Goal: Complete application form: Complete application form

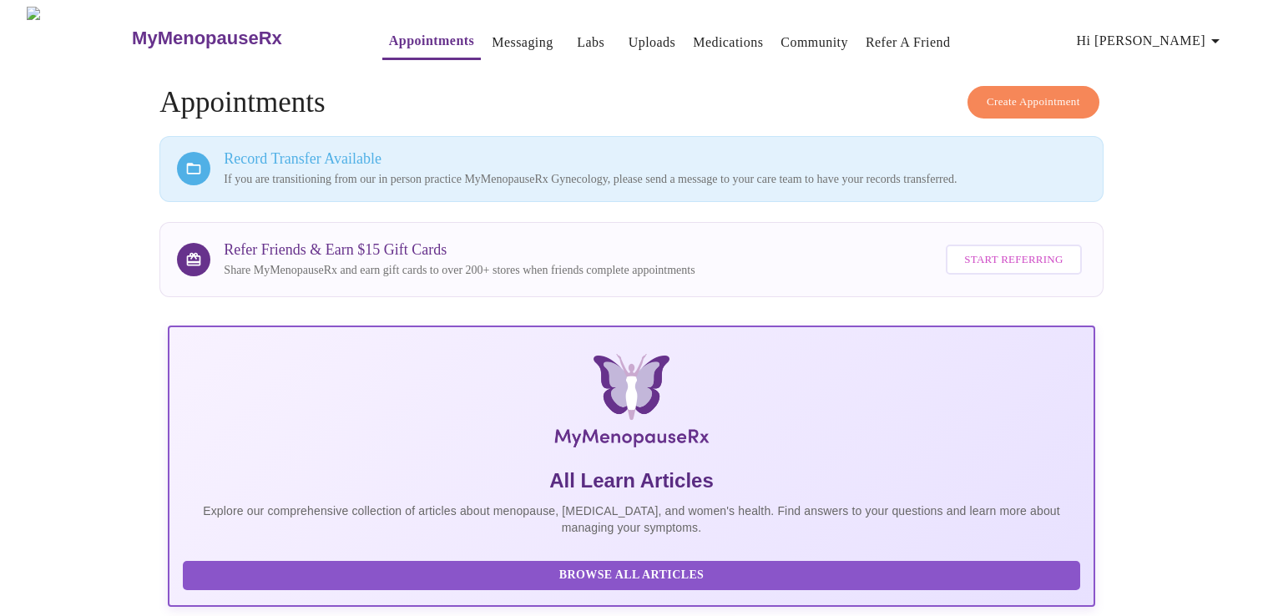
scroll to position [381, 0]
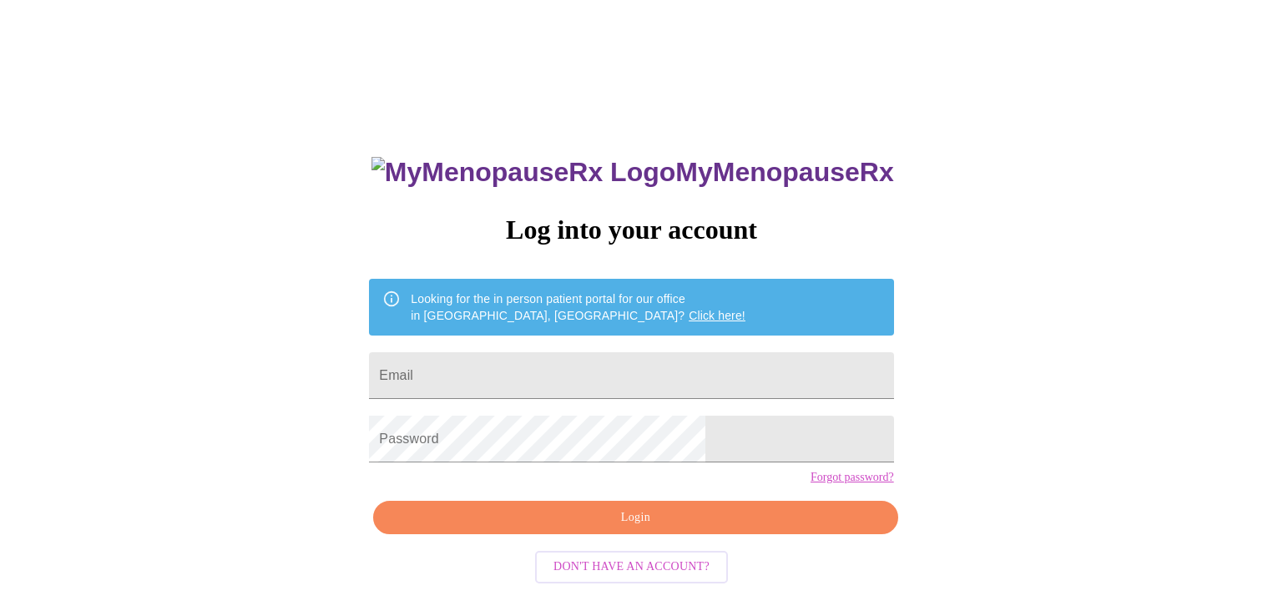
scroll to position [17, 0]
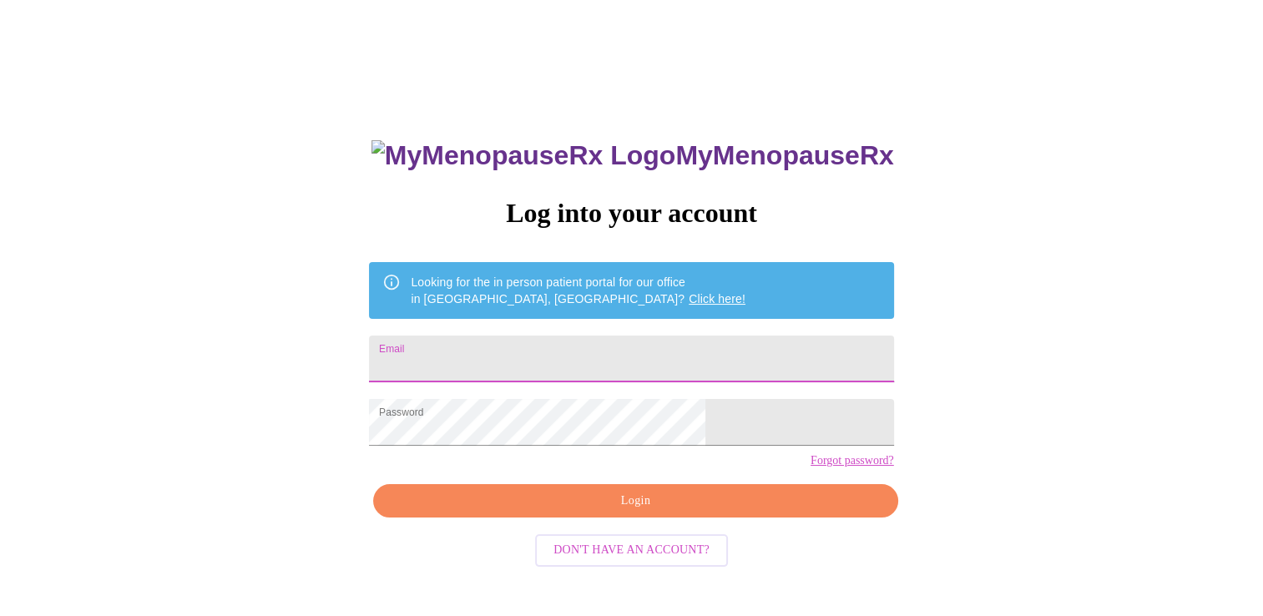
click at [504, 352] on input "Email" at bounding box center [631, 359] width 524 height 47
type input "[EMAIL_ADDRESS][DOMAIN_NAME]"
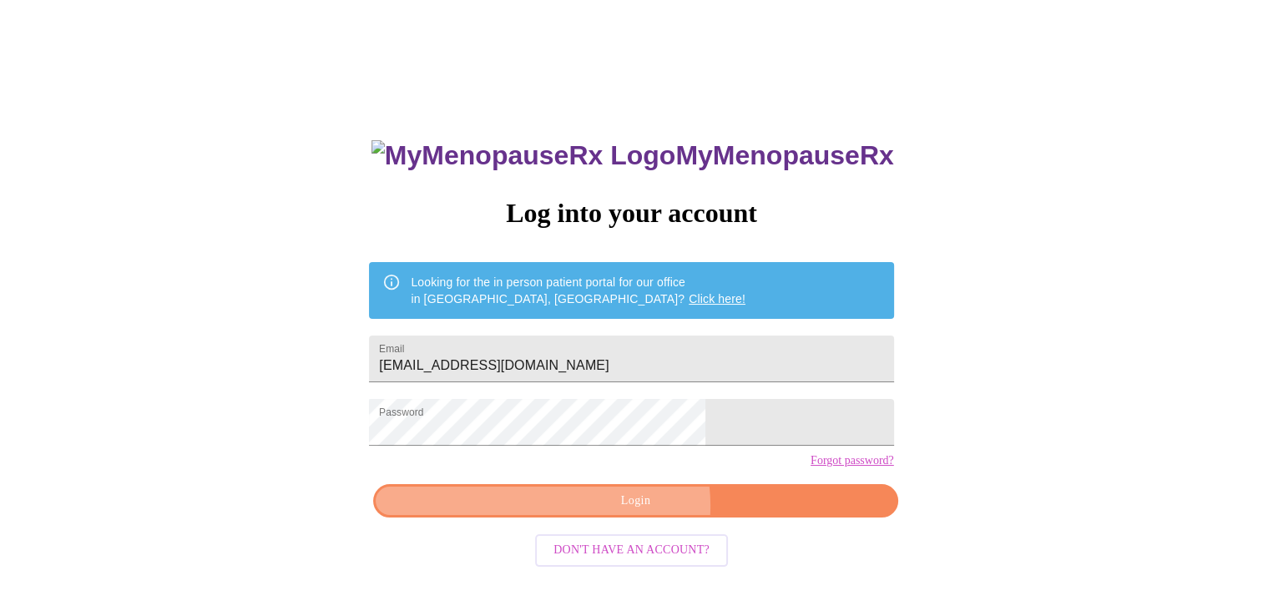
click at [635, 512] on span "Login" at bounding box center [635, 501] width 486 height 21
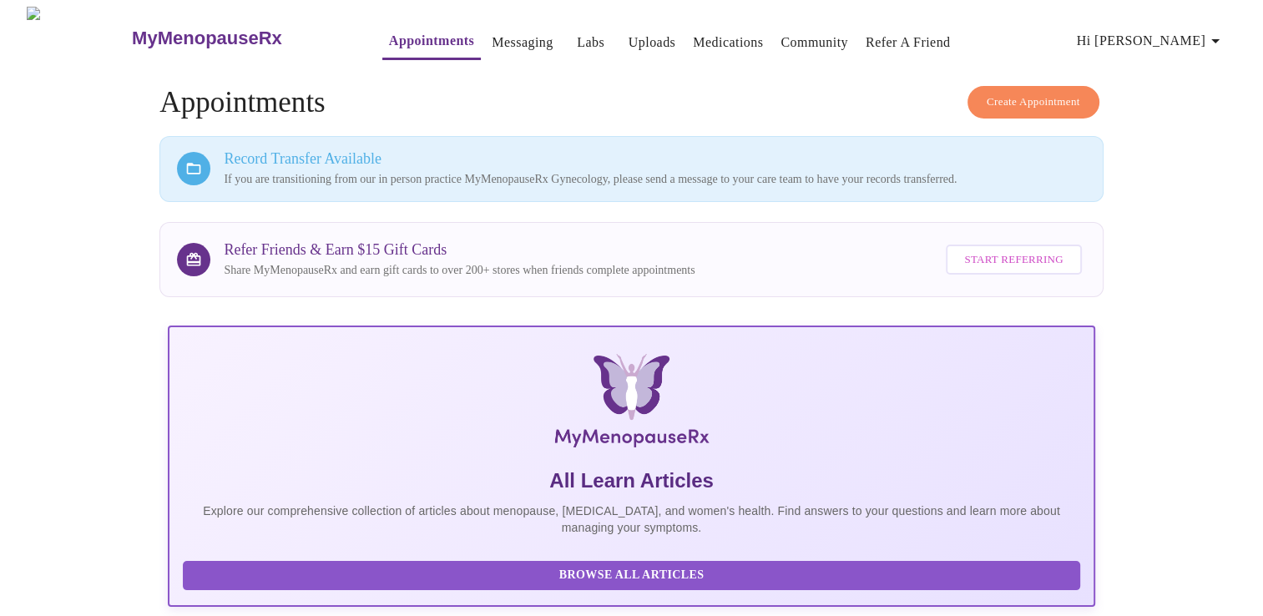
click at [1188, 34] on span "Hi [PERSON_NAME]" at bounding box center [1151, 40] width 149 height 23
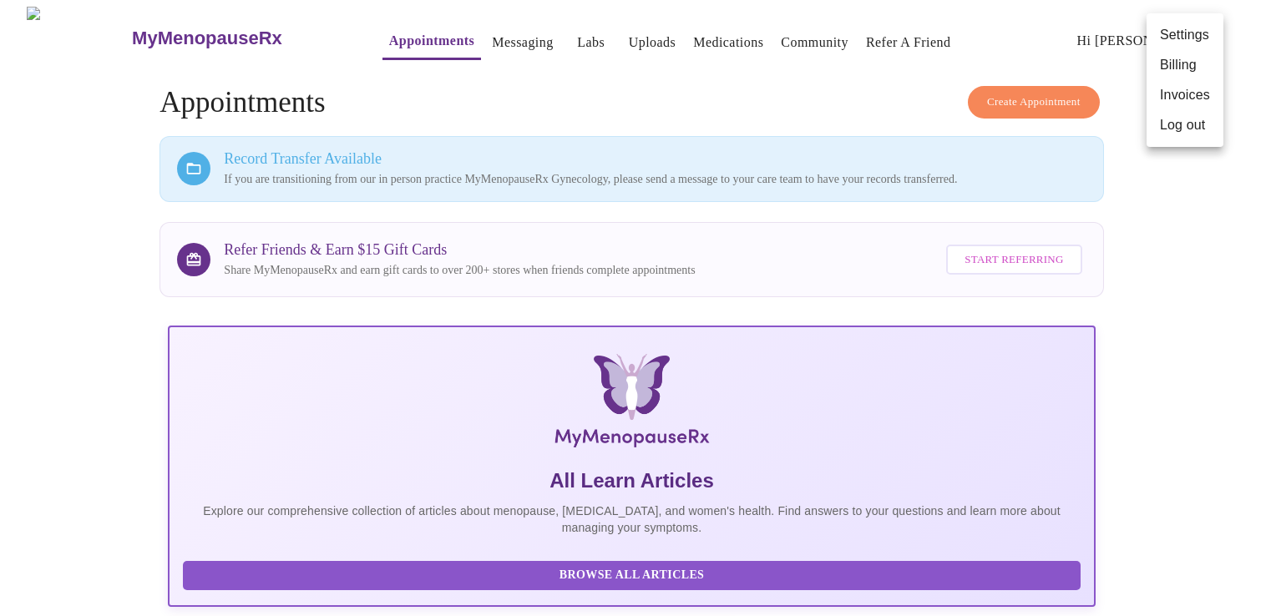
click at [1186, 240] on div at bounding box center [638, 308] width 1276 height 616
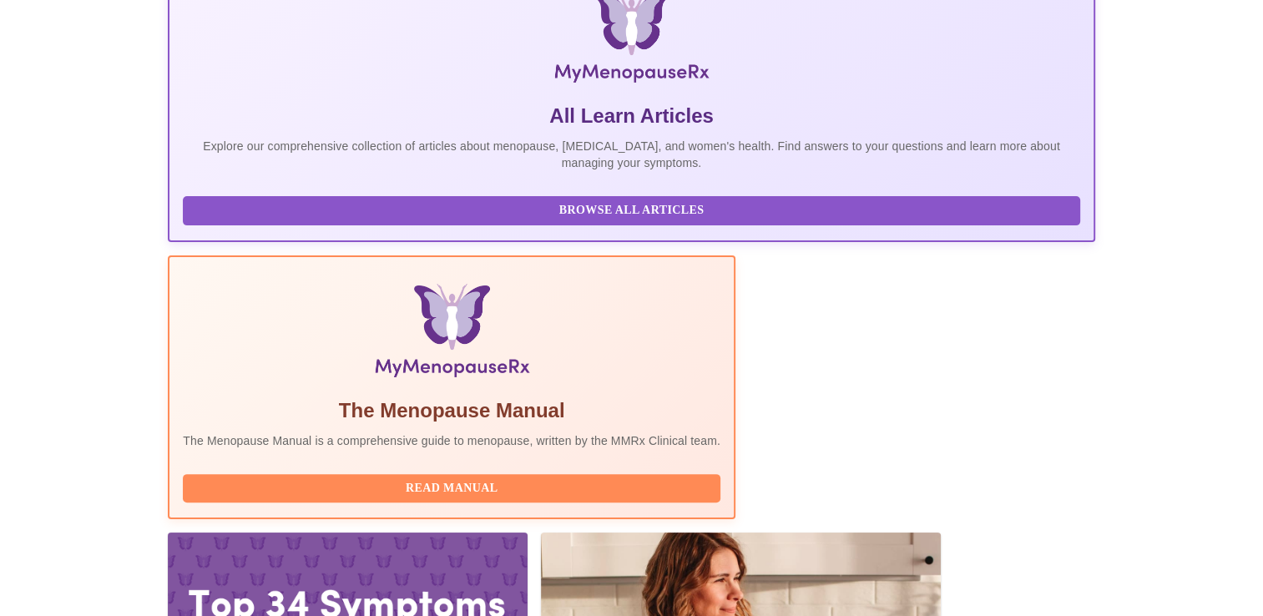
scroll to position [381, 0]
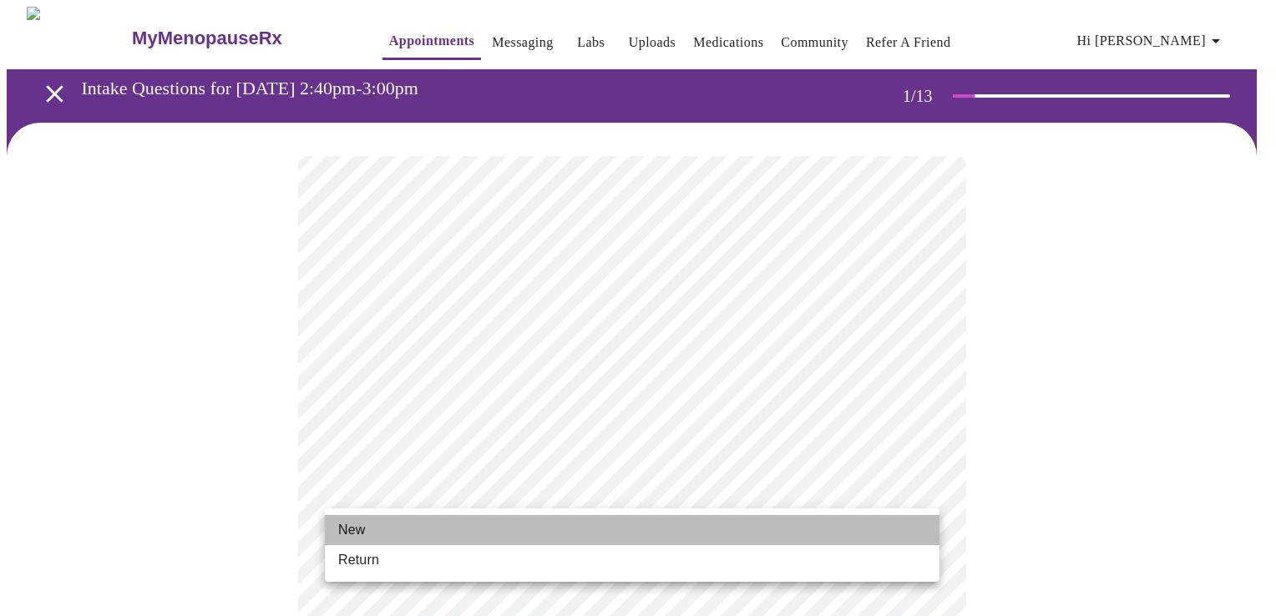
click at [849, 519] on li "New" at bounding box center [632, 530] width 615 height 30
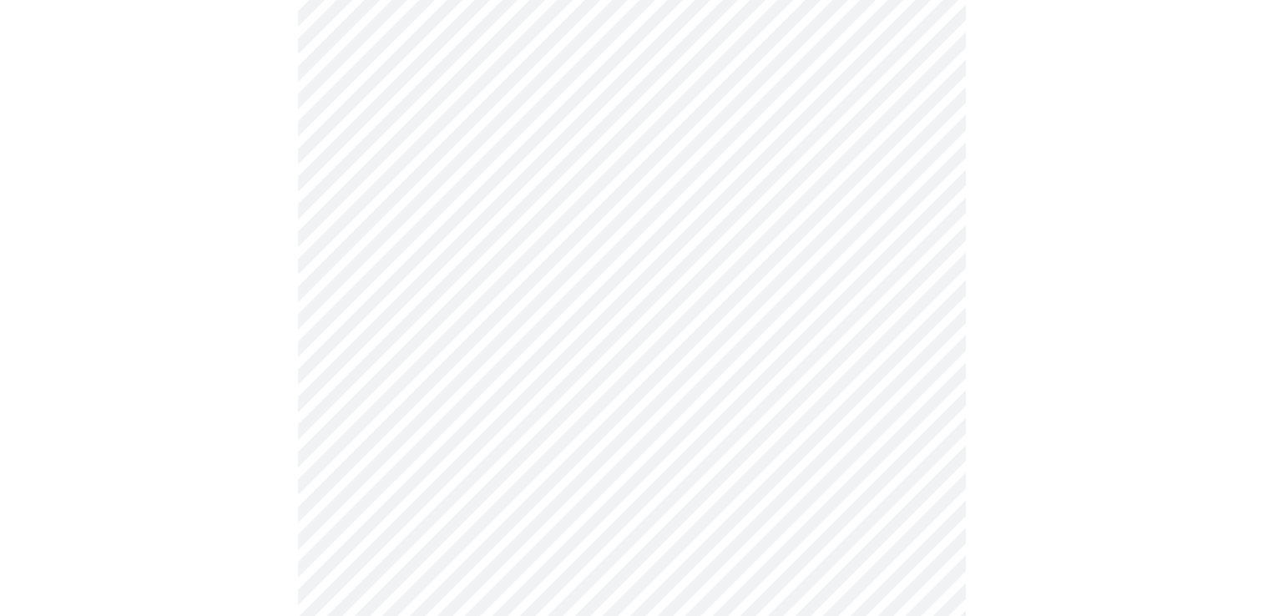
scroll to position [835, 0]
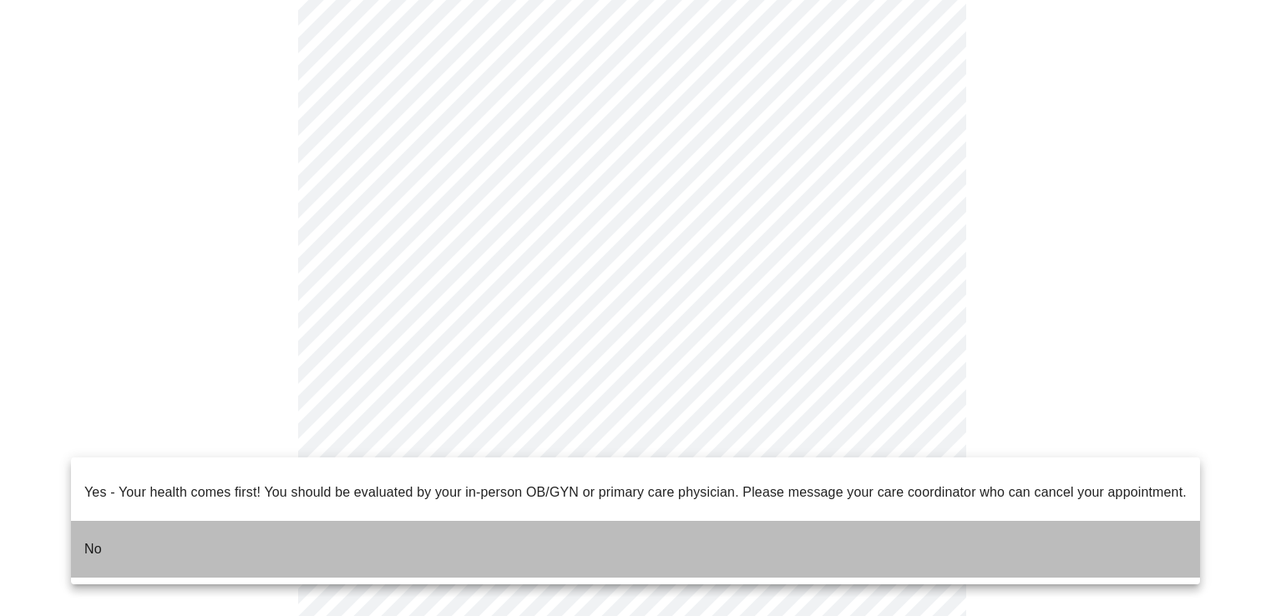
click at [819, 521] on li "No" at bounding box center [635, 549] width 1129 height 57
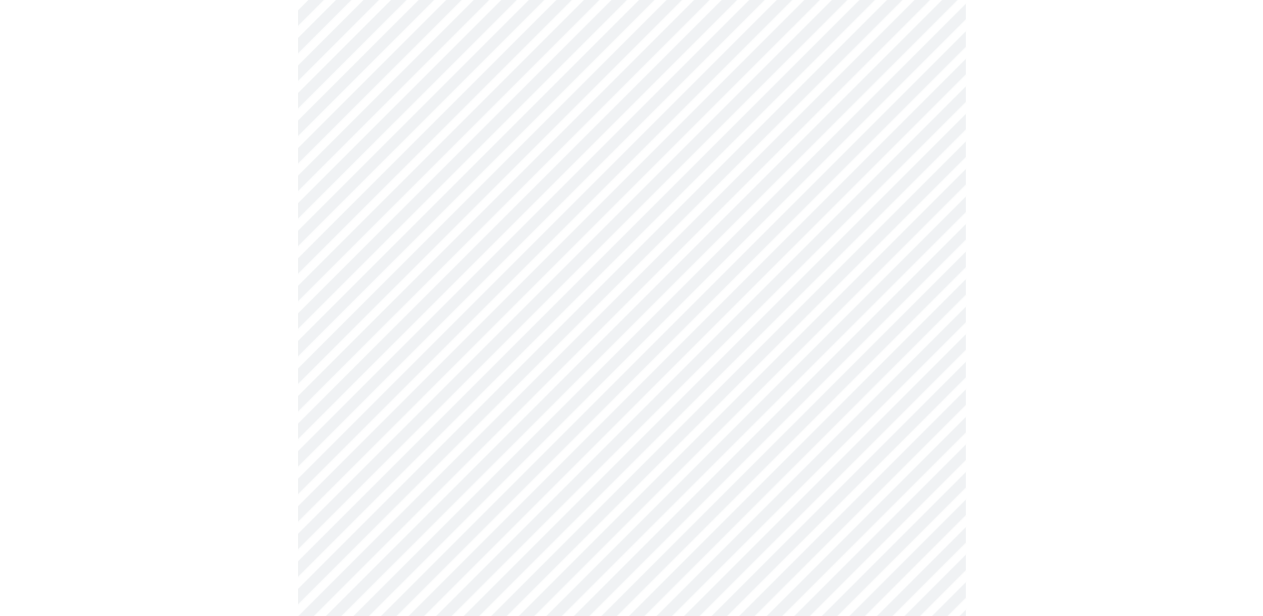
scroll to position [0, 0]
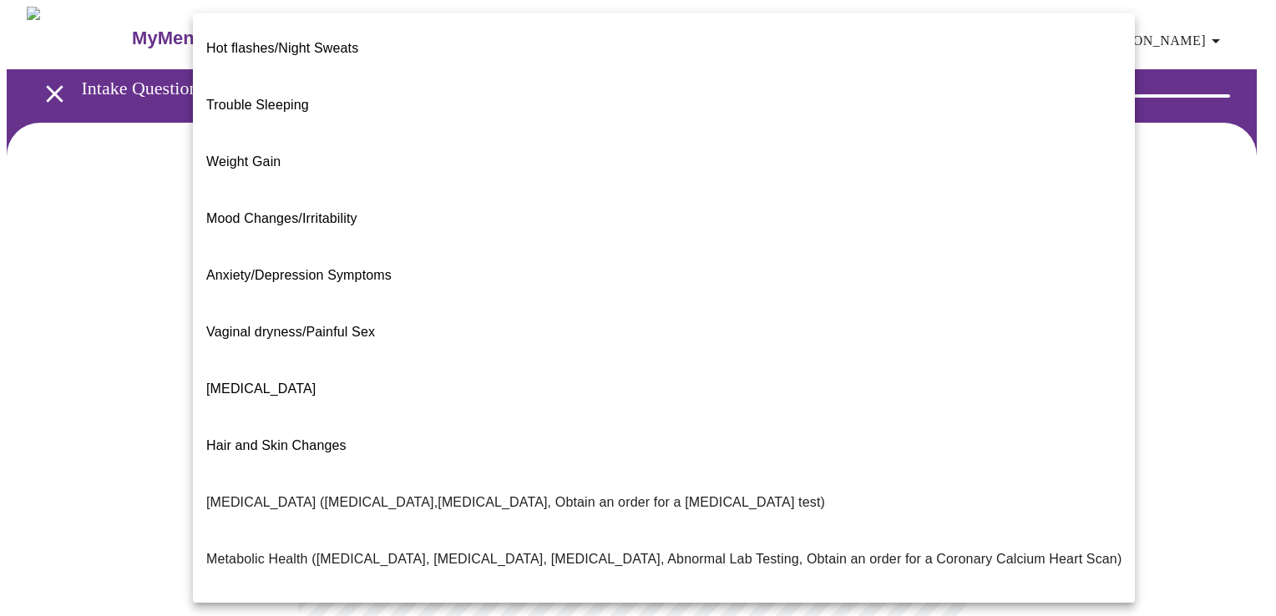
click at [915, 342] on body "MyMenopauseRx Appointments Messaging Labs Uploads Medications Community Refer a…" at bounding box center [638, 508] width 1263 height 1003
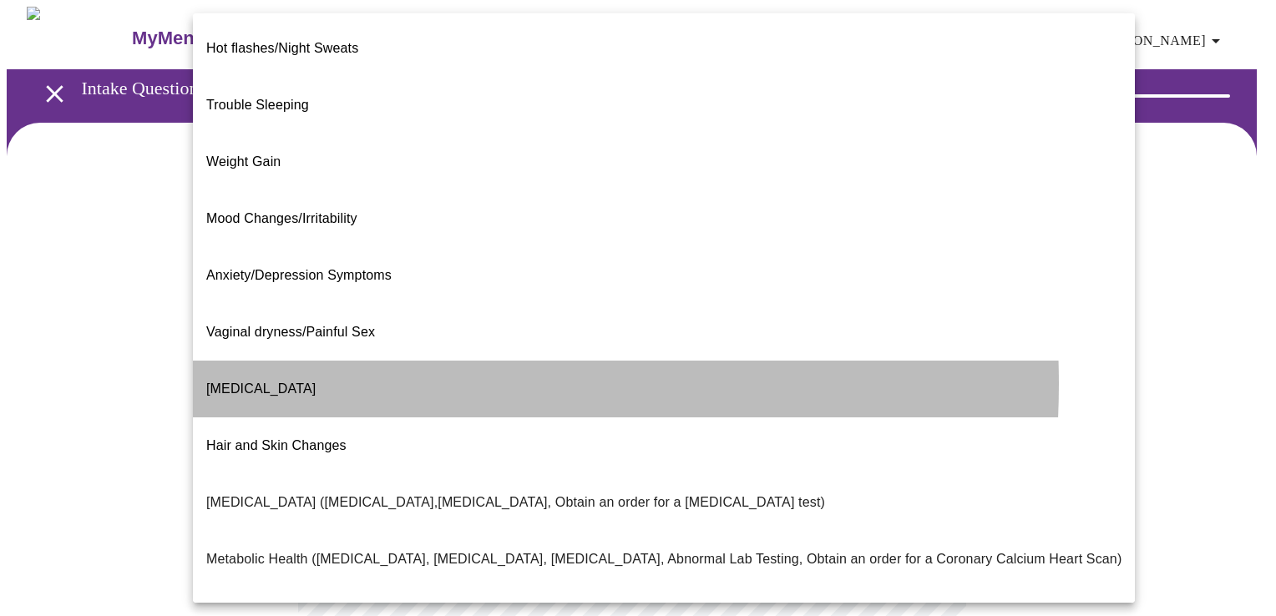
click at [313, 361] on li "[MEDICAL_DATA]" at bounding box center [664, 389] width 942 height 57
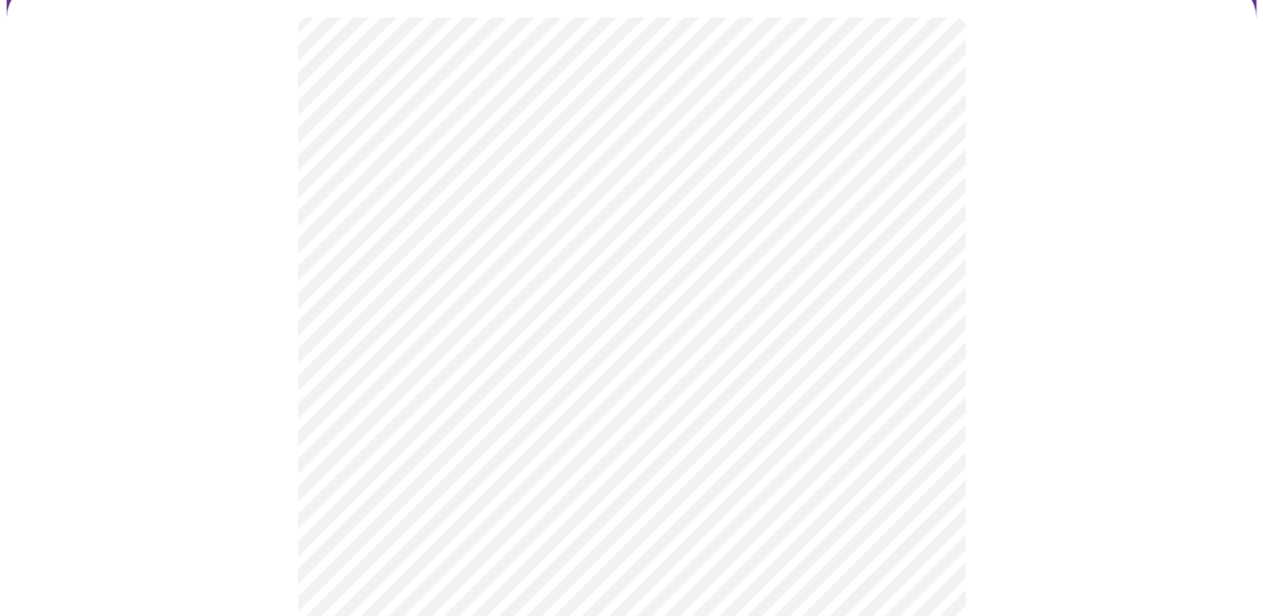
scroll to position [167, 0]
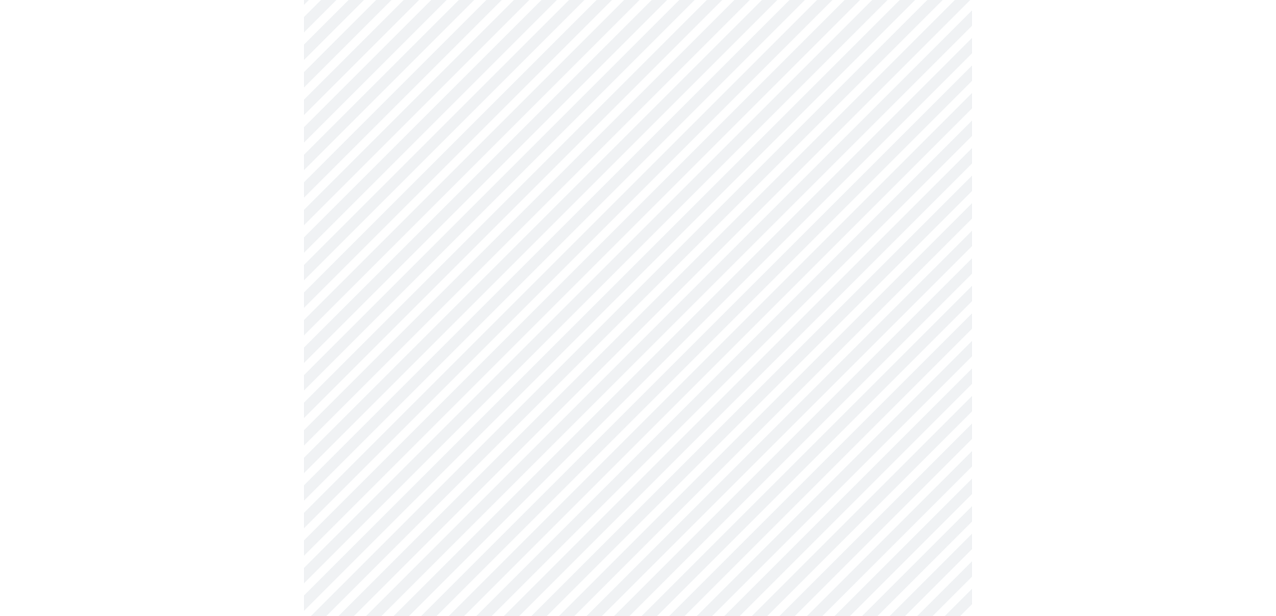
click at [918, 345] on body "MyMenopauseRx Appointments Messaging Labs Uploads Medications Community Refer a…" at bounding box center [638, 336] width 1263 height 993
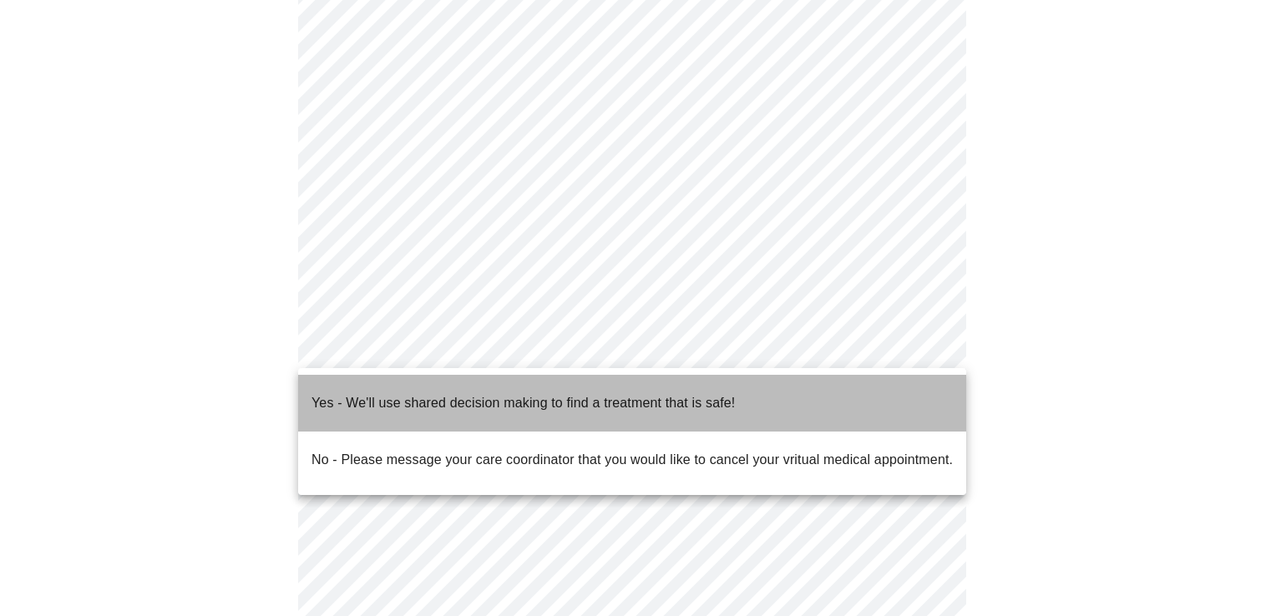
click at [885, 401] on li "Yes - We'll use shared decision making to find a treatment that is safe!" at bounding box center [632, 403] width 668 height 57
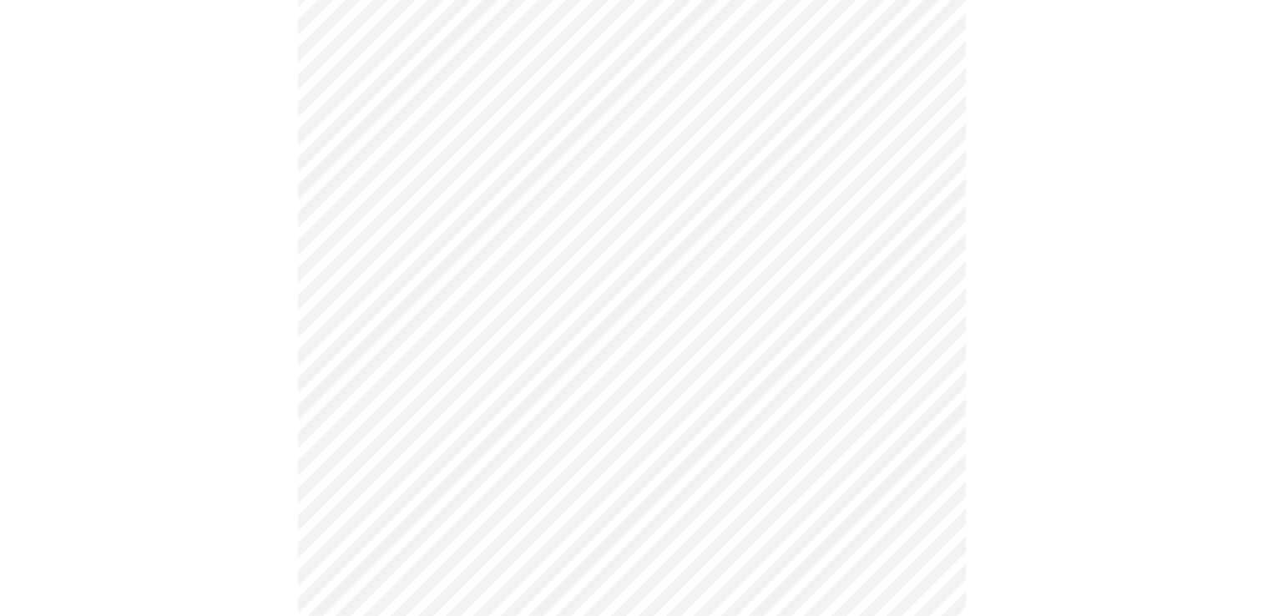
scroll to position [0, 0]
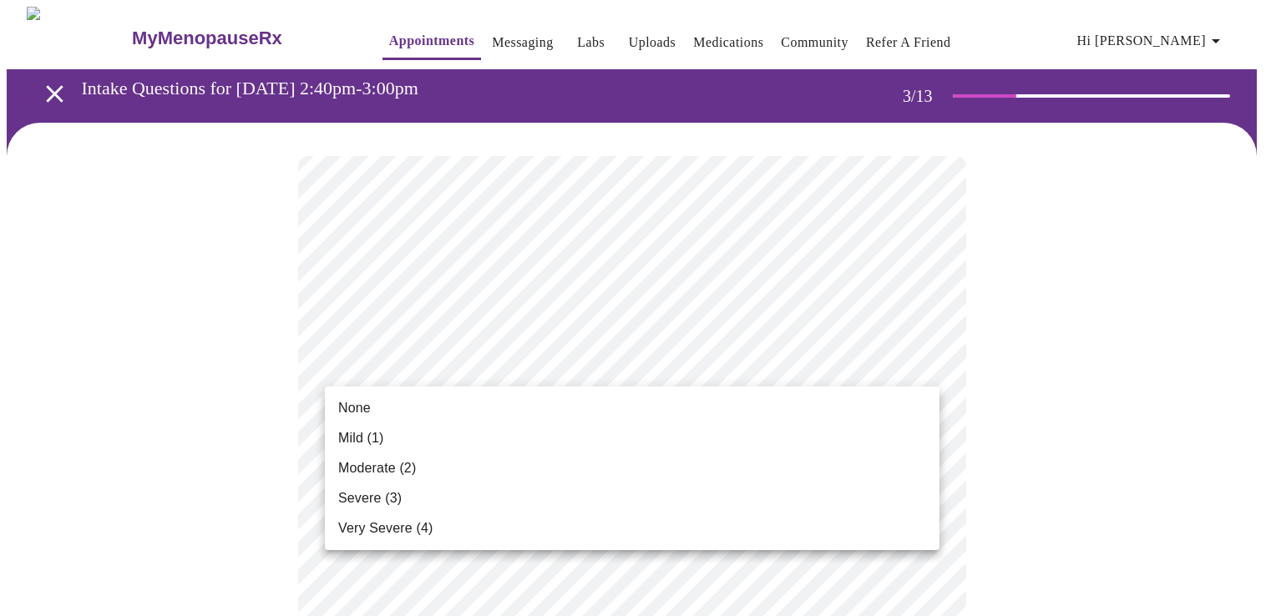
click at [882, 432] on li "Mild (1)" at bounding box center [632, 438] width 615 height 30
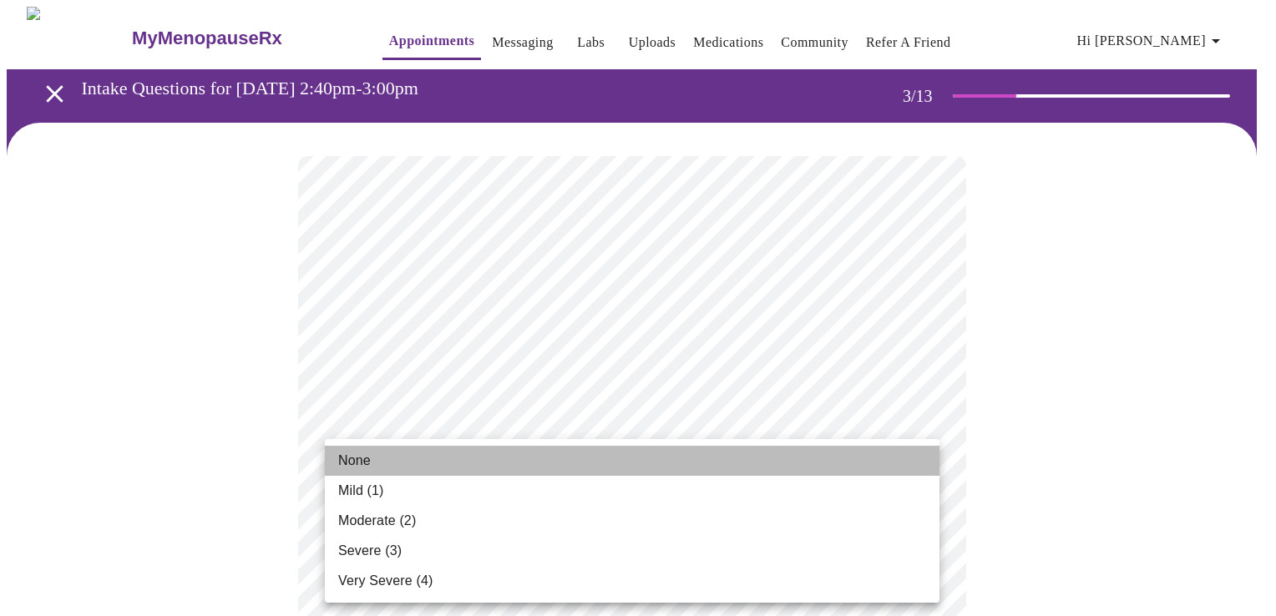
click at [900, 449] on li "None" at bounding box center [632, 461] width 615 height 30
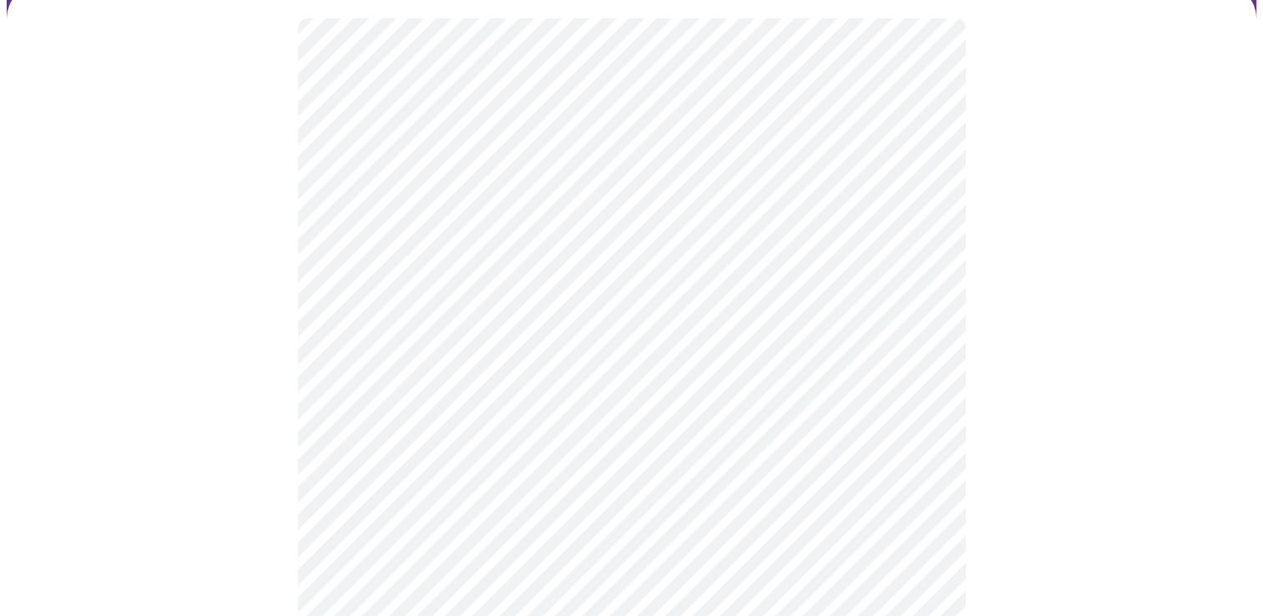
scroll to position [167, 0]
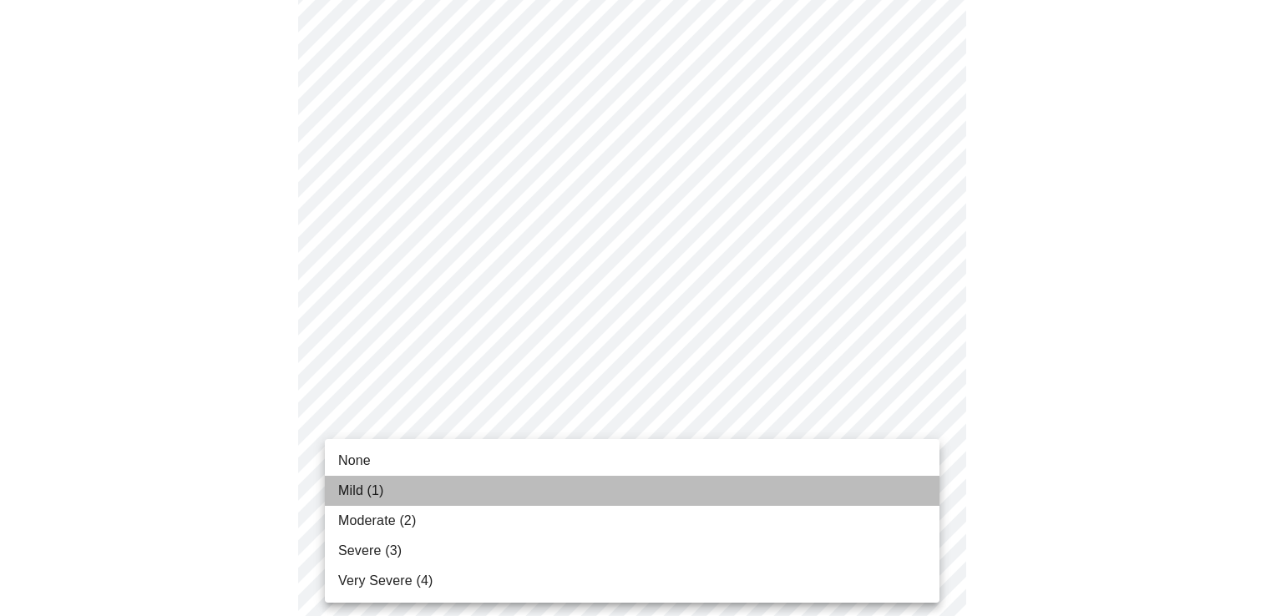
click at [895, 504] on li "Mild (1)" at bounding box center [632, 491] width 615 height 30
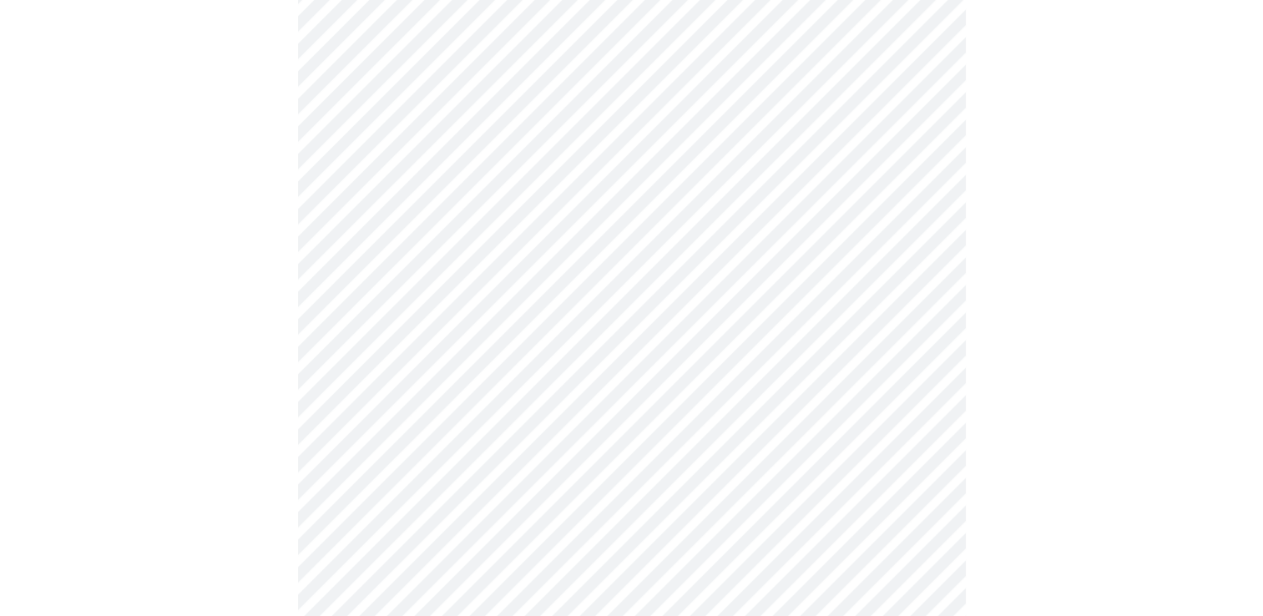
scroll to position [334, 0]
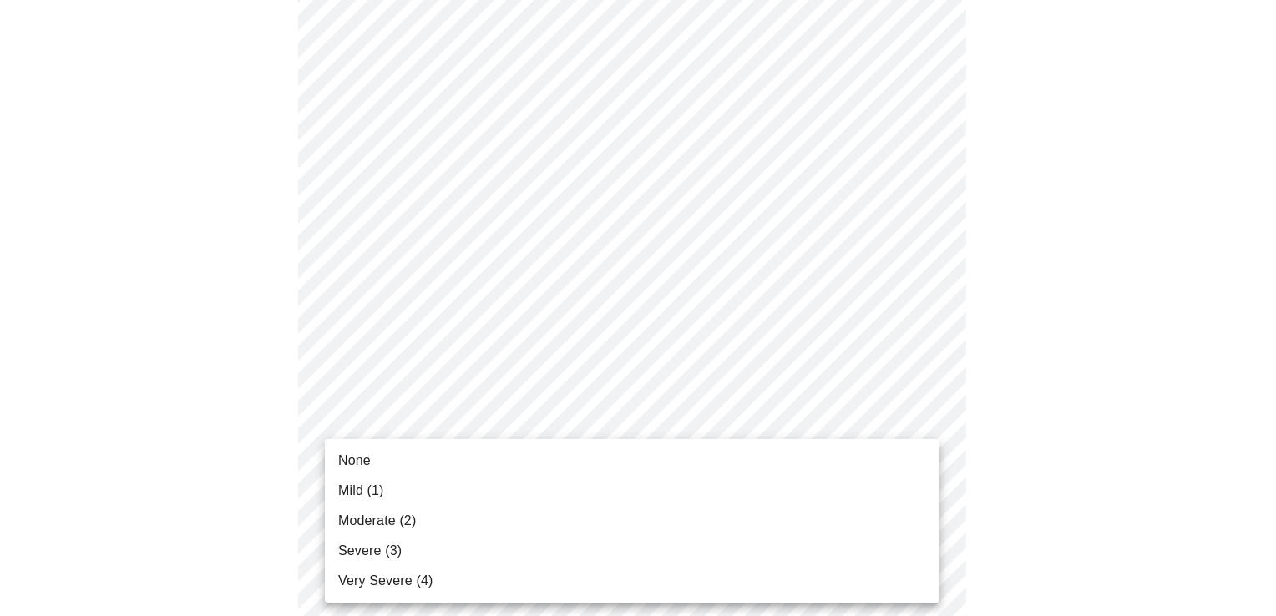
click at [884, 484] on li "Mild (1)" at bounding box center [632, 491] width 615 height 30
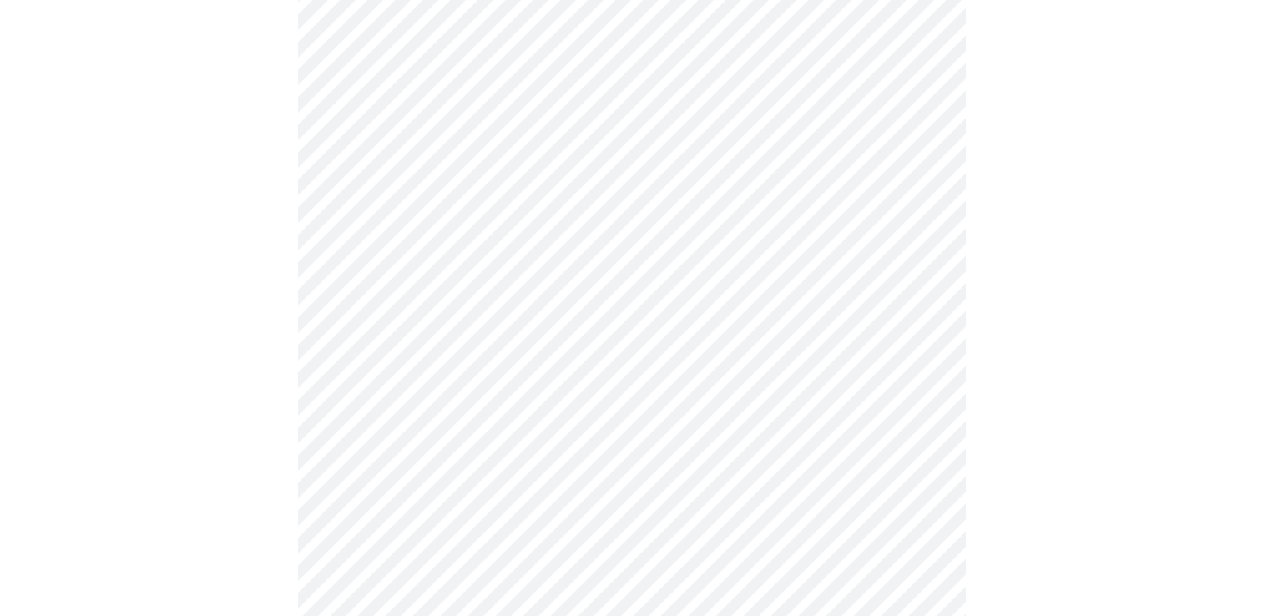
scroll to position [501, 0]
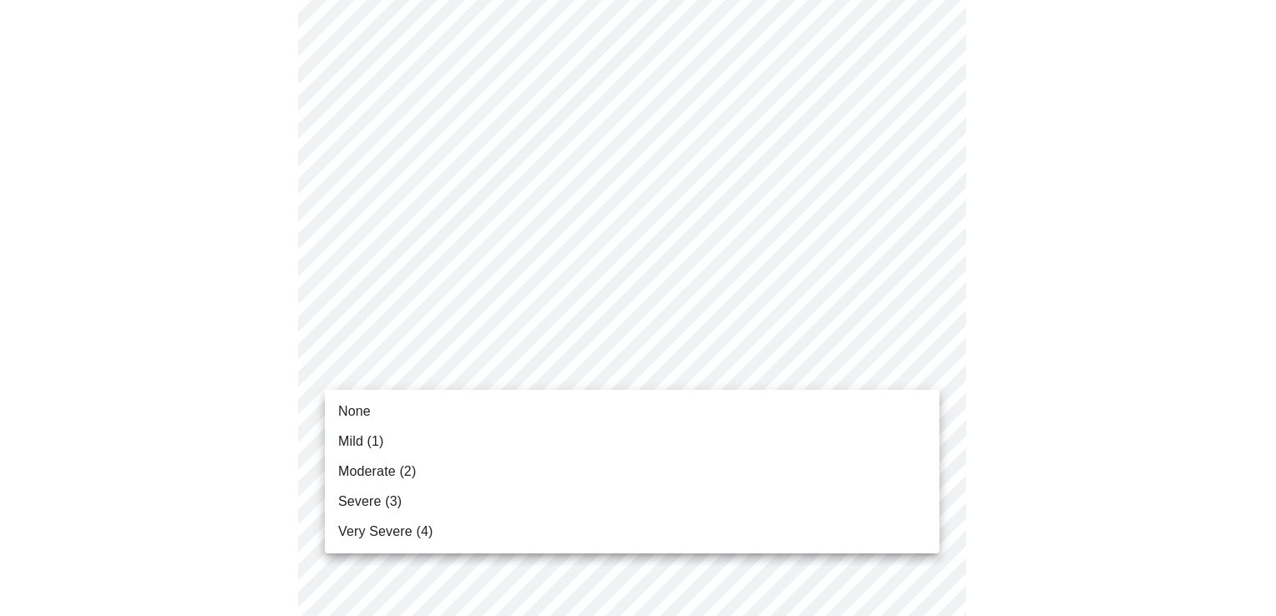
click at [934, 372] on body "MyMenopauseRx Appointments Messaging Labs Uploads Medications Community Refer a…" at bounding box center [638, 569] width 1263 height 2127
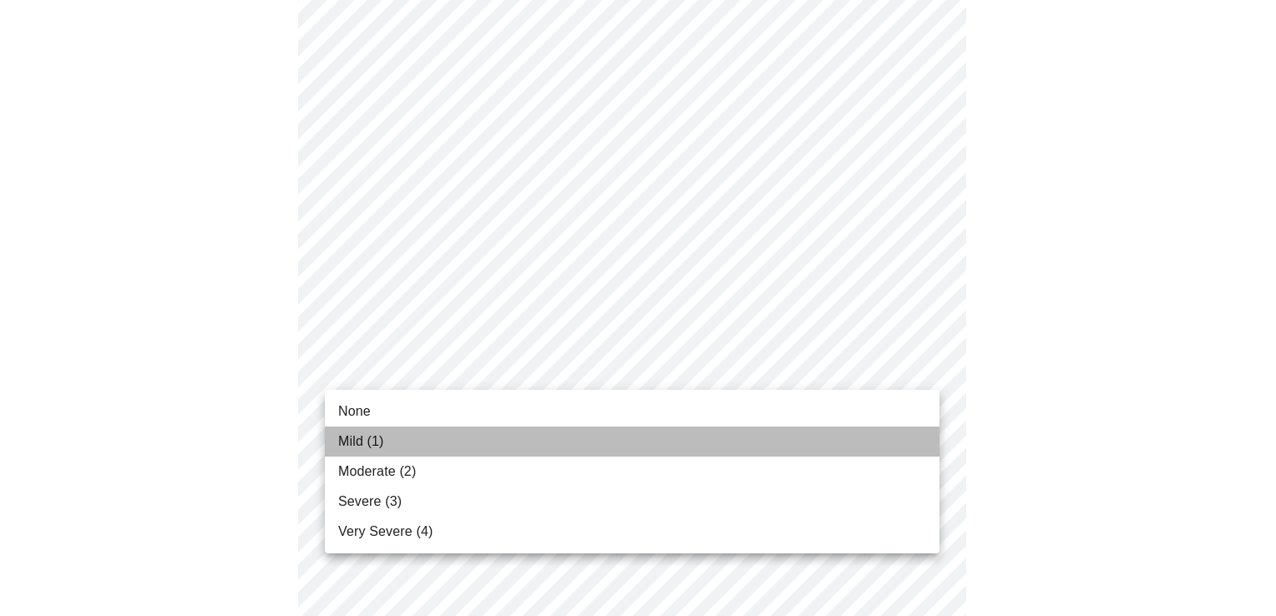
click at [894, 446] on li "Mild (1)" at bounding box center [632, 442] width 615 height 30
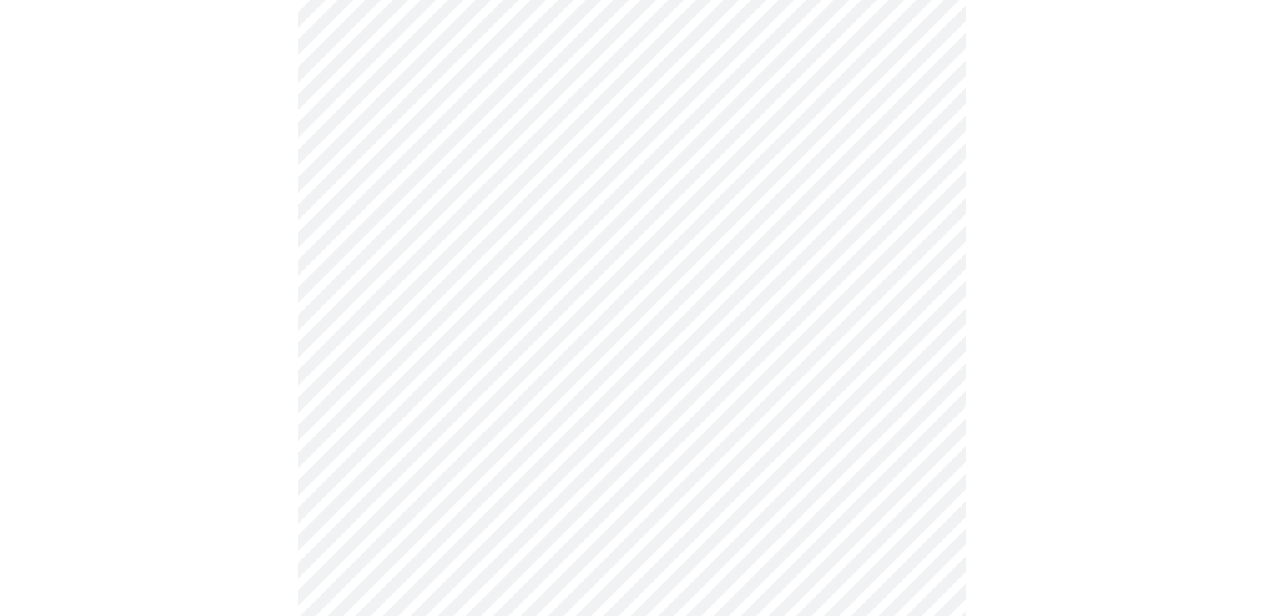
scroll to position [585, 0]
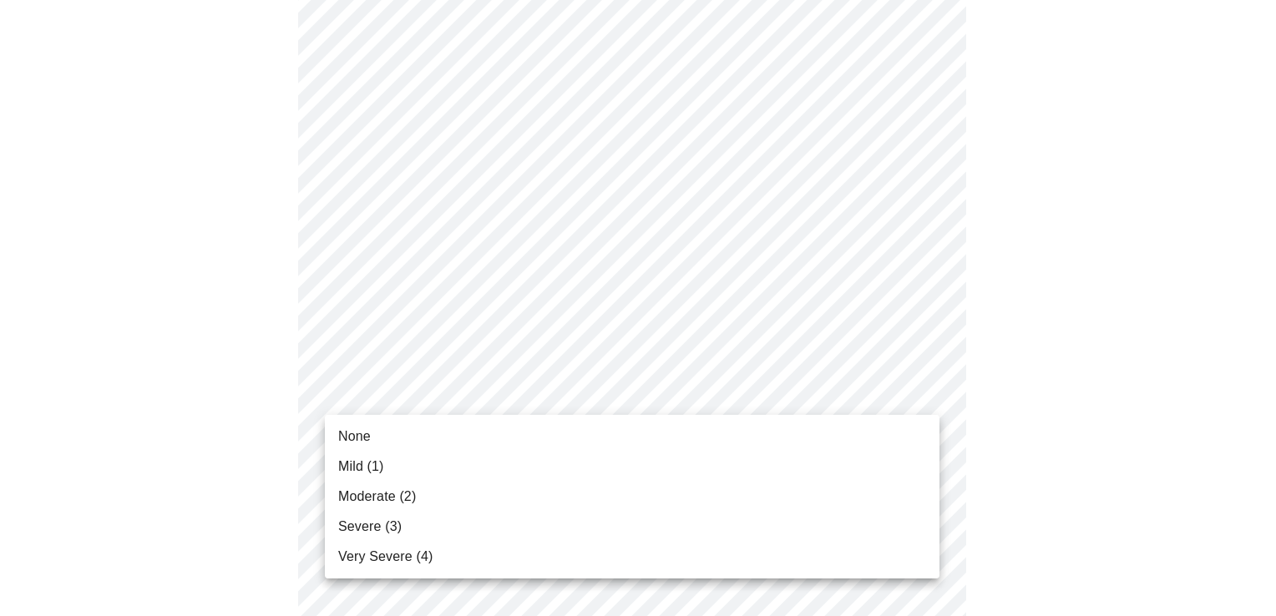
click at [927, 394] on body "MyMenopauseRx Appointments Messaging Labs Uploads Medications Community Refer a…" at bounding box center [638, 474] width 1263 height 2104
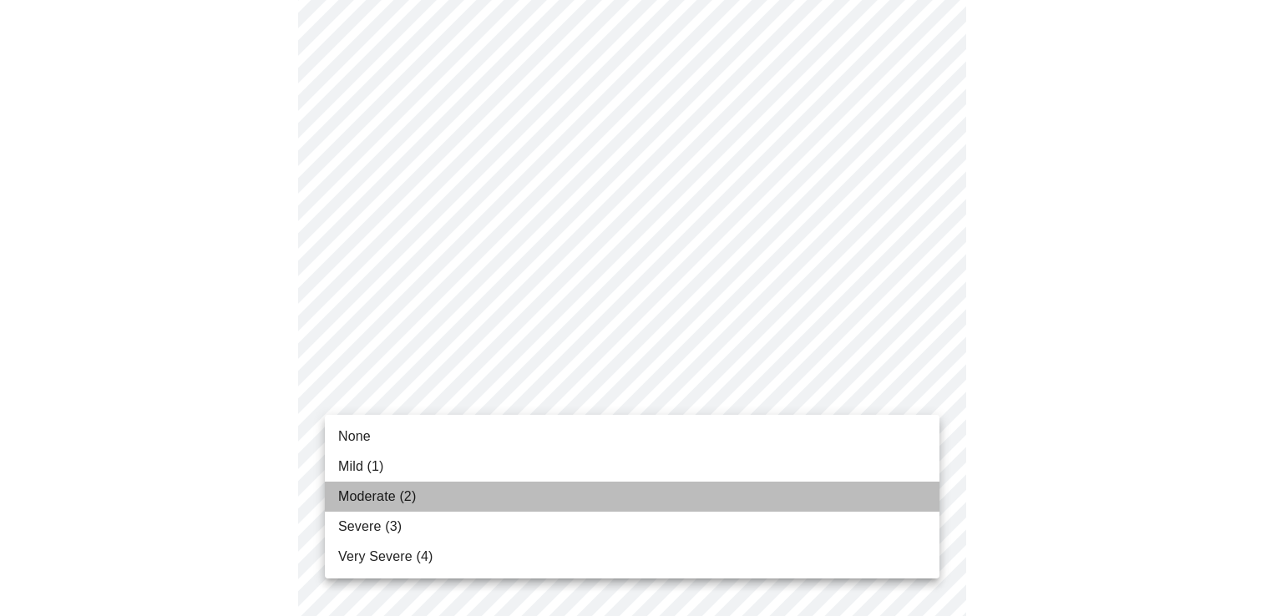
click at [855, 496] on li "Moderate (2)" at bounding box center [632, 497] width 615 height 30
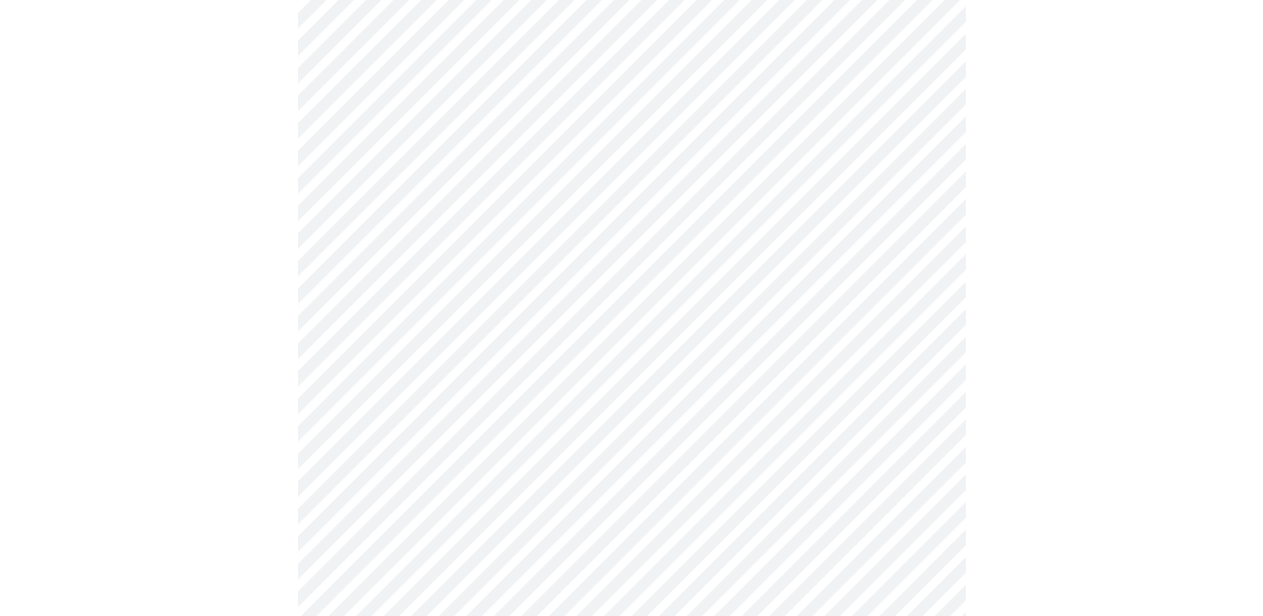
scroll to position [668, 0]
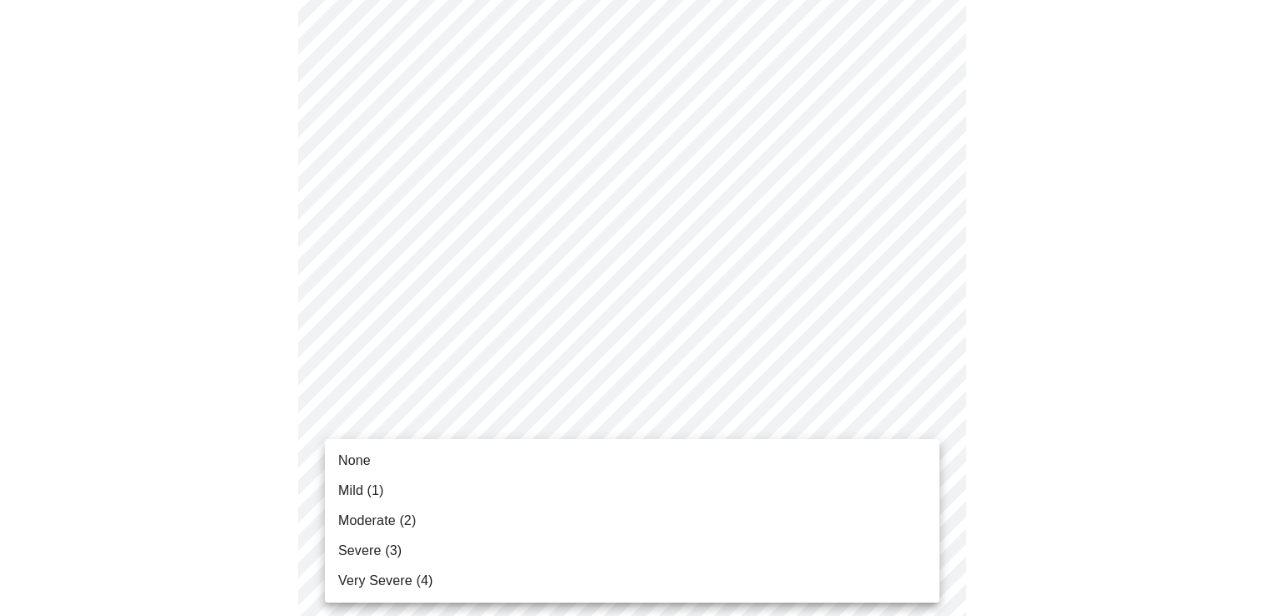
click at [924, 443] on body "MyMenopauseRx Appointments Messaging Labs Uploads Medications Community Refer a…" at bounding box center [638, 379] width 1263 height 2080
click at [853, 524] on li "Moderate (2)" at bounding box center [632, 521] width 615 height 30
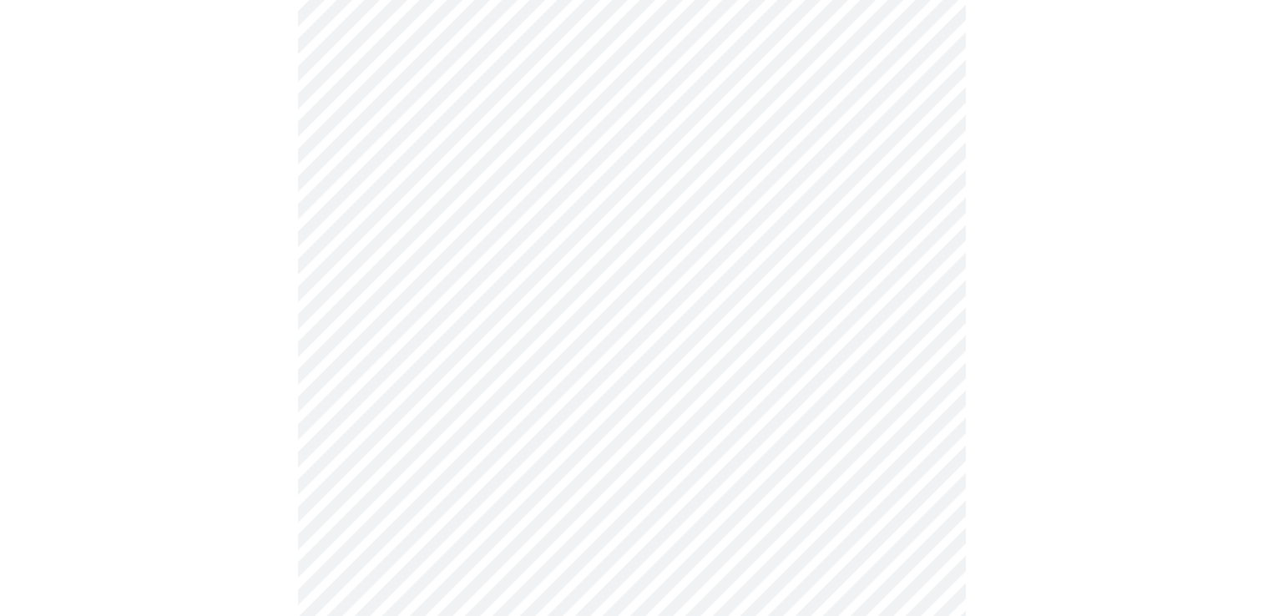
scroll to position [835, 0]
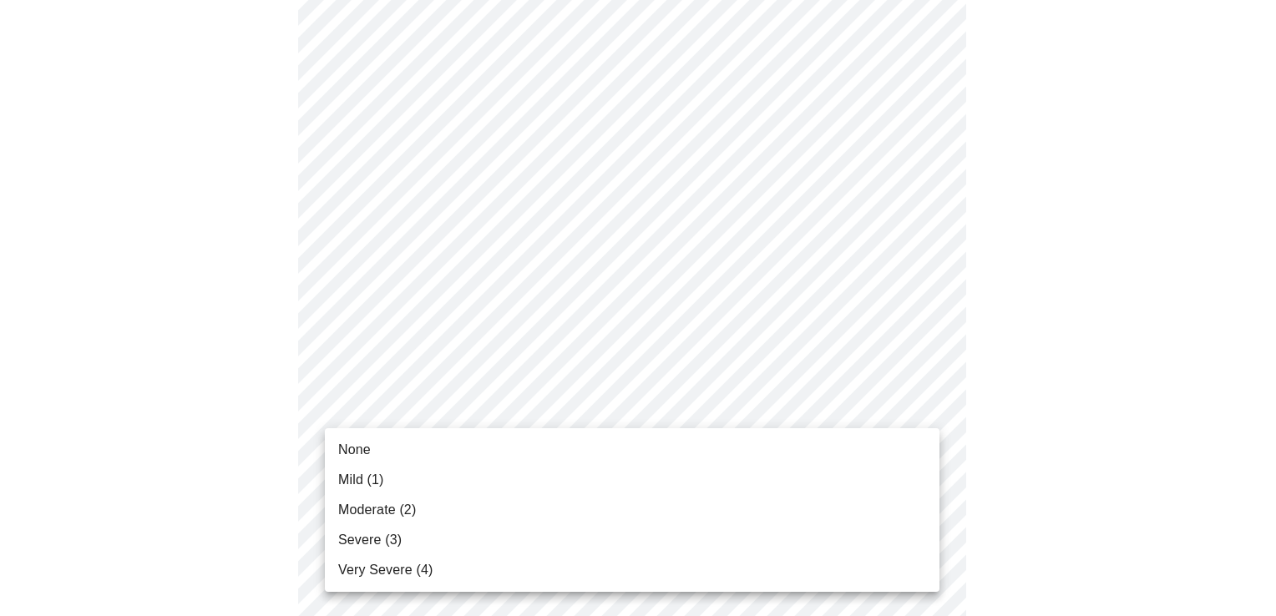
click at [920, 399] on body "MyMenopauseRx Appointments Messaging Labs Uploads Medications Community Refer a…" at bounding box center [638, 200] width 1263 height 2057
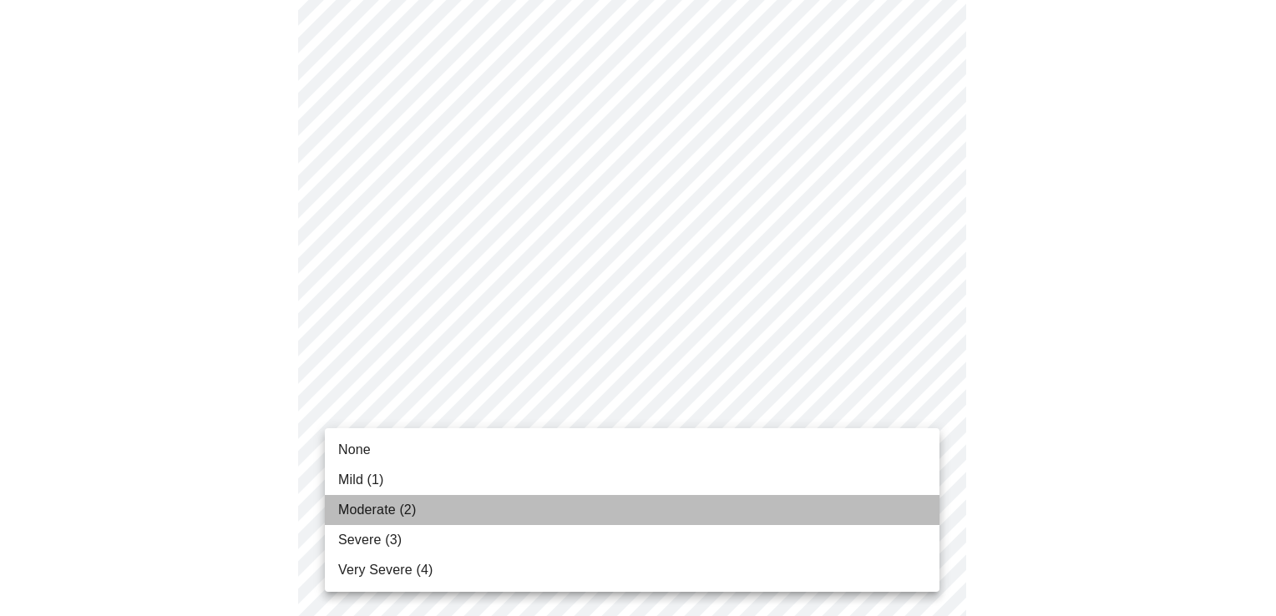
click at [894, 499] on li "Moderate (2)" at bounding box center [632, 510] width 615 height 30
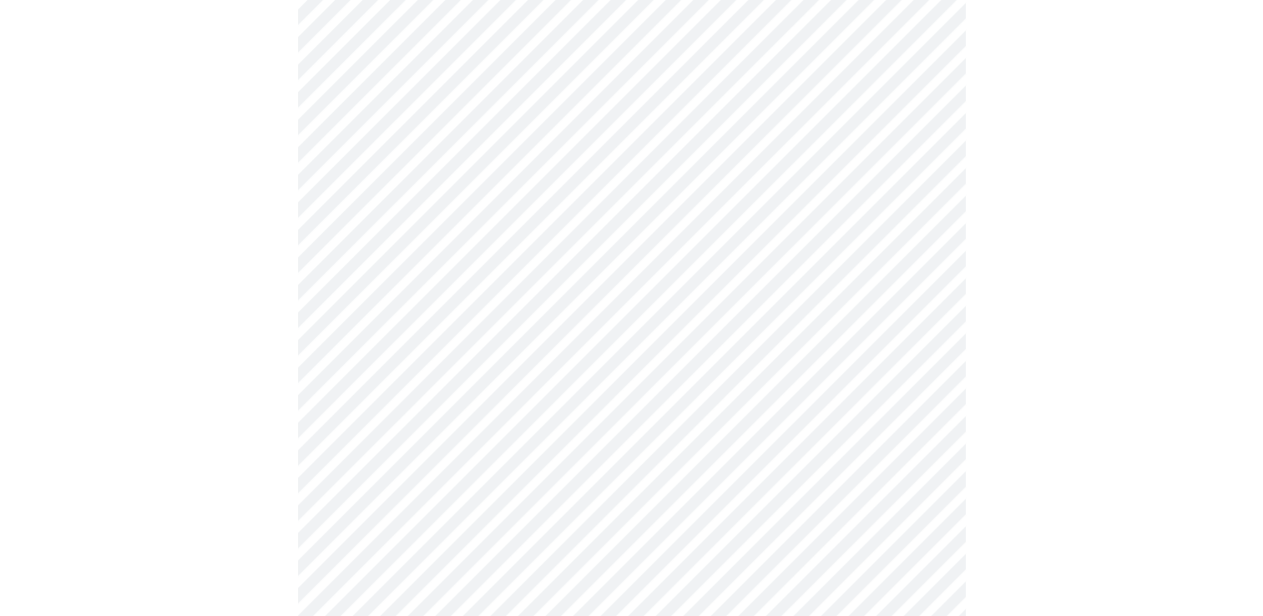
scroll to position [1002, 0]
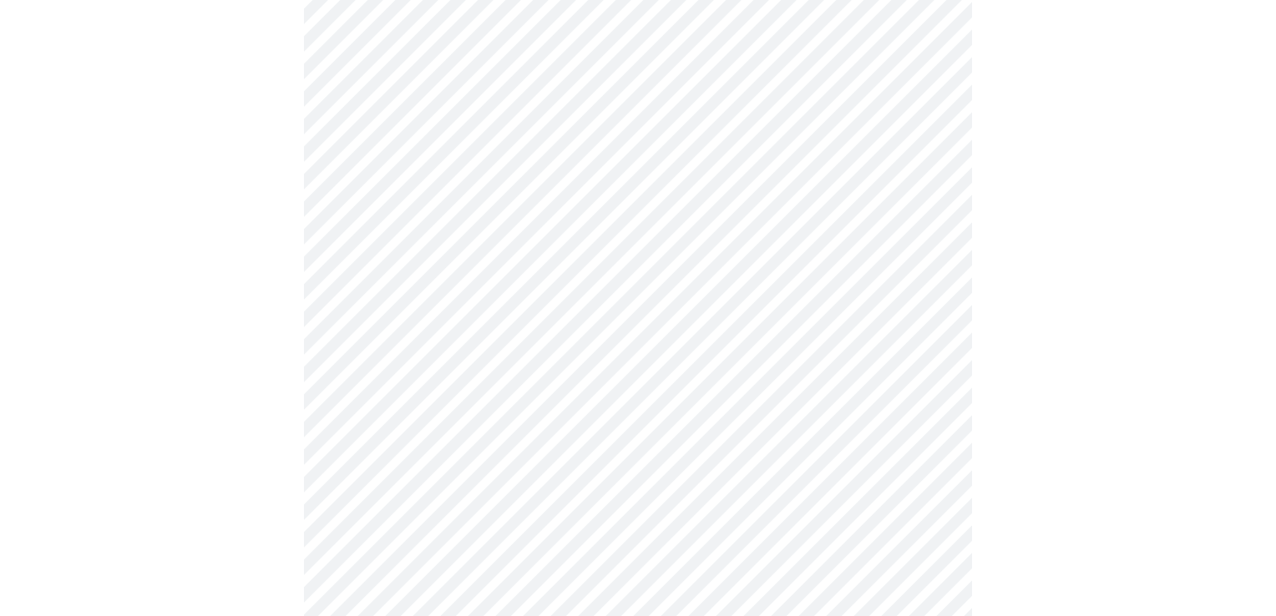
click at [929, 372] on body "MyMenopauseRx Appointments Messaging Labs Uploads Medications Community Refer a…" at bounding box center [638, 21] width 1263 height 2033
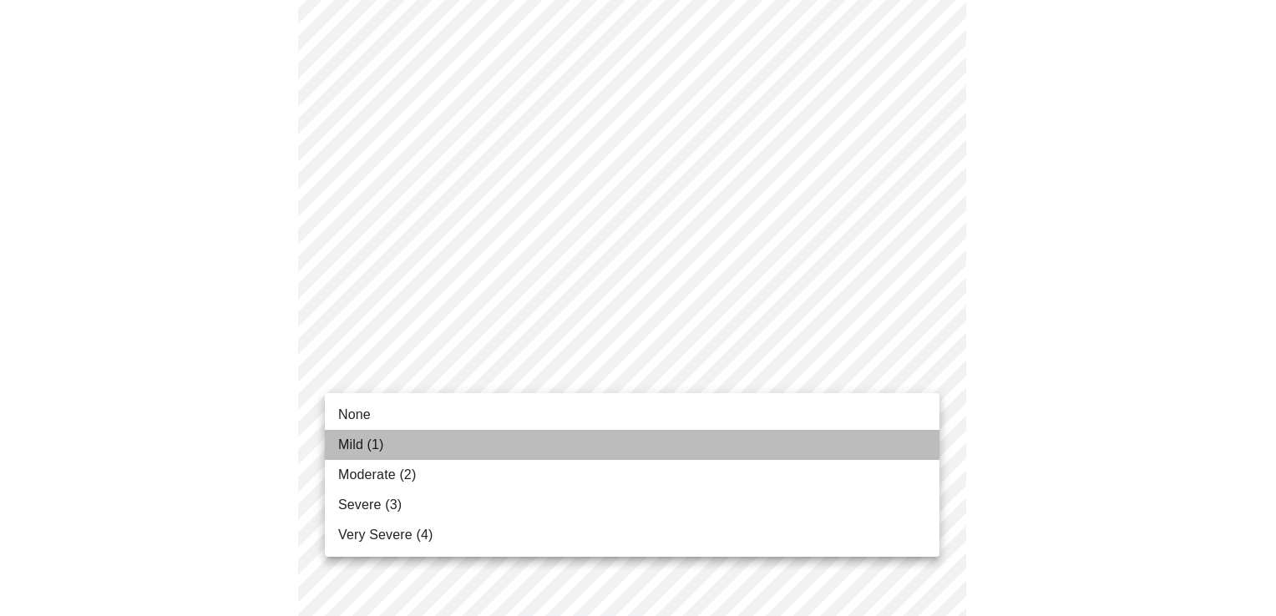
click at [904, 433] on li "Mild (1)" at bounding box center [632, 445] width 615 height 30
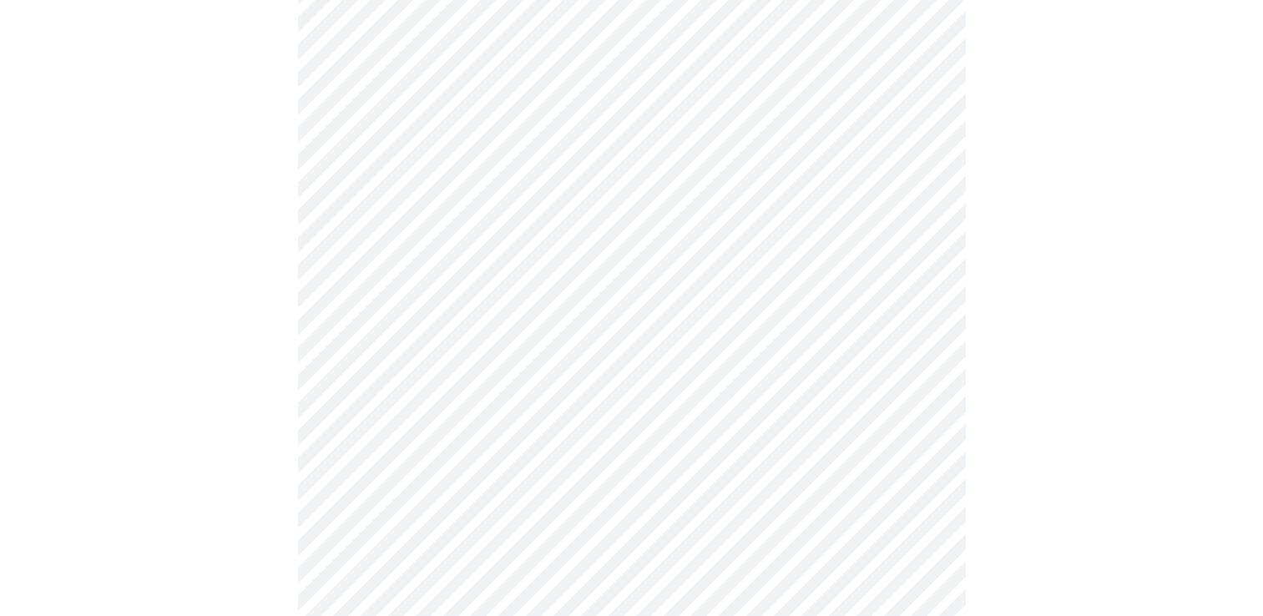
scroll to position [1086, 0]
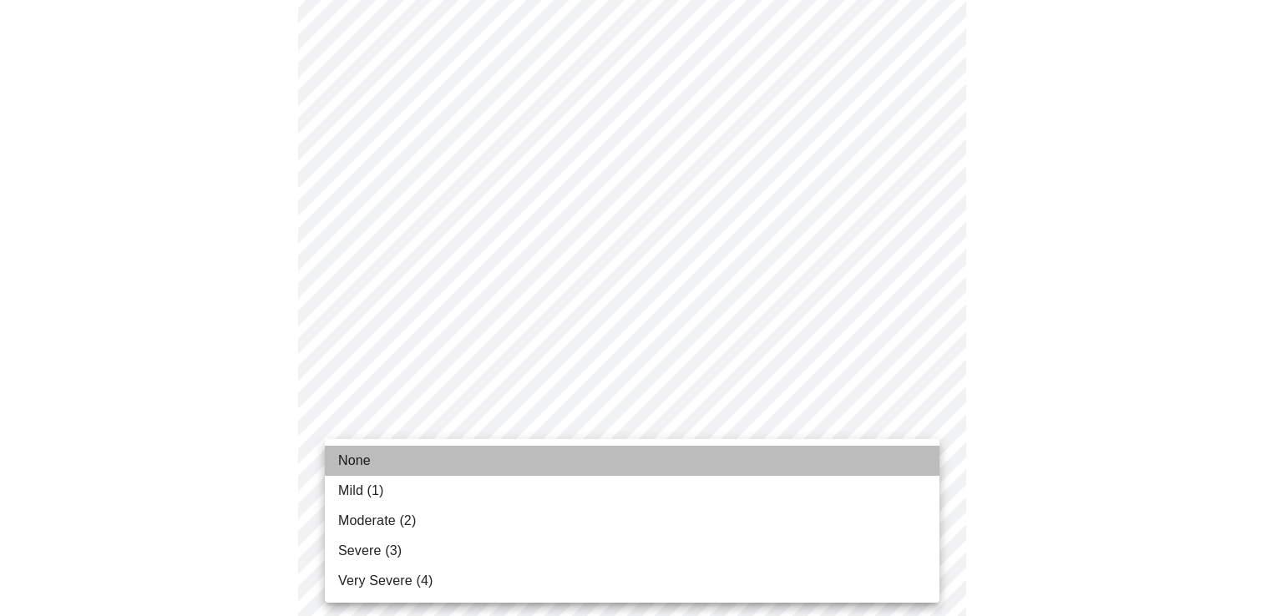
click at [889, 473] on li "None" at bounding box center [632, 461] width 615 height 30
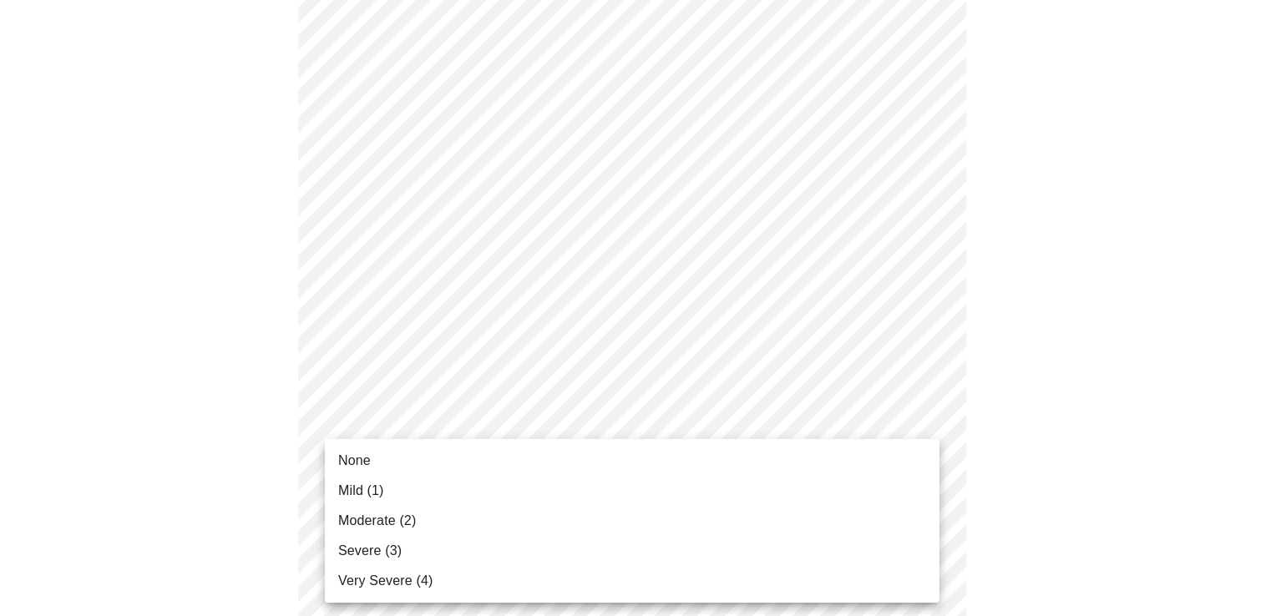
click at [904, 509] on li "Moderate (2)" at bounding box center [632, 521] width 615 height 30
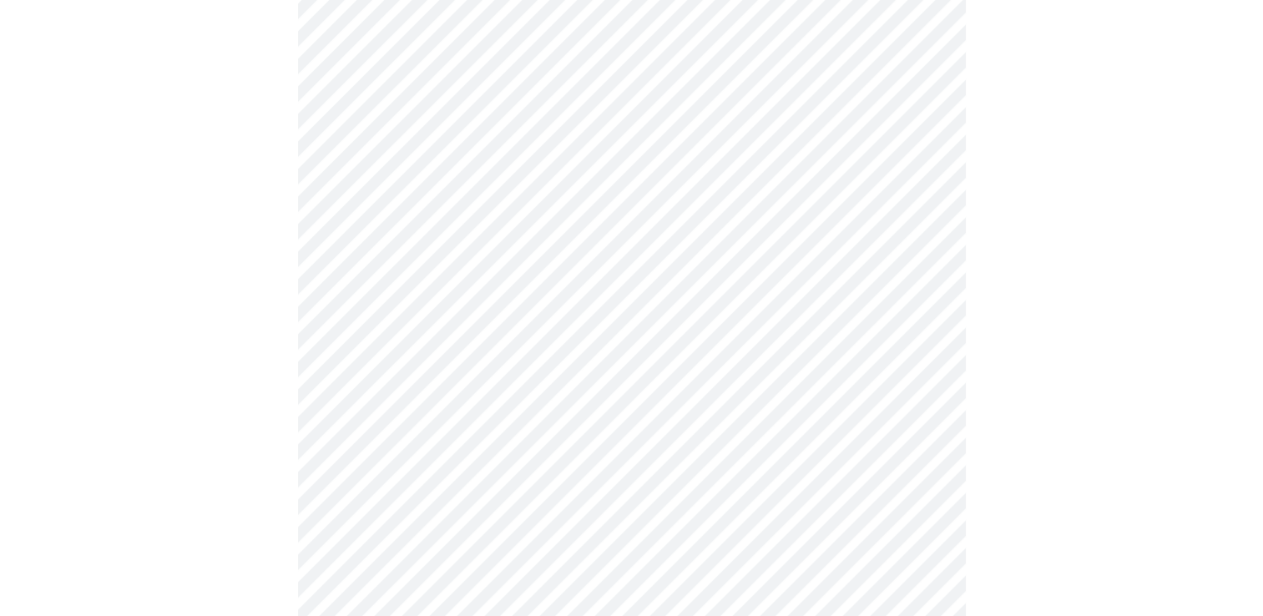
scroll to position [668, 0]
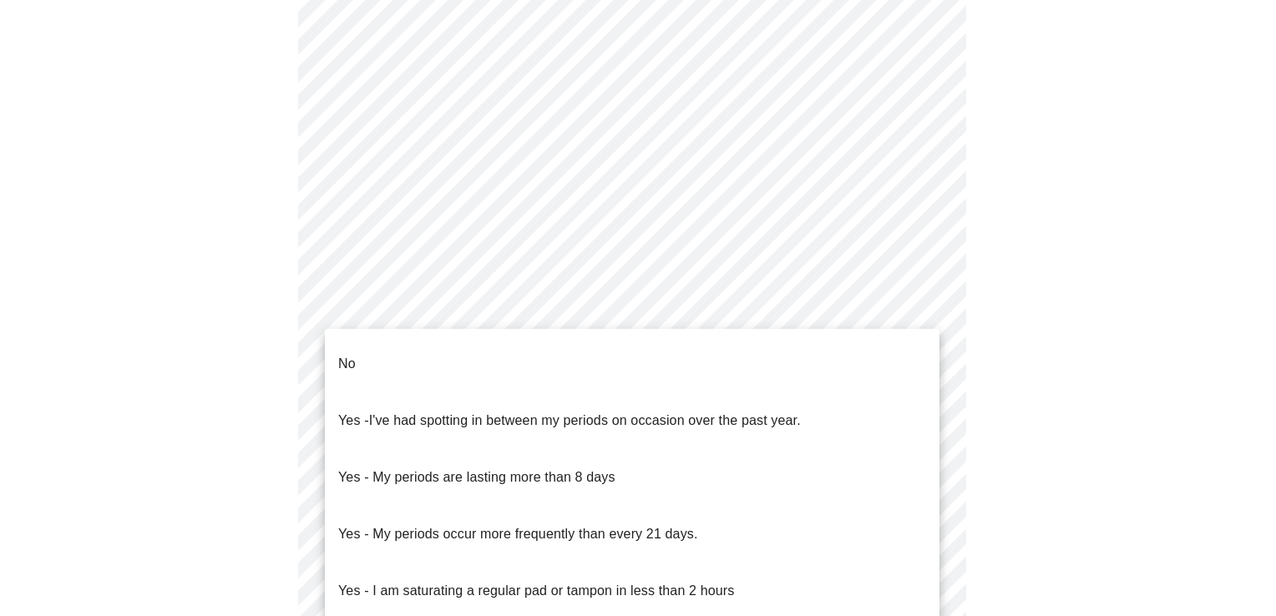
click at [922, 347] on body "MyMenopauseRx Appointments Messaging Labs Uploads Medications Community Refer a…" at bounding box center [638, 162] width 1263 height 1647
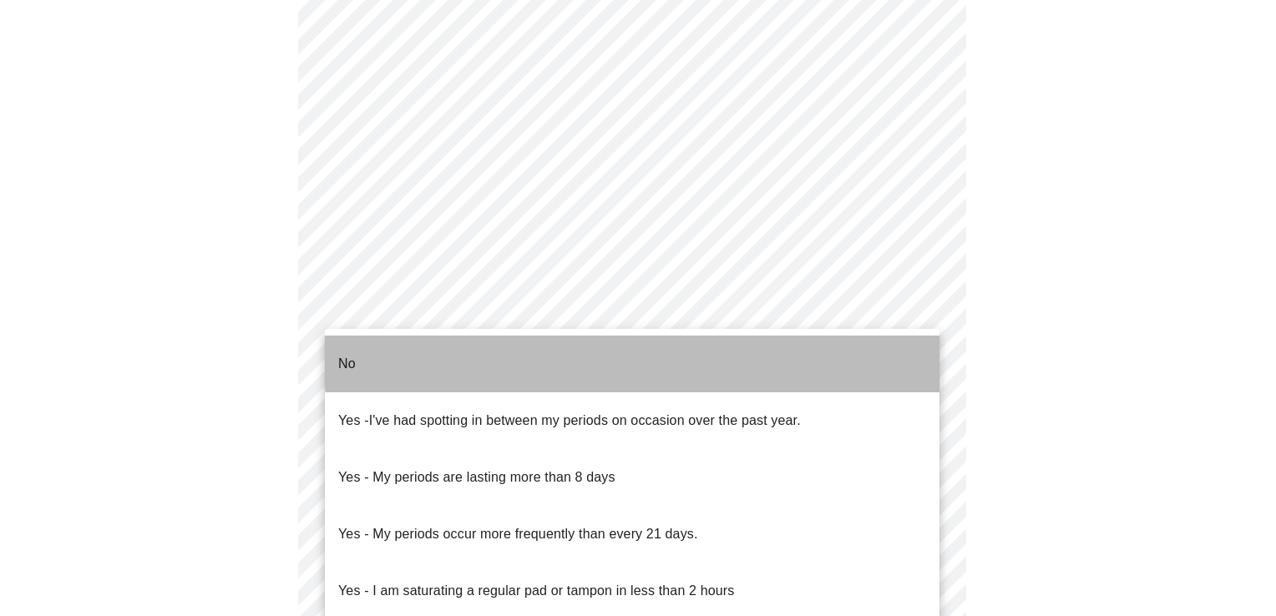
click at [886, 344] on li "No" at bounding box center [632, 364] width 615 height 57
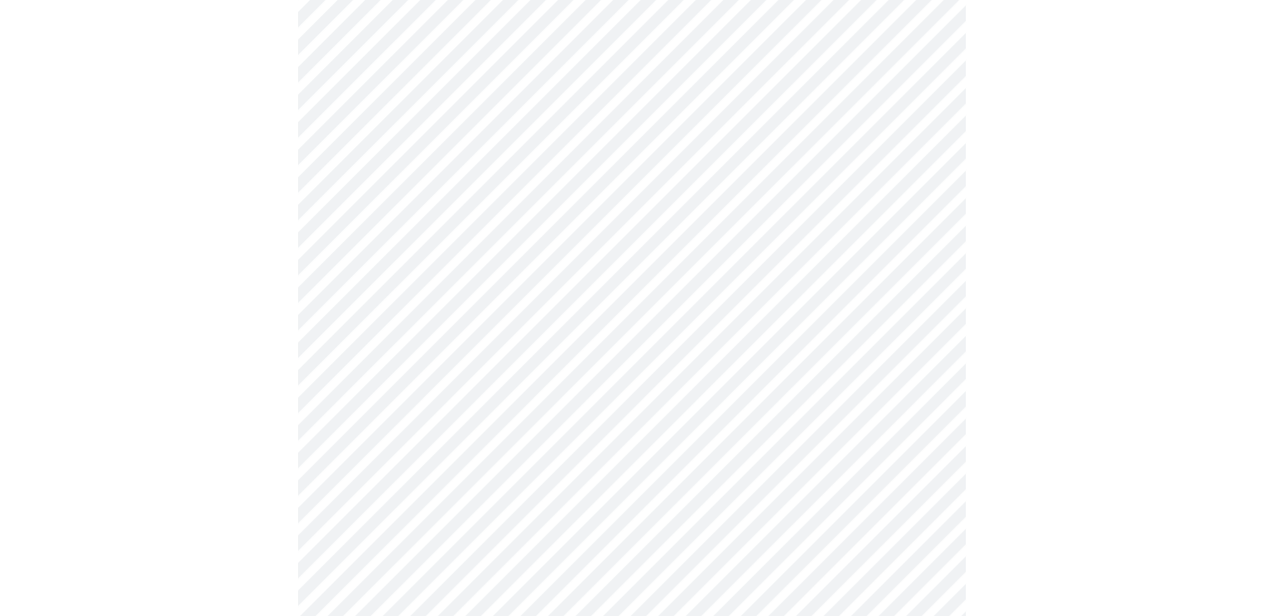
scroll to position [752, 0]
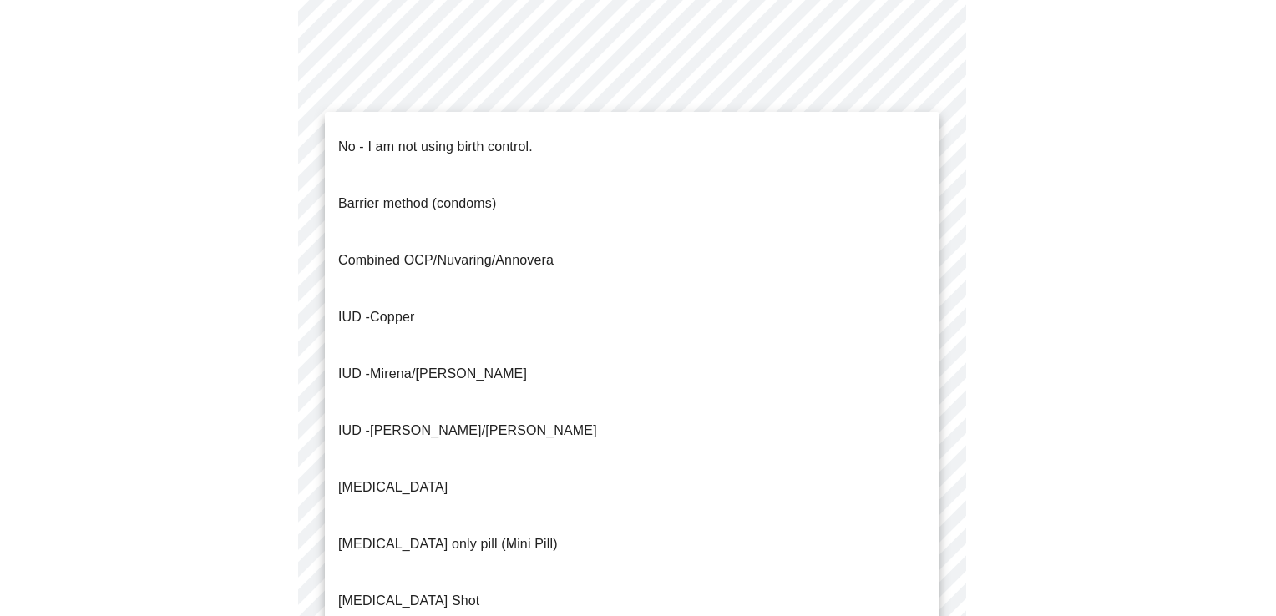
click at [924, 382] on body "MyMenopauseRx Appointments Messaging Labs Uploads Medications Community Refer a…" at bounding box center [638, 73] width 1263 height 1637
click at [868, 133] on li "No - I am not using birth control." at bounding box center [632, 147] width 615 height 57
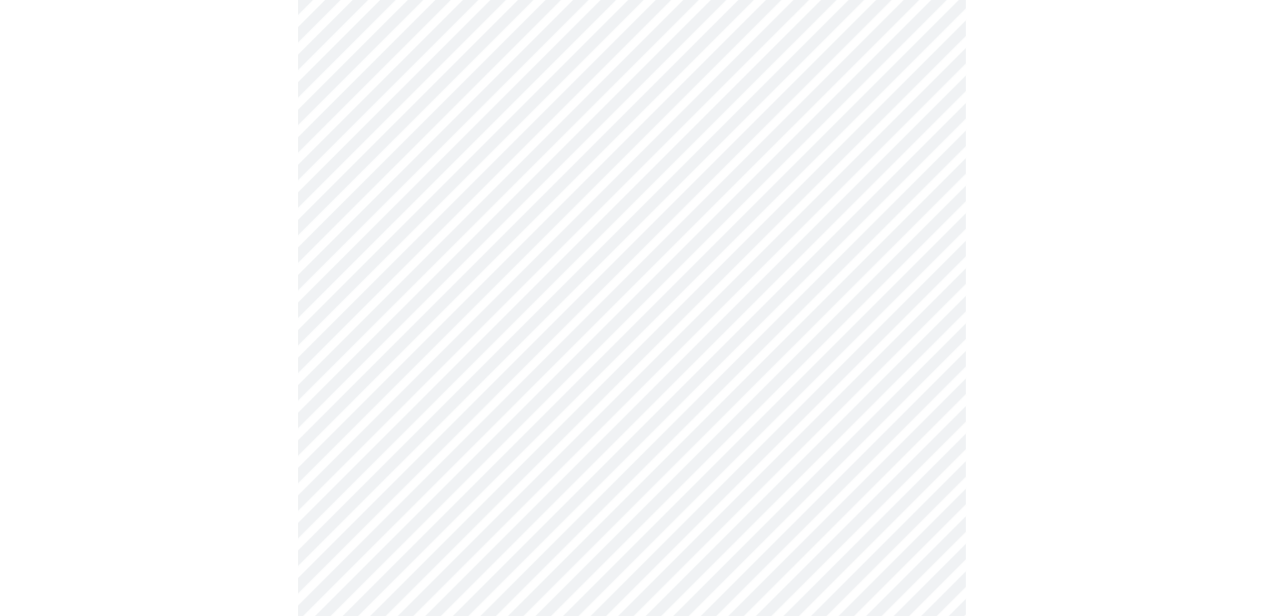
scroll to position [919, 0]
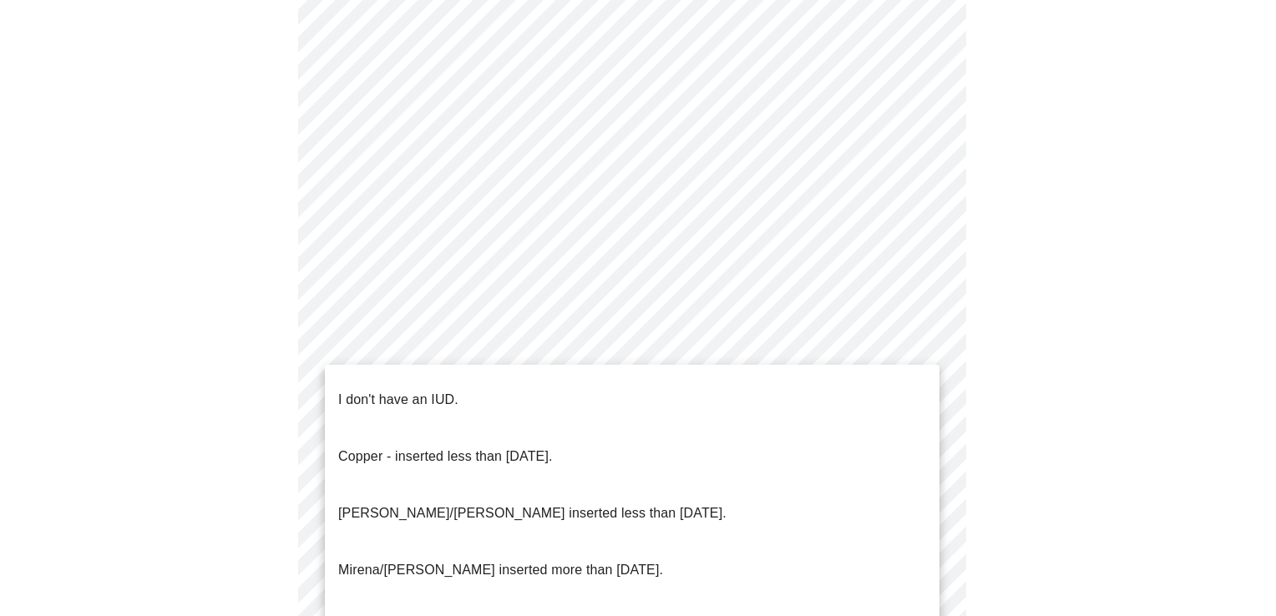
click at [802, 383] on li "I don't have an IUD." at bounding box center [632, 400] width 615 height 57
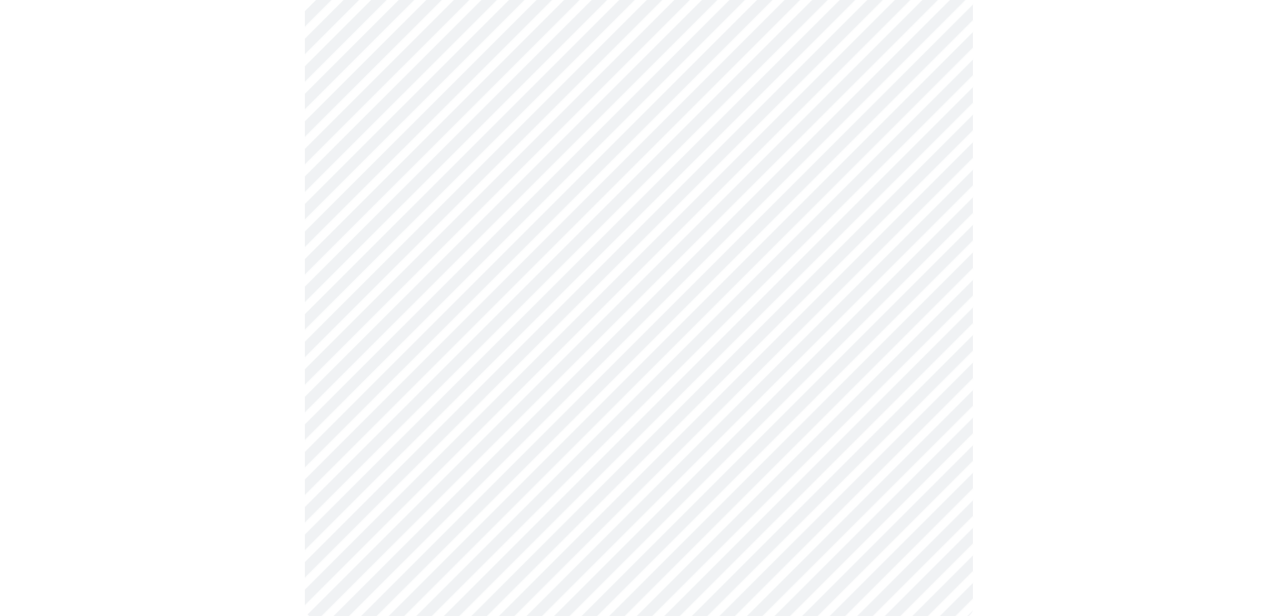
scroll to position [1000, 0]
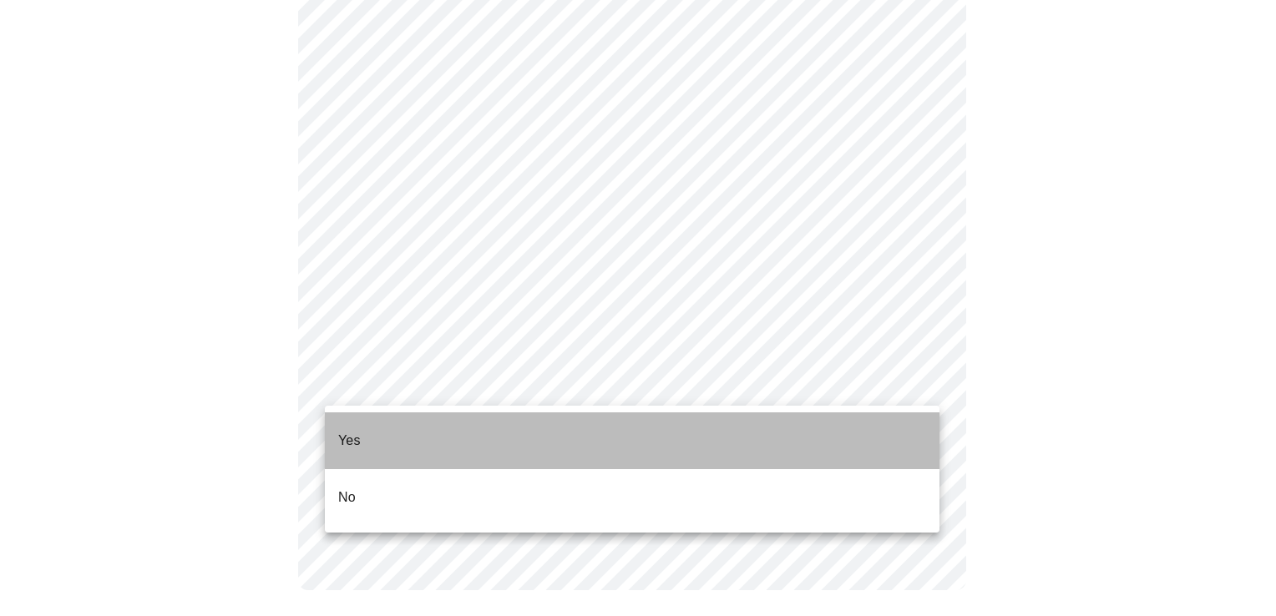
click at [891, 418] on li "Yes" at bounding box center [632, 441] width 615 height 57
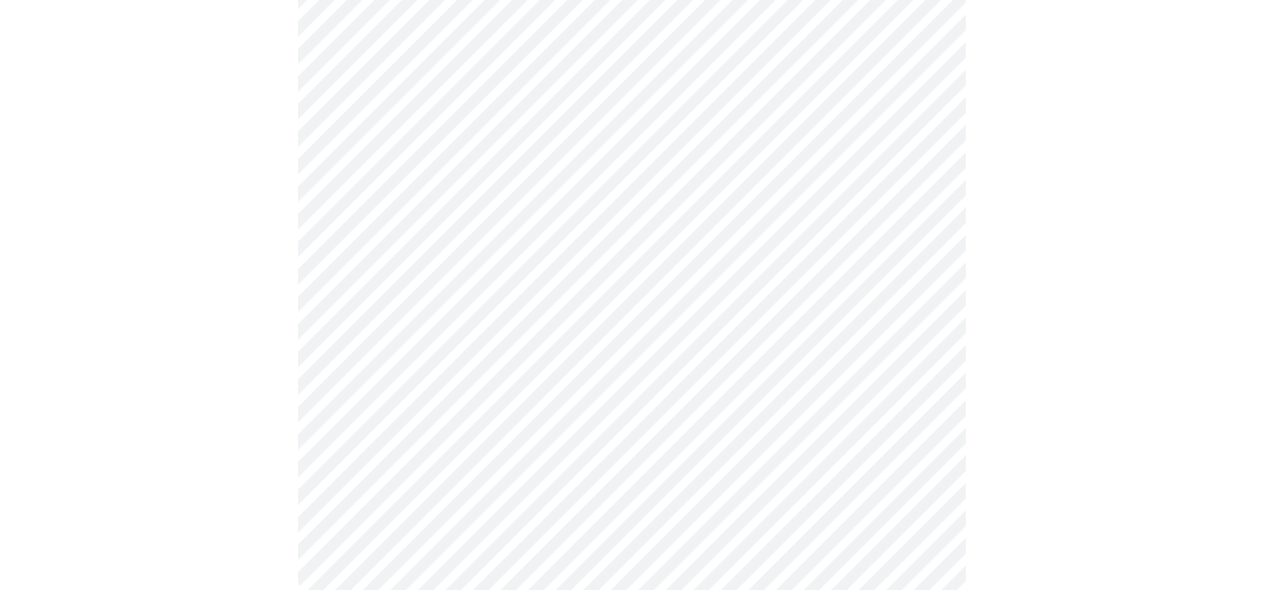
scroll to position [0, 0]
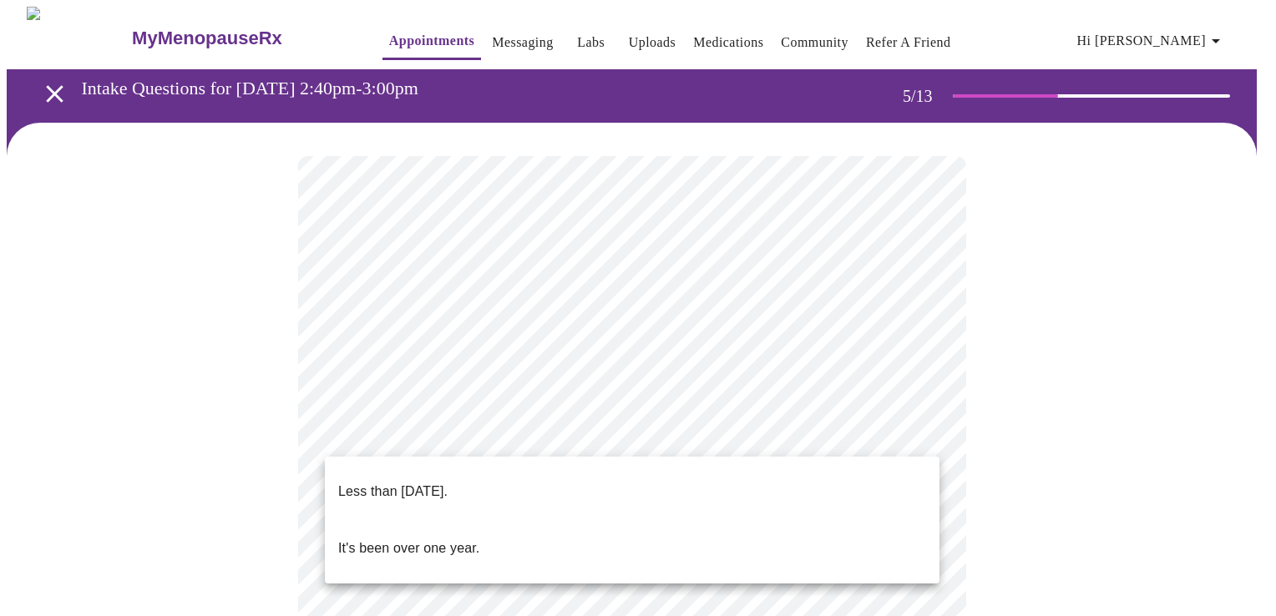
click at [884, 486] on li "Less than [DATE]." at bounding box center [632, 491] width 615 height 57
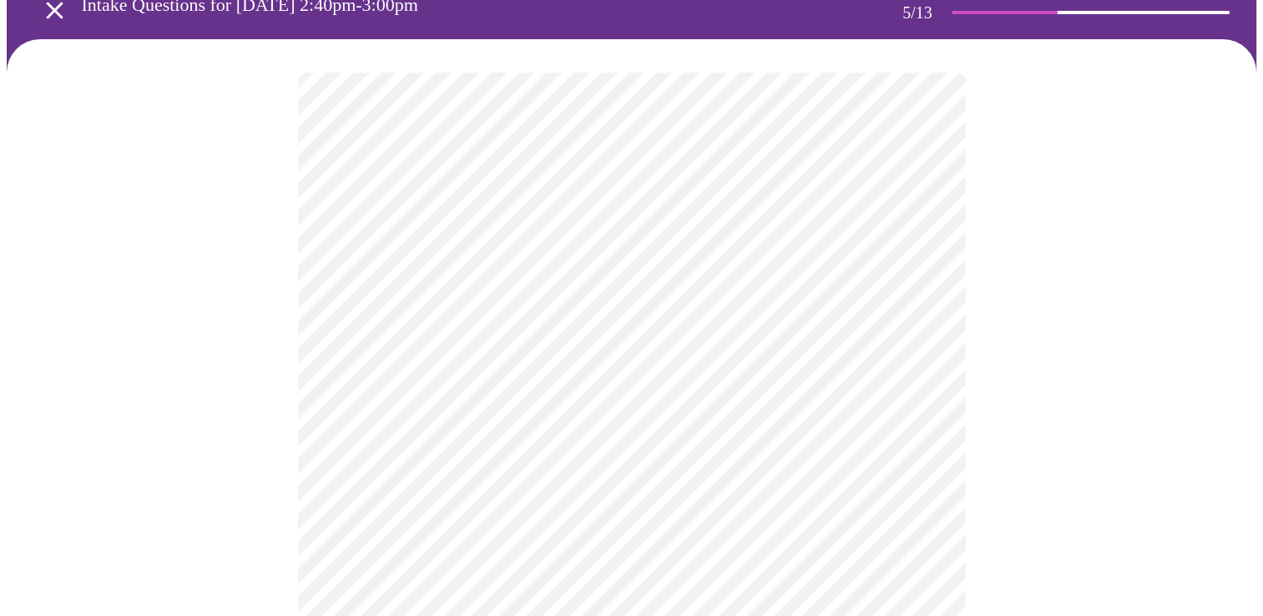
scroll to position [251, 0]
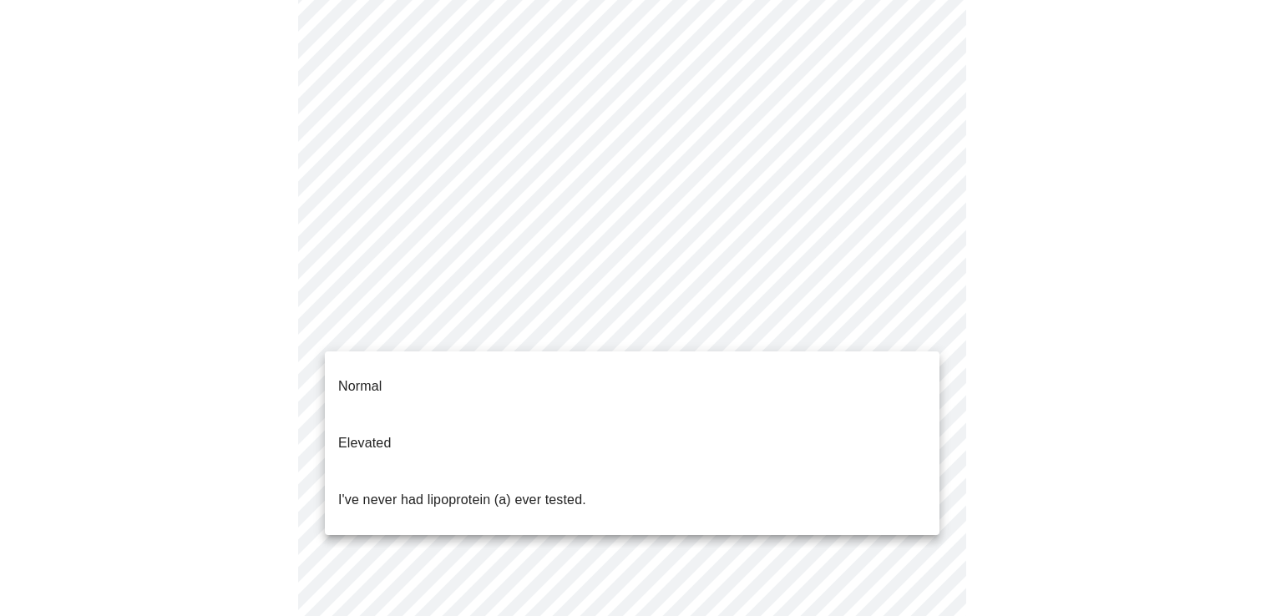
click at [920, 333] on body "MyMenopauseRx Appointments Messaging Labs Uploads Medications Community Refer a…" at bounding box center [638, 427] width 1263 height 1342
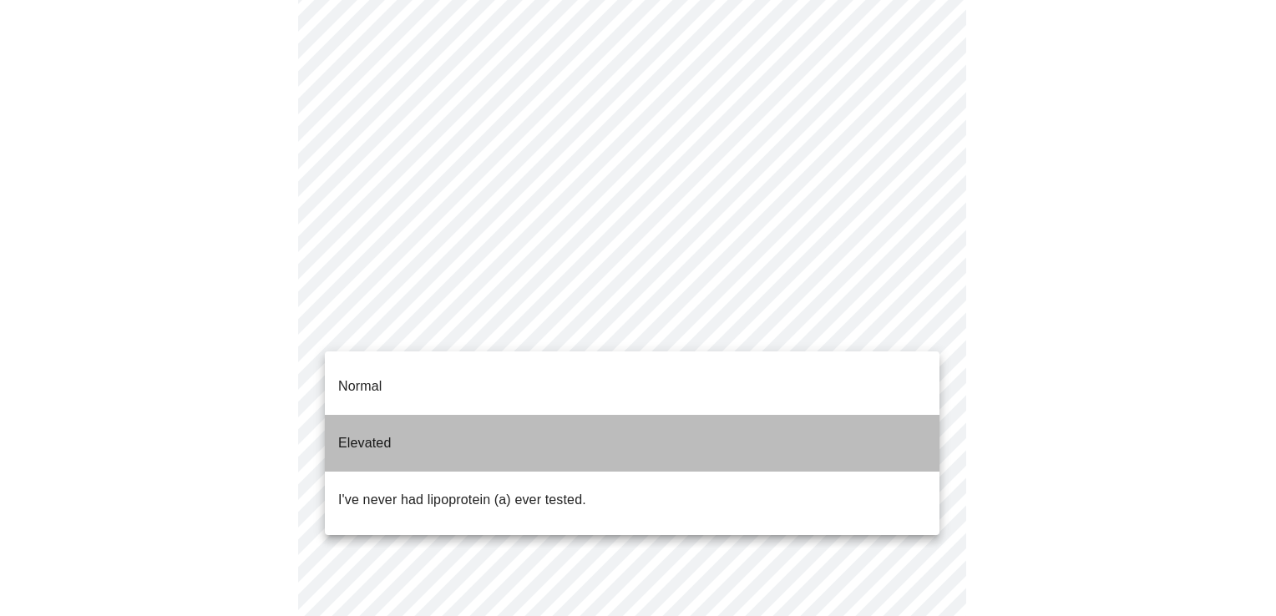
click at [361, 433] on p "Elevated" at bounding box center [364, 443] width 53 height 20
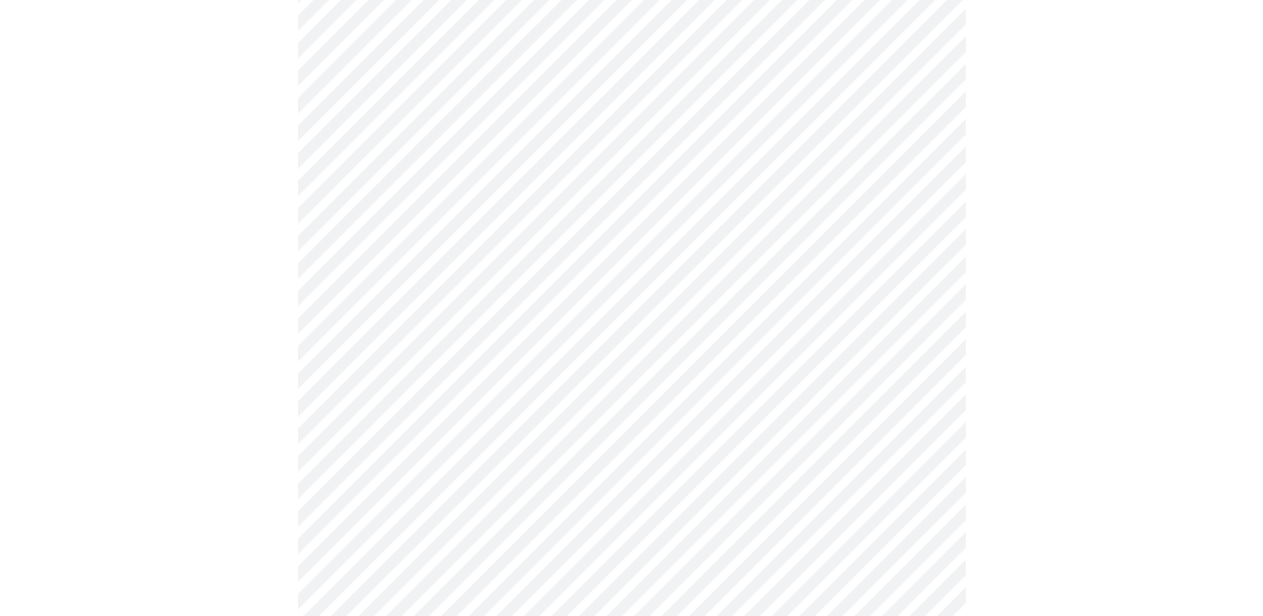
scroll to position [501, 0]
click at [245, 369] on div at bounding box center [632, 194] width 1250 height 1144
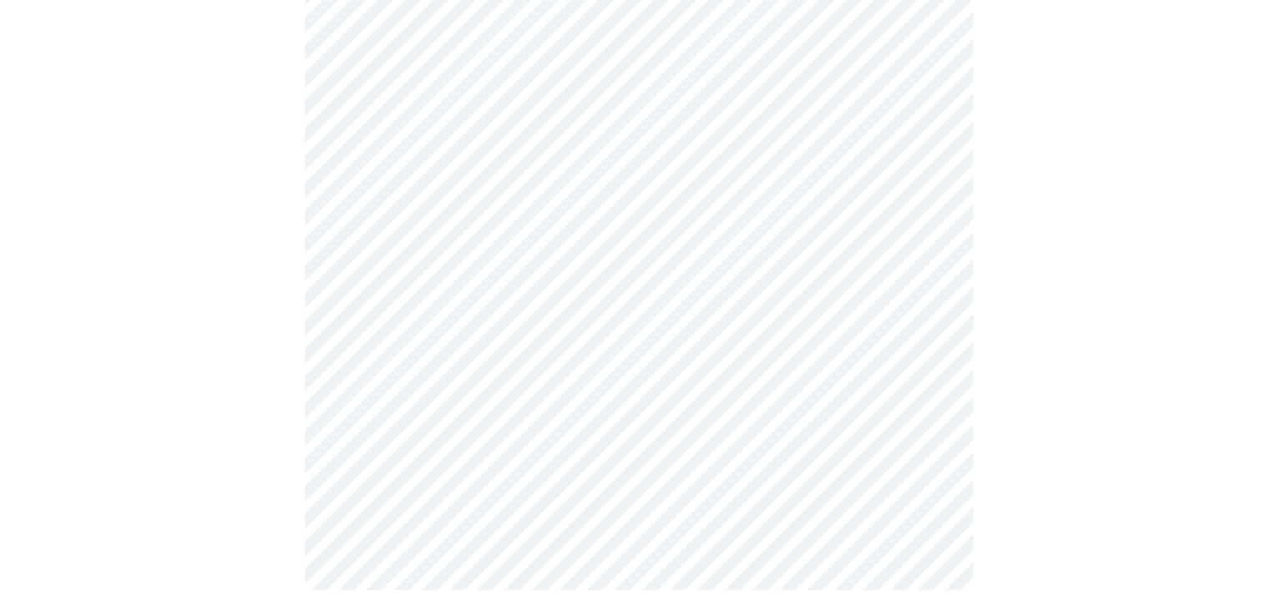
scroll to position [0, 0]
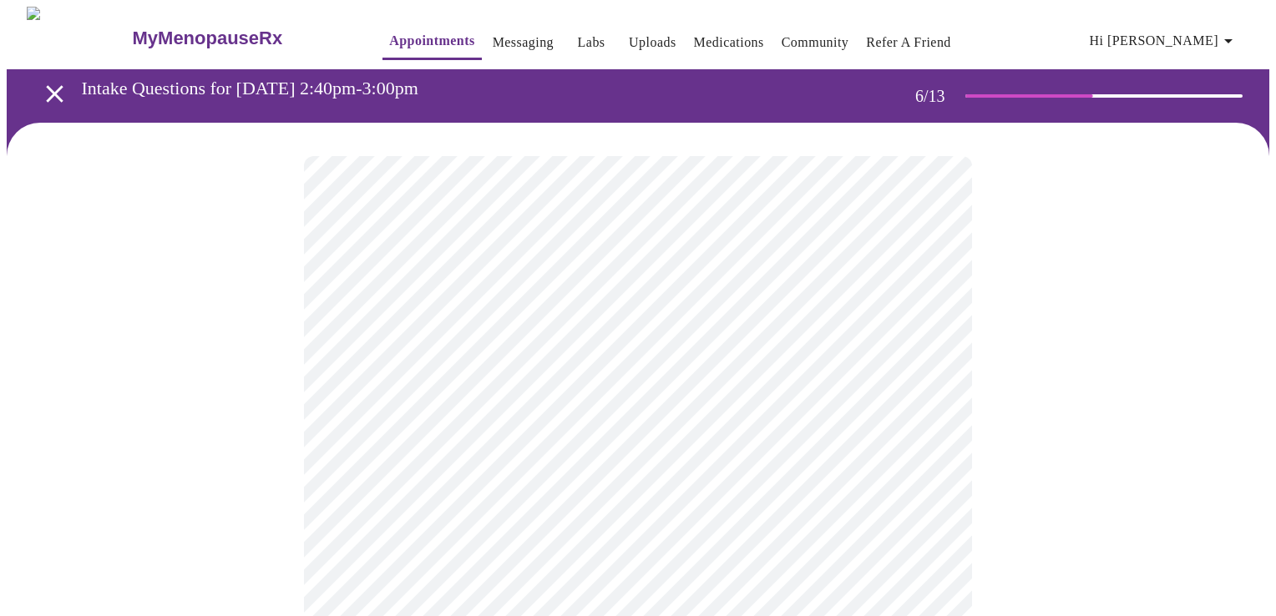
click at [428, 478] on body "MyMenopauseRx Appointments Messaging Labs Uploads Medications Community Refer a…" at bounding box center [638, 452] width 1263 height 891
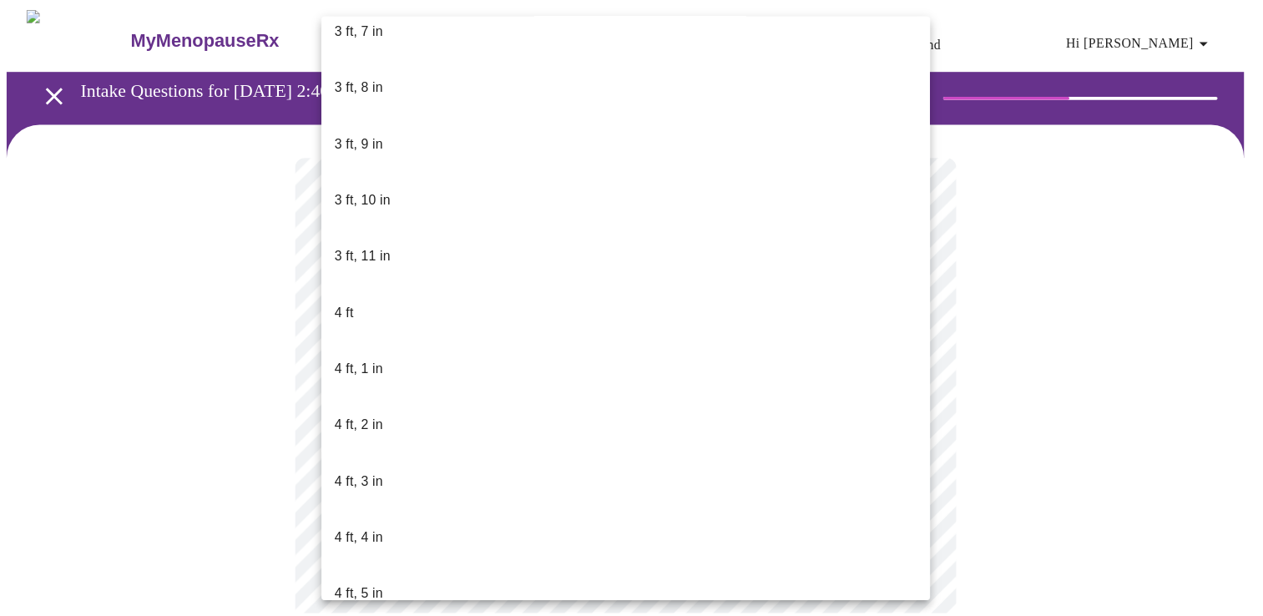
scroll to position [668, 0]
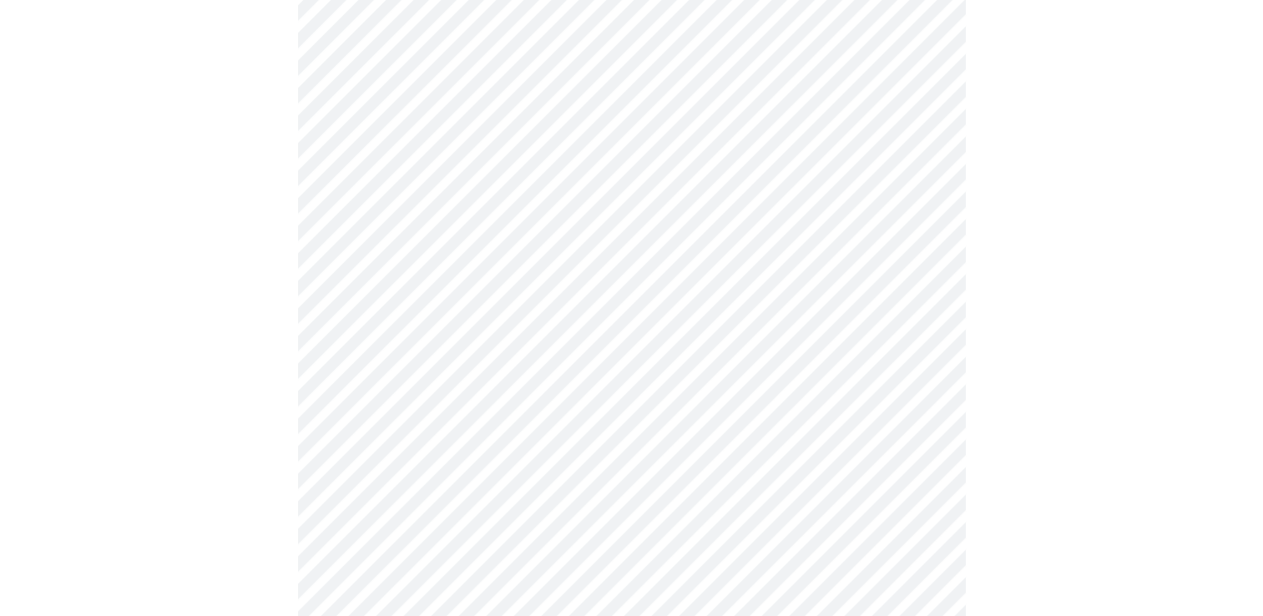
scroll to position [4426, 0]
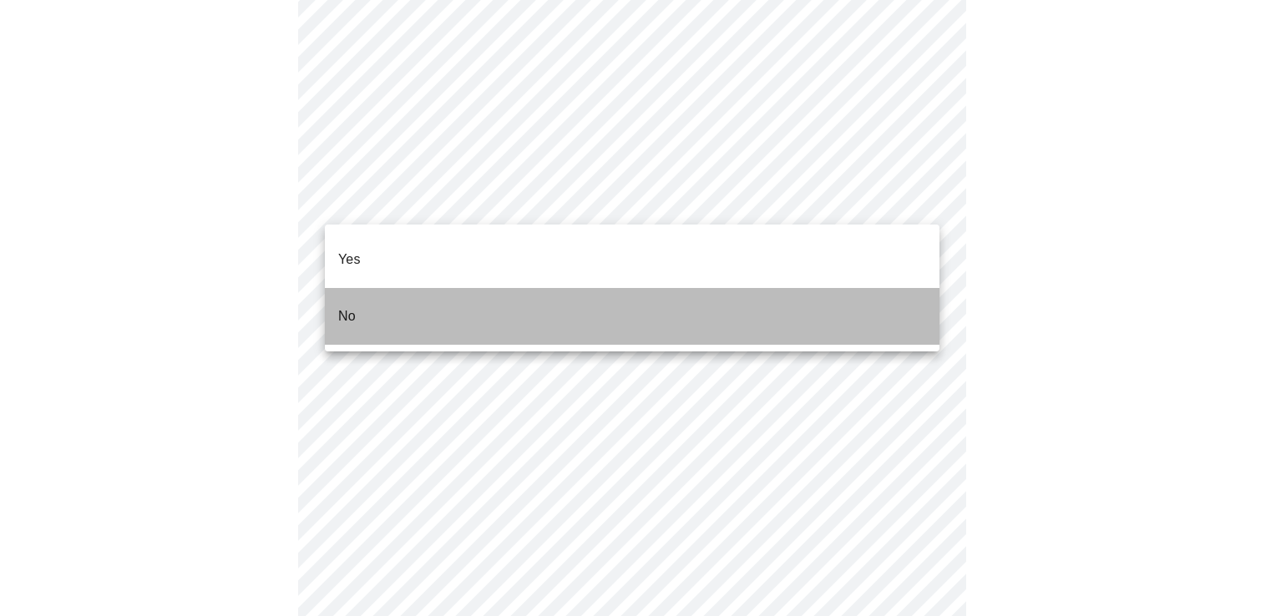
click at [881, 289] on li "No" at bounding box center [632, 316] width 615 height 57
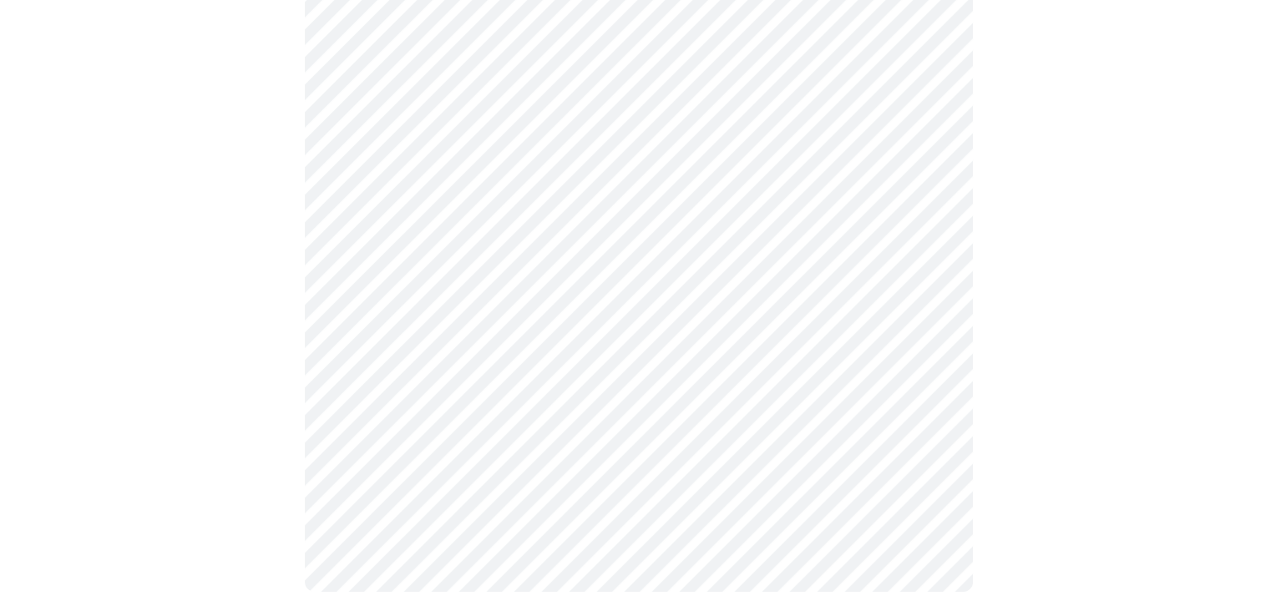
scroll to position [1010, 0]
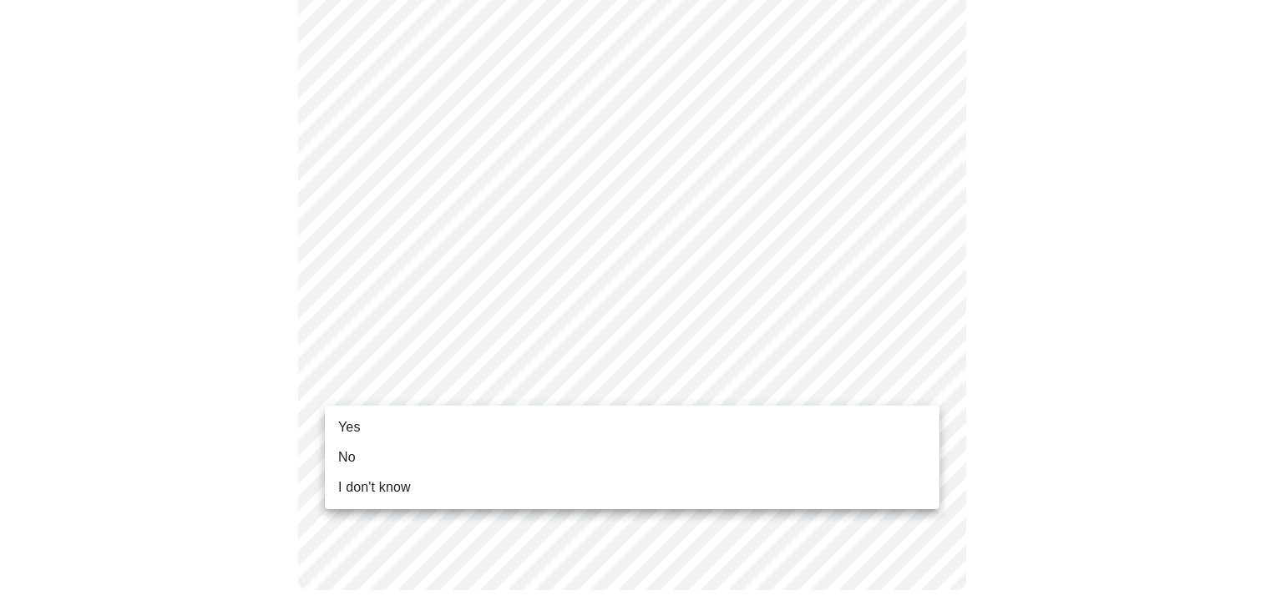
click at [368, 456] on li "No" at bounding box center [632, 458] width 615 height 30
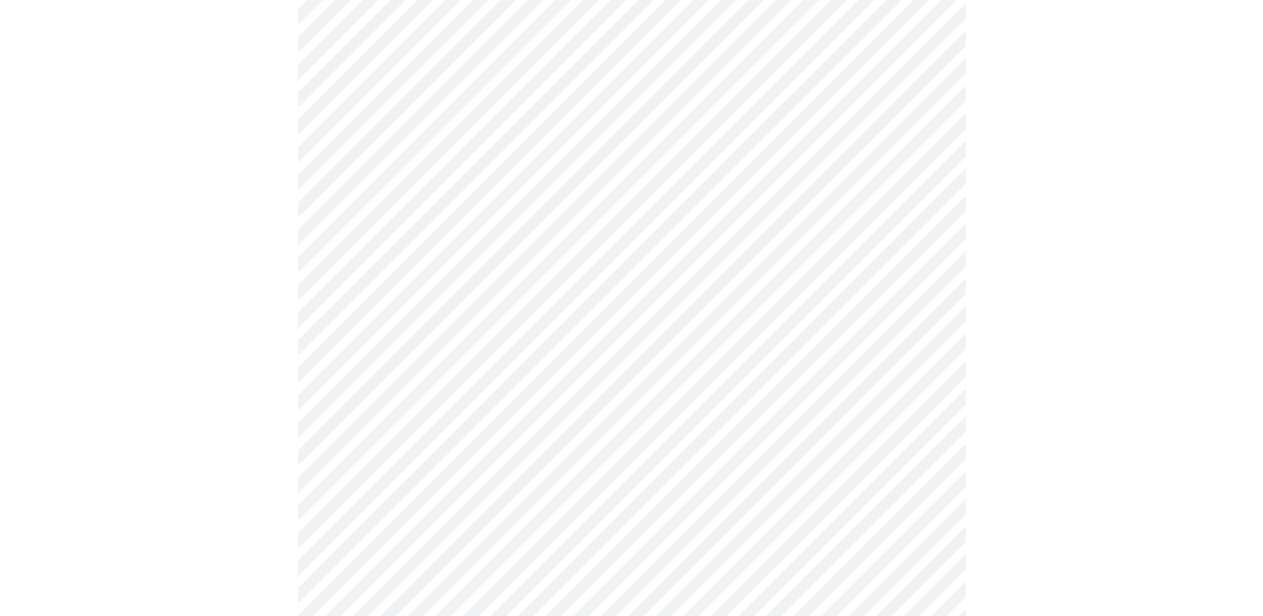
scroll to position [0, 0]
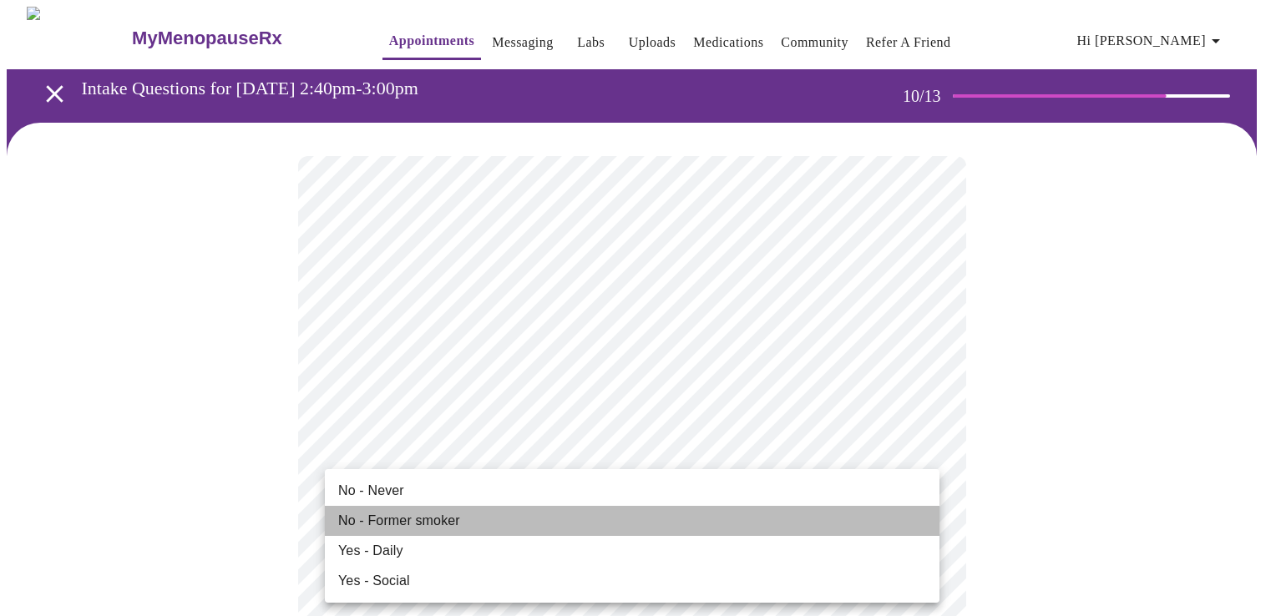
click at [409, 531] on li "No - Former smoker" at bounding box center [632, 521] width 615 height 30
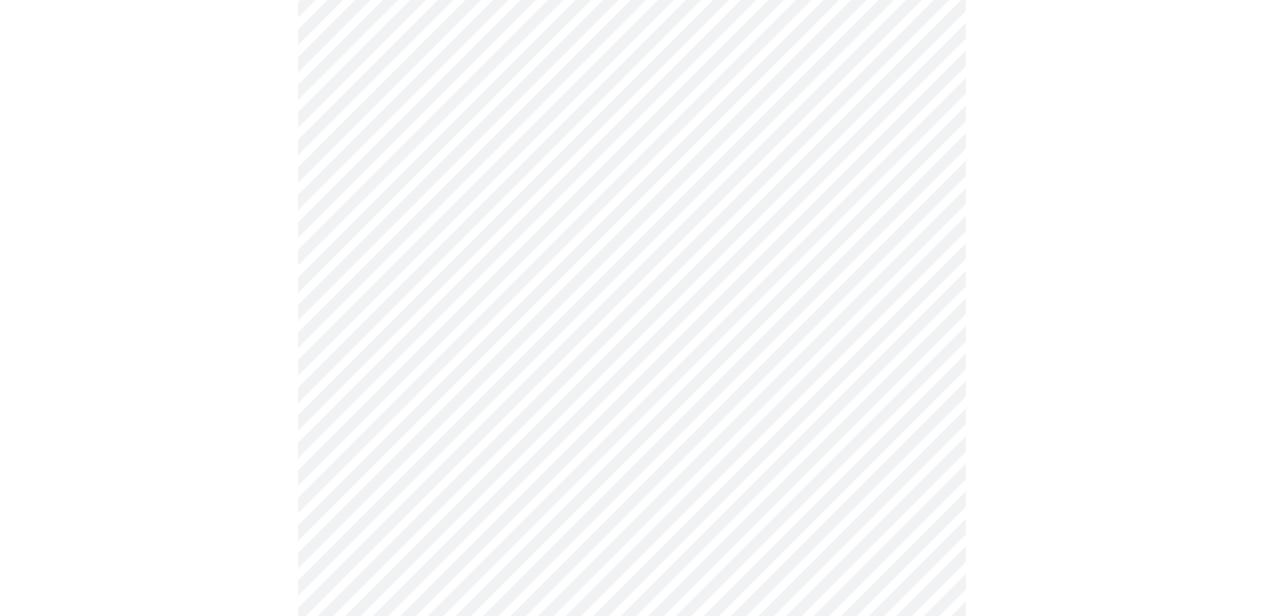
scroll to position [1336, 0]
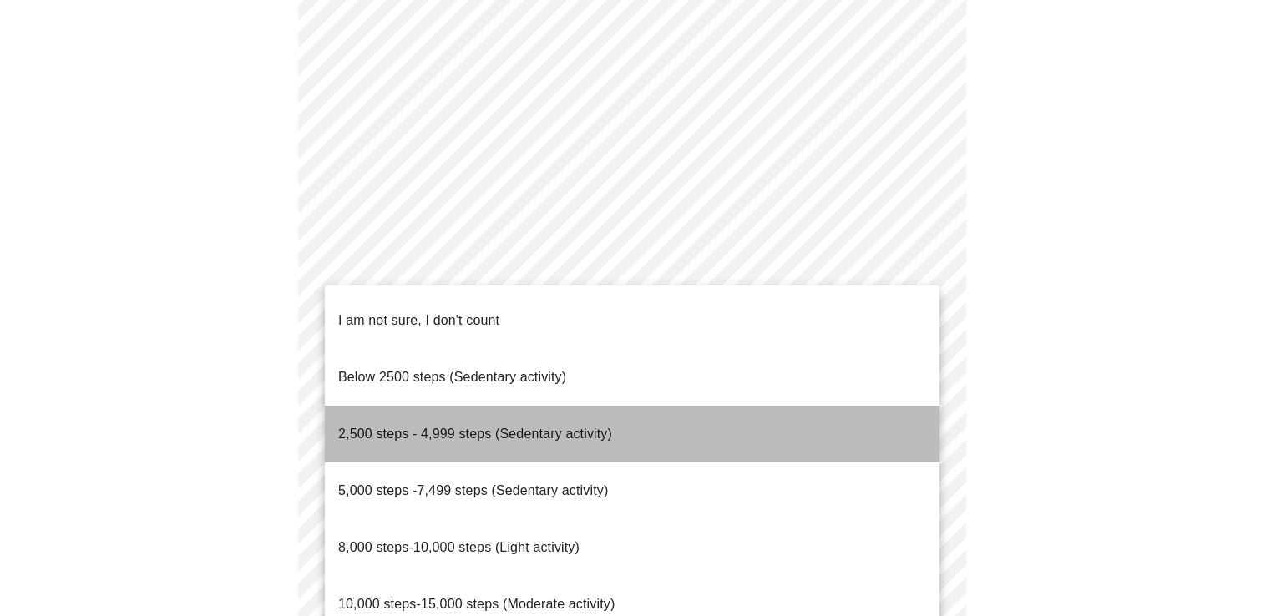
click at [861, 406] on li "2,500 steps - 4,999 steps (Sedentary activity)" at bounding box center [632, 434] width 615 height 57
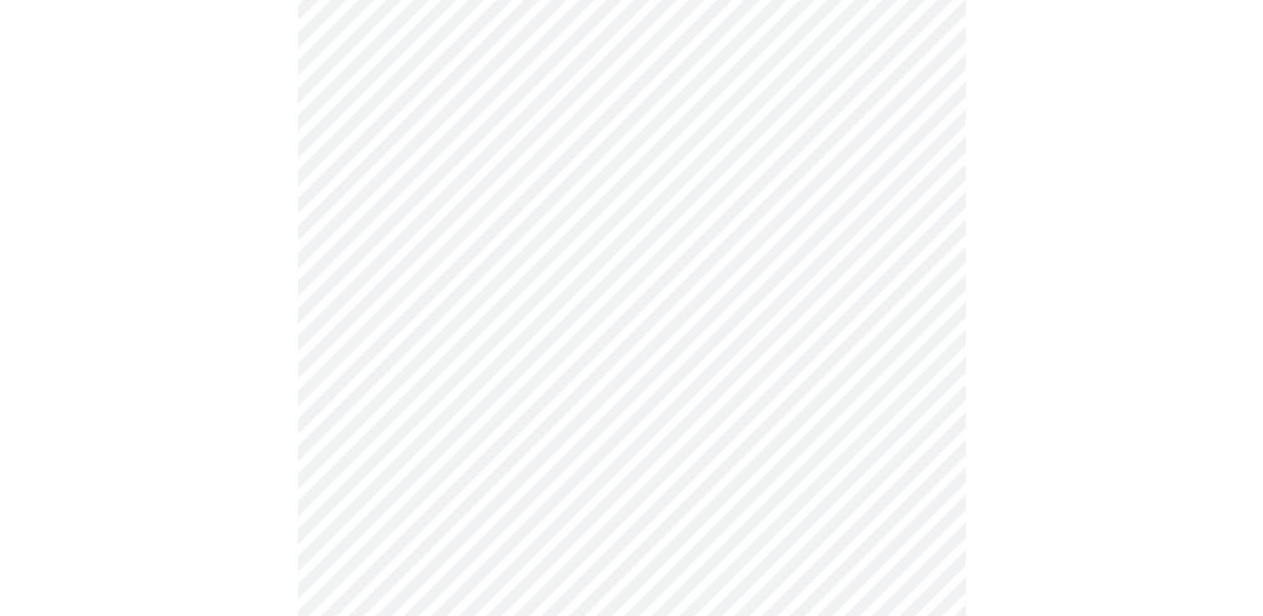
scroll to position [1420, 0]
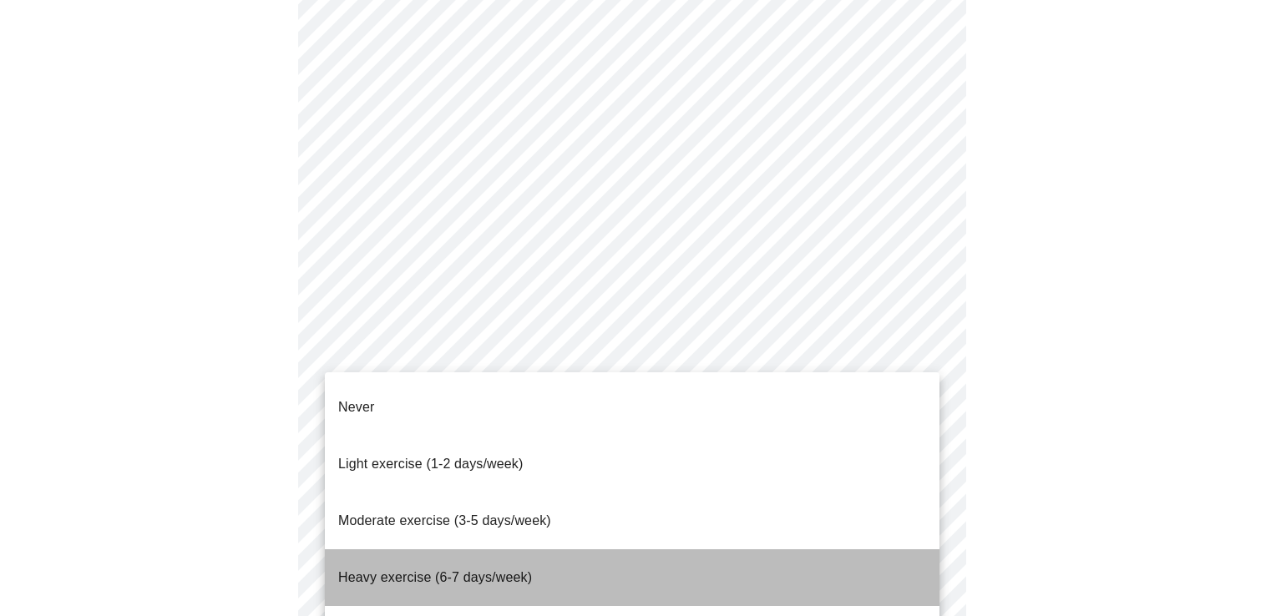
click at [823, 549] on li "Heavy exercise (6-7 days/week)" at bounding box center [632, 577] width 615 height 57
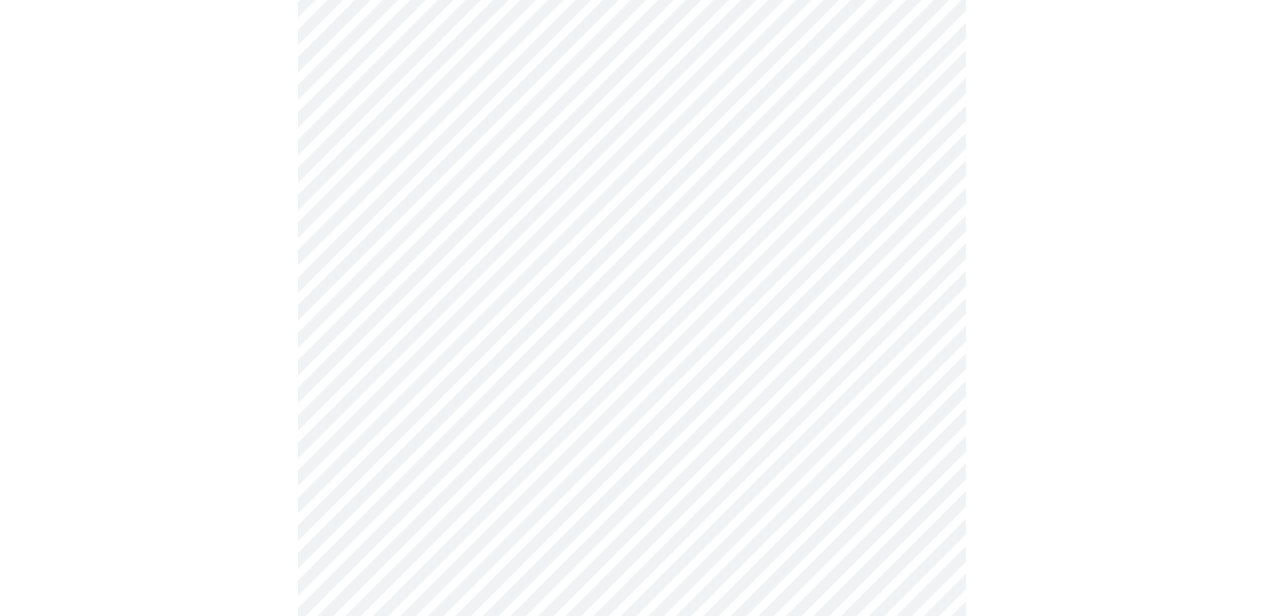
scroll to position [1503, 0]
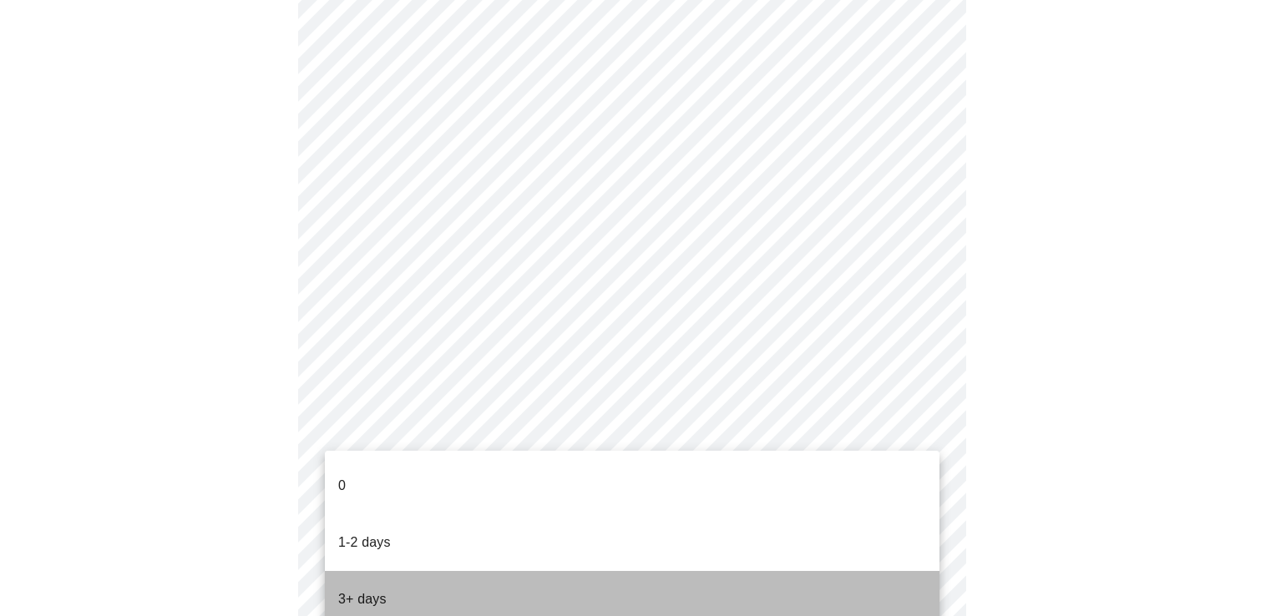
click at [853, 571] on li "3+ days" at bounding box center [632, 599] width 615 height 57
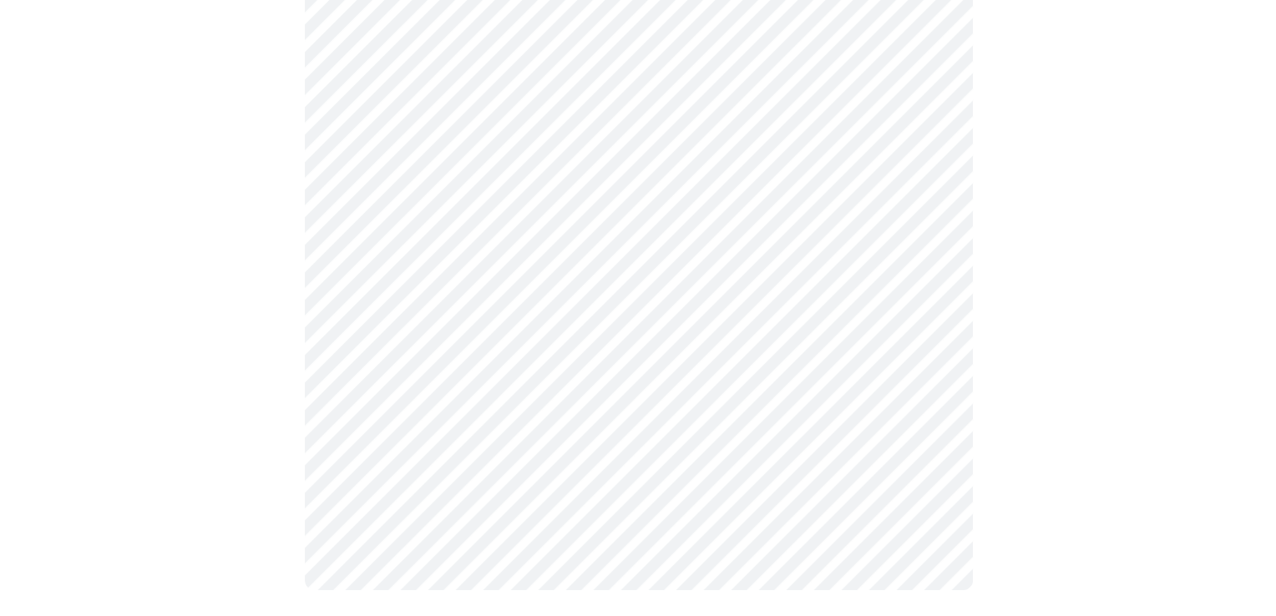
scroll to position [0, 0]
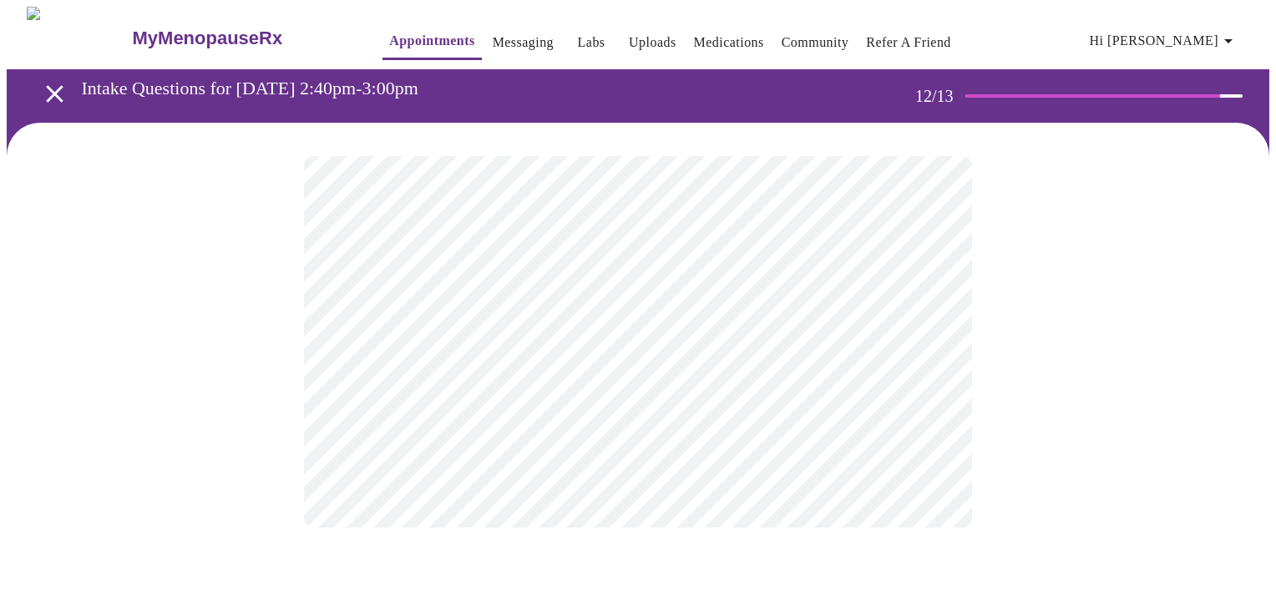
click at [935, 342] on body "MyMenopauseRx Appointments Messaging Labs Uploads Medications Community Refer a…" at bounding box center [638, 284] width 1263 height 554
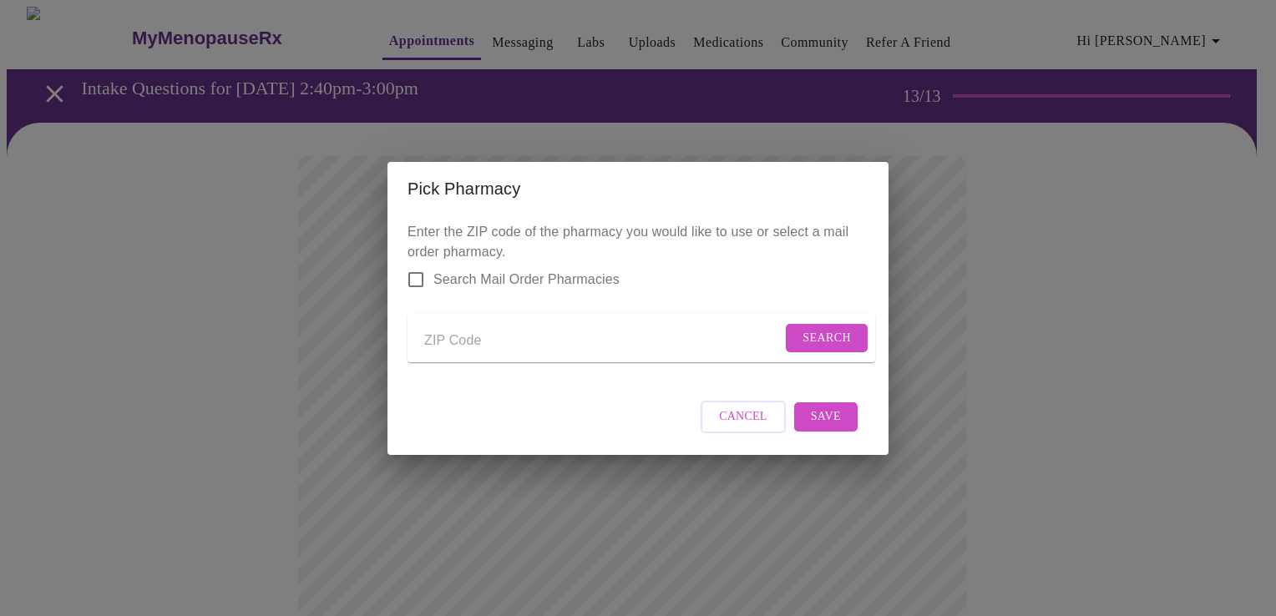
drag, startPoint x: 454, startPoint y: 345, endPoint x: 468, endPoint y: 335, distance: 17.4
click at [456, 342] on input "Send a message to your care team" at bounding box center [602, 341] width 357 height 27
click at [818, 324] on button "Search" at bounding box center [827, 338] width 82 height 29
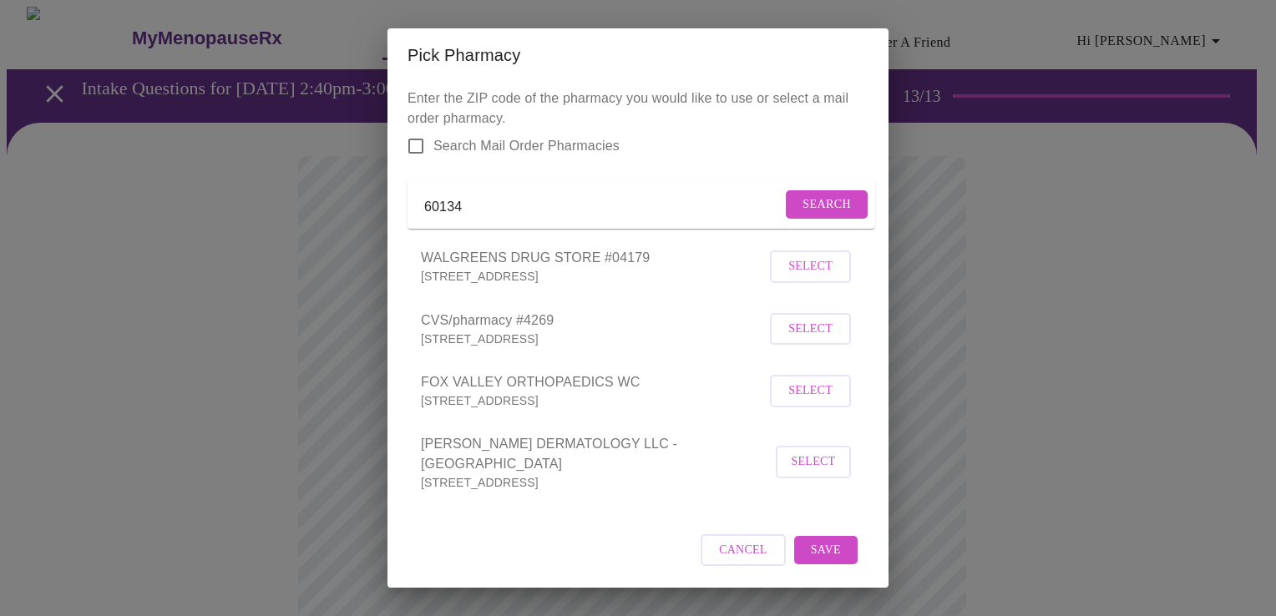
click at [471, 215] on input "60134" at bounding box center [602, 208] width 357 height 27
type input "60174"
click at [795, 201] on button "Search" at bounding box center [827, 204] width 82 height 29
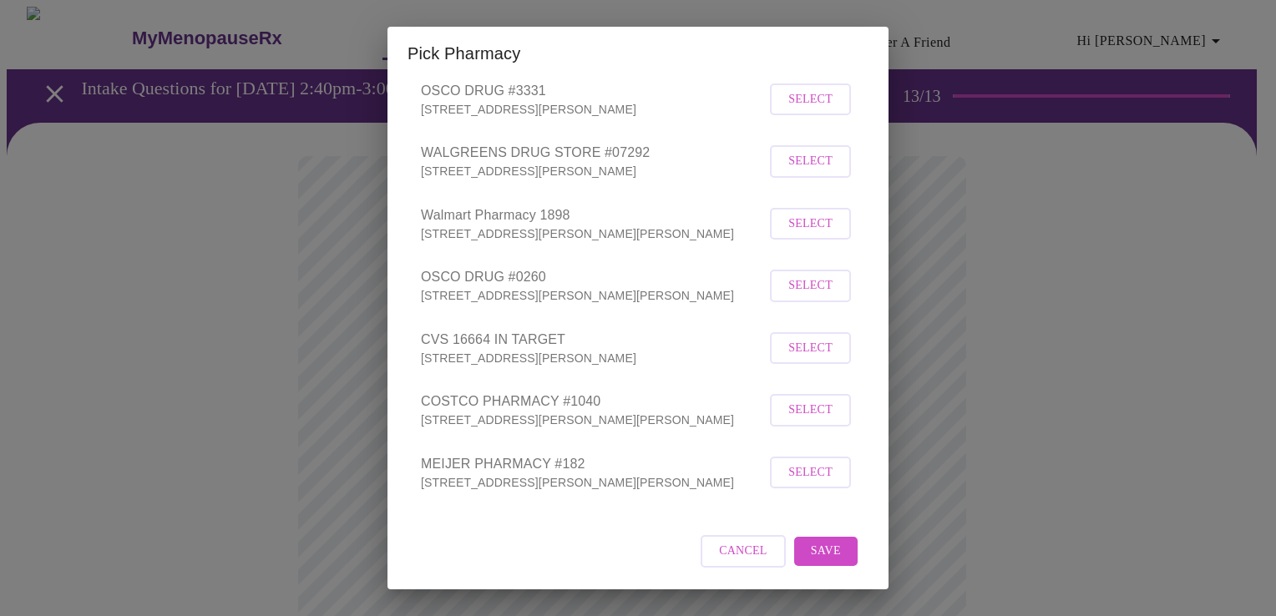
scroll to position [184, 0]
click at [788, 286] on span "Select" at bounding box center [810, 286] width 44 height 21
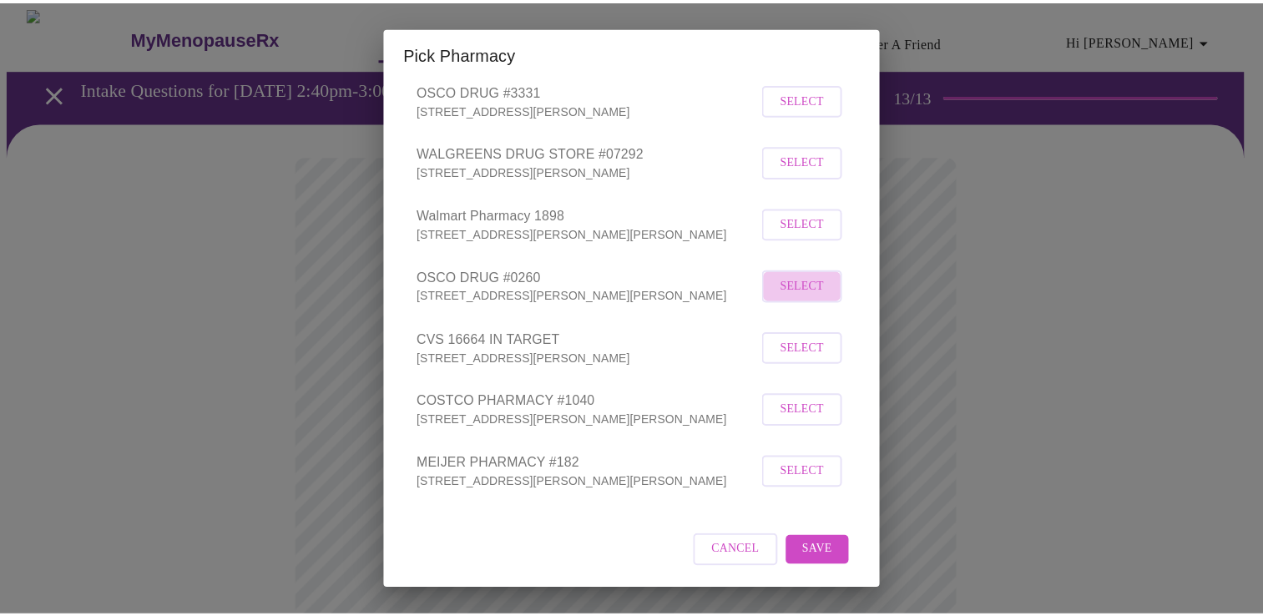
scroll to position [182, 0]
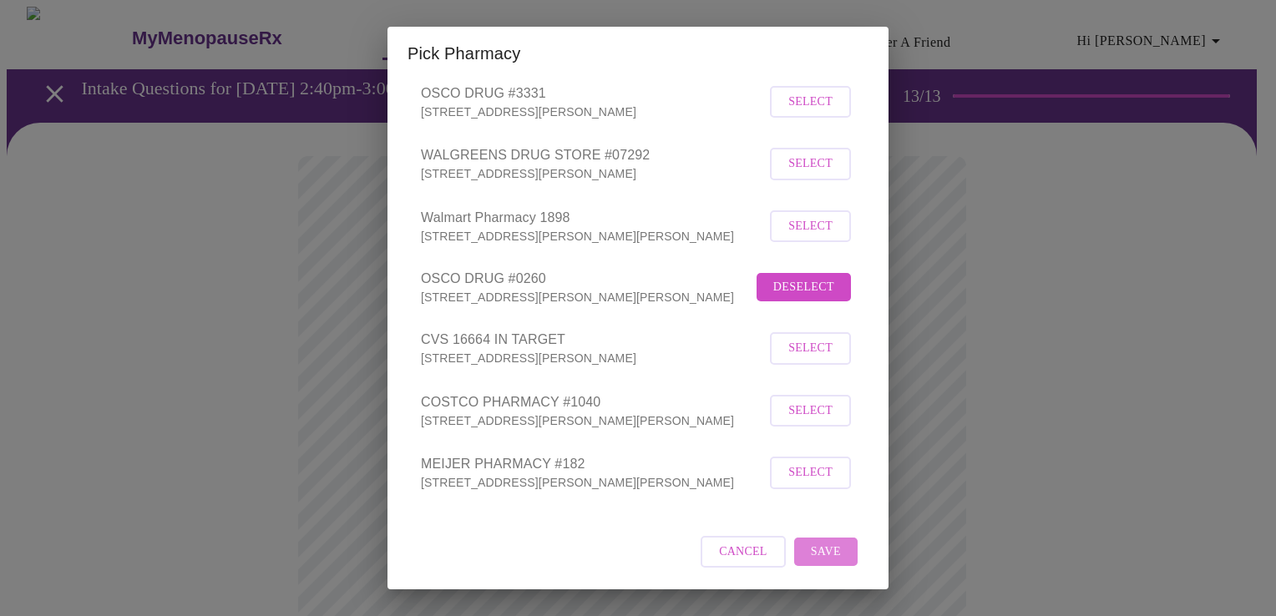
click at [811, 551] on span "Save" at bounding box center [826, 552] width 30 height 21
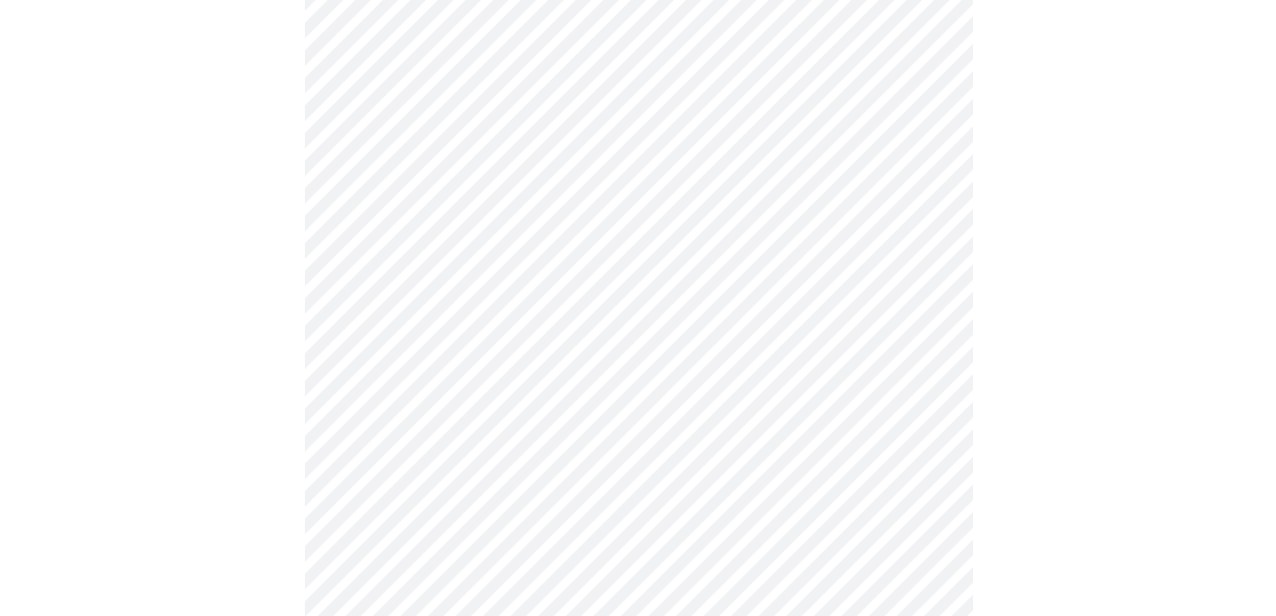
scroll to position [251, 0]
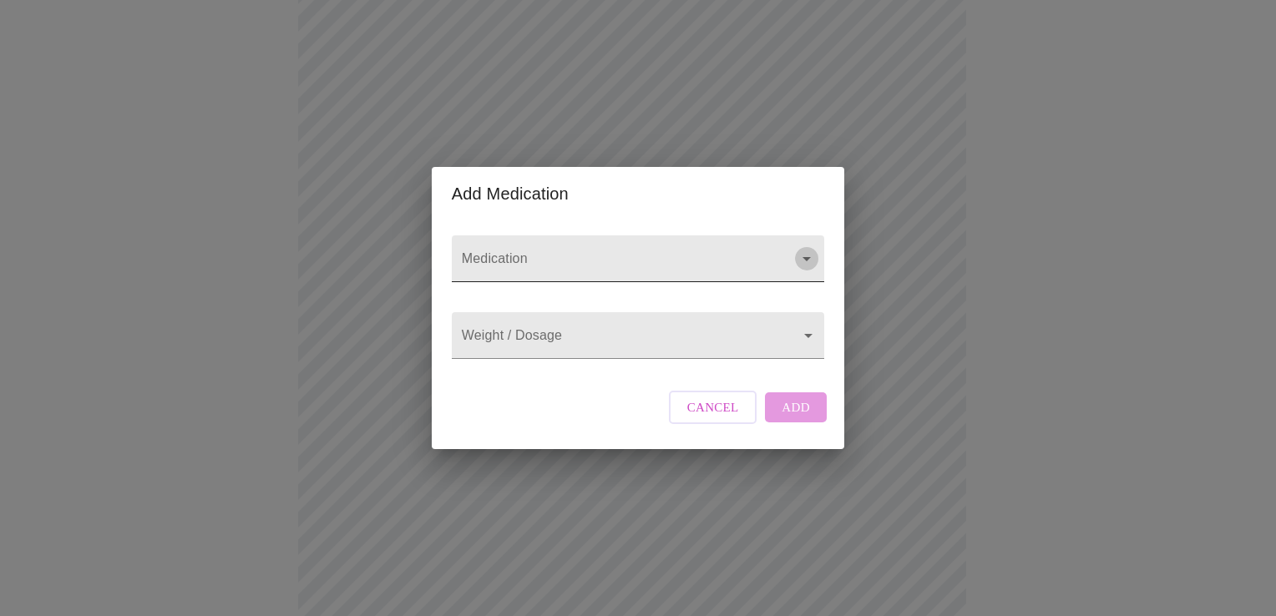
click at [810, 249] on icon "Open" at bounding box center [807, 259] width 20 height 20
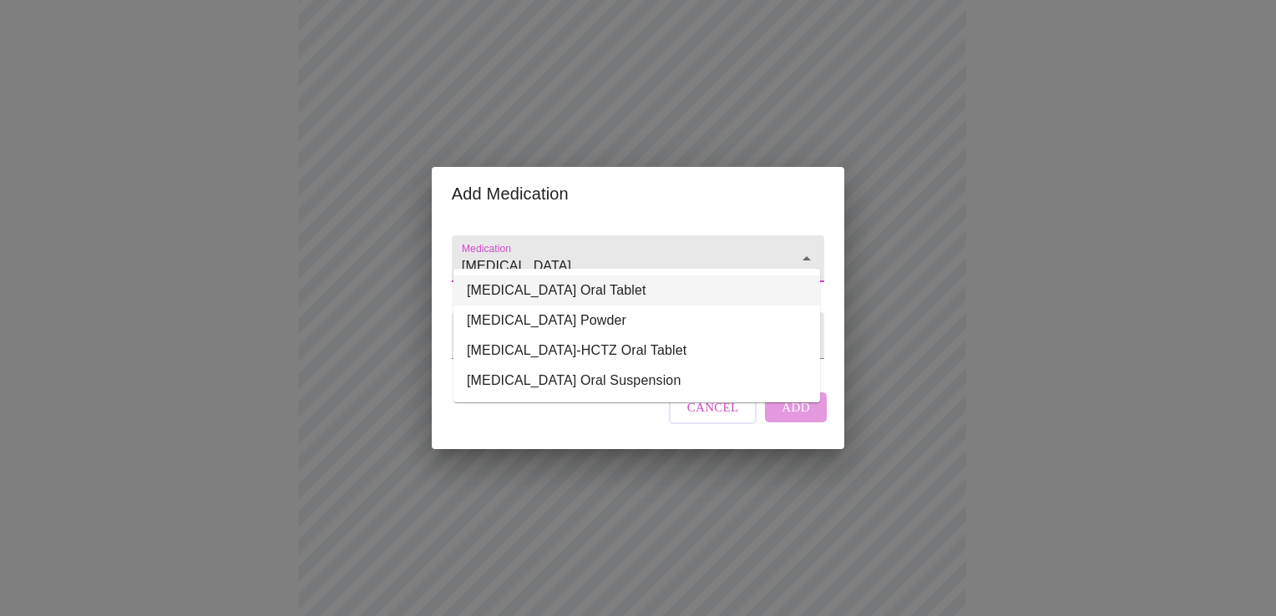
click at [647, 286] on li "[MEDICAL_DATA] Oral Tablet" at bounding box center [636, 291] width 367 height 30
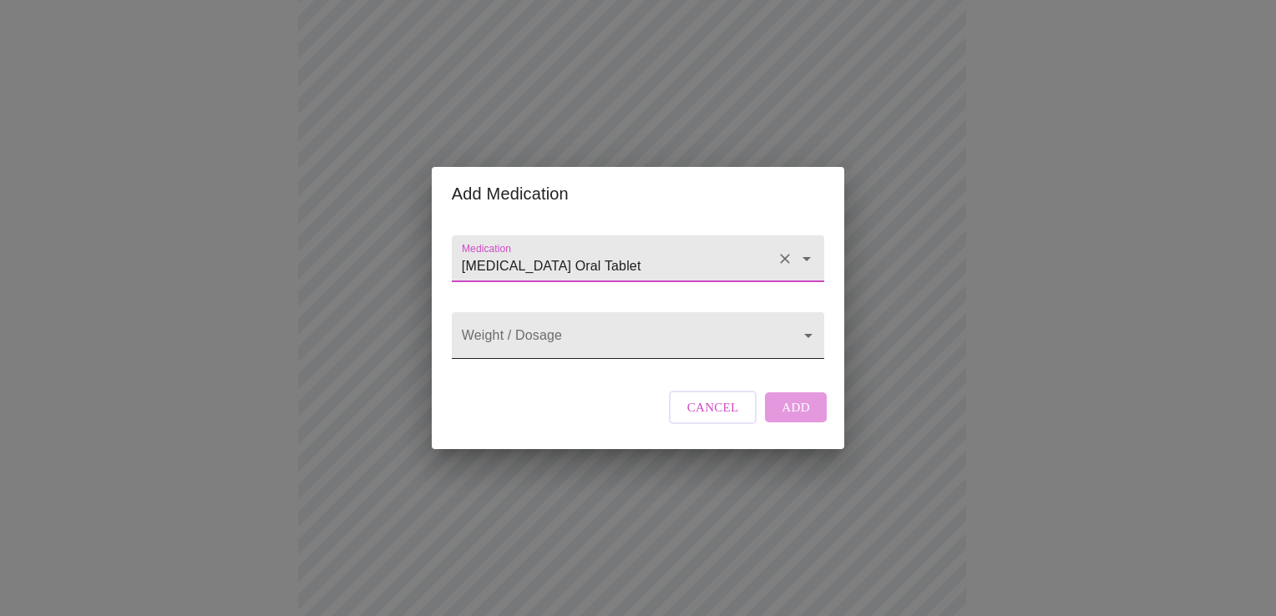
type input "[MEDICAL_DATA] Oral Tablet"
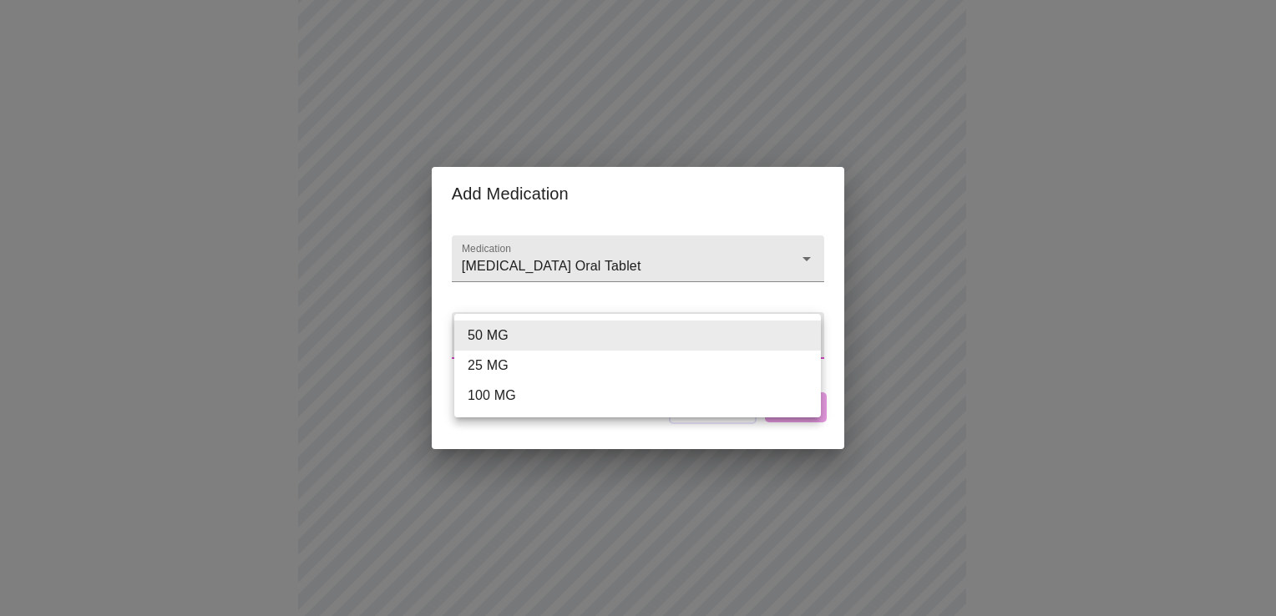
click at [562, 335] on body "MyMenopauseRx Appointments Messaging Labs Uploads Medications Community Refer a…" at bounding box center [638, 382] width 1263 height 1253
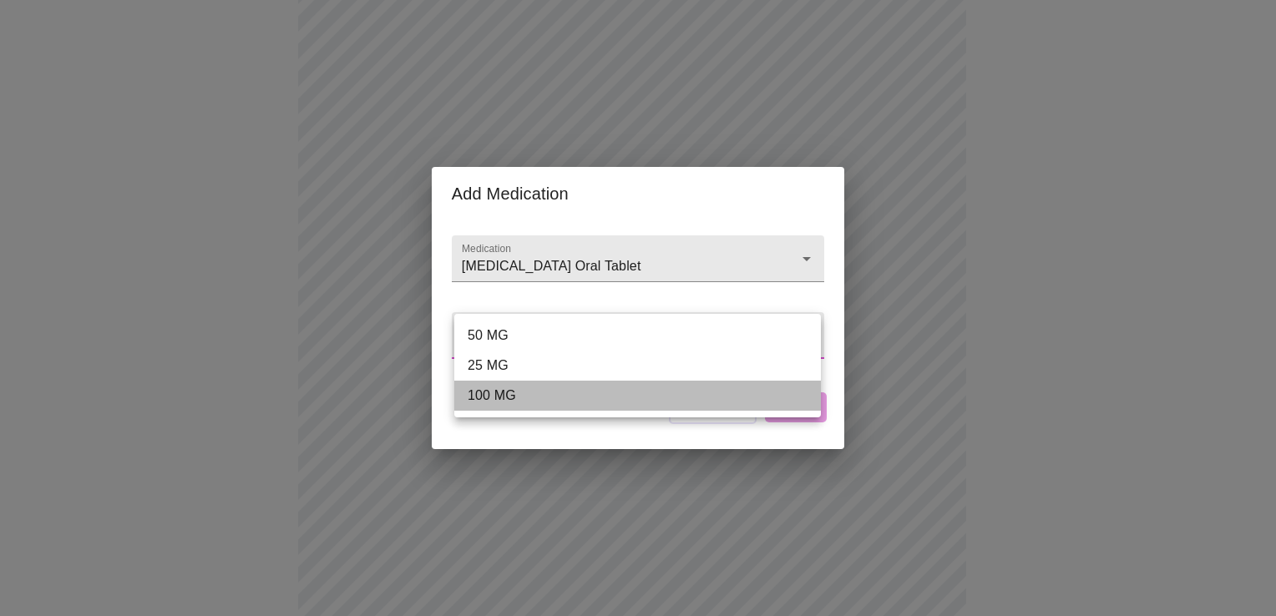
click at [523, 392] on li "100 MG" at bounding box center [637, 396] width 367 height 30
type input "100 MG"
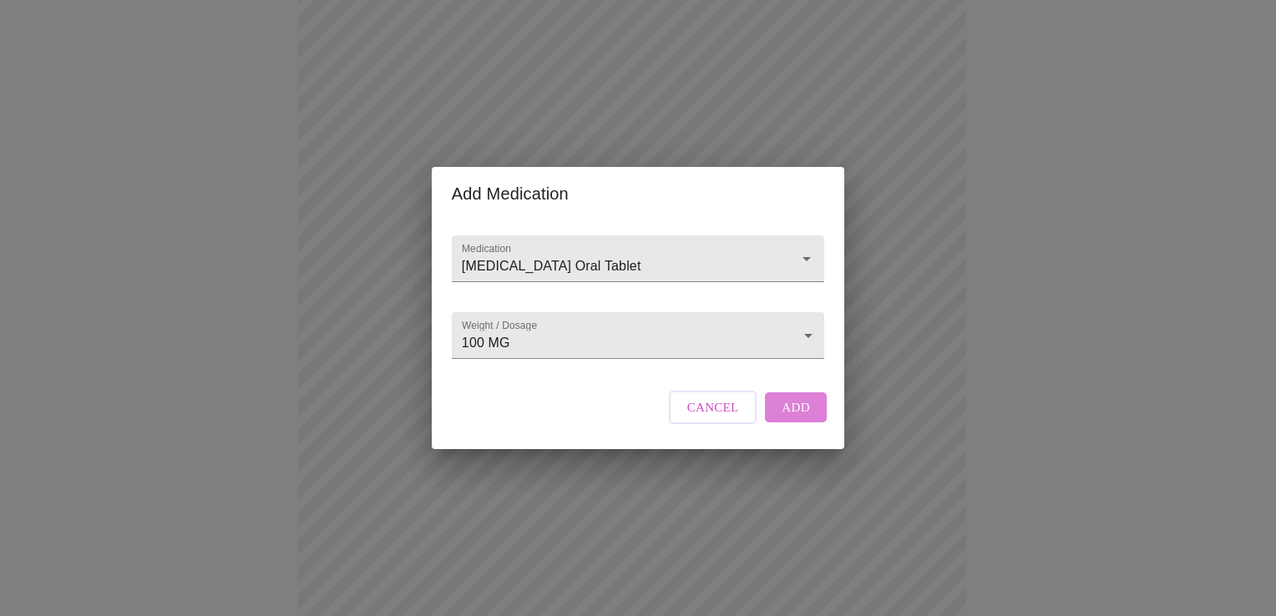
click at [800, 418] on span "Add" at bounding box center [796, 408] width 28 height 22
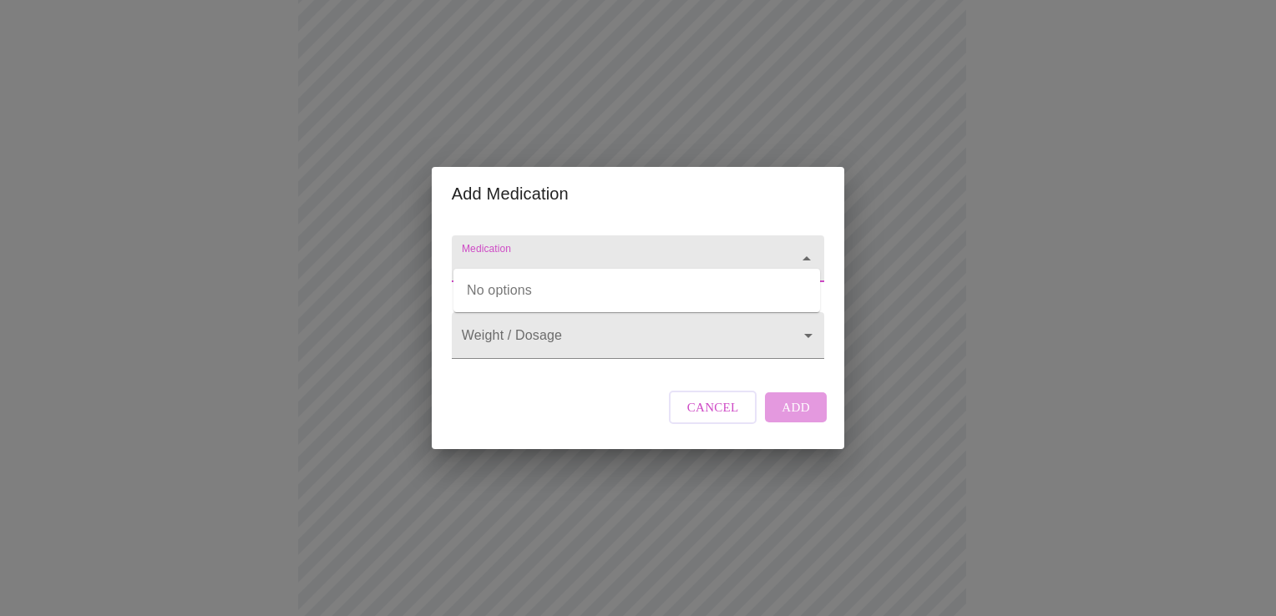
click at [479, 251] on input "Medication" at bounding box center [613, 266] width 311 height 31
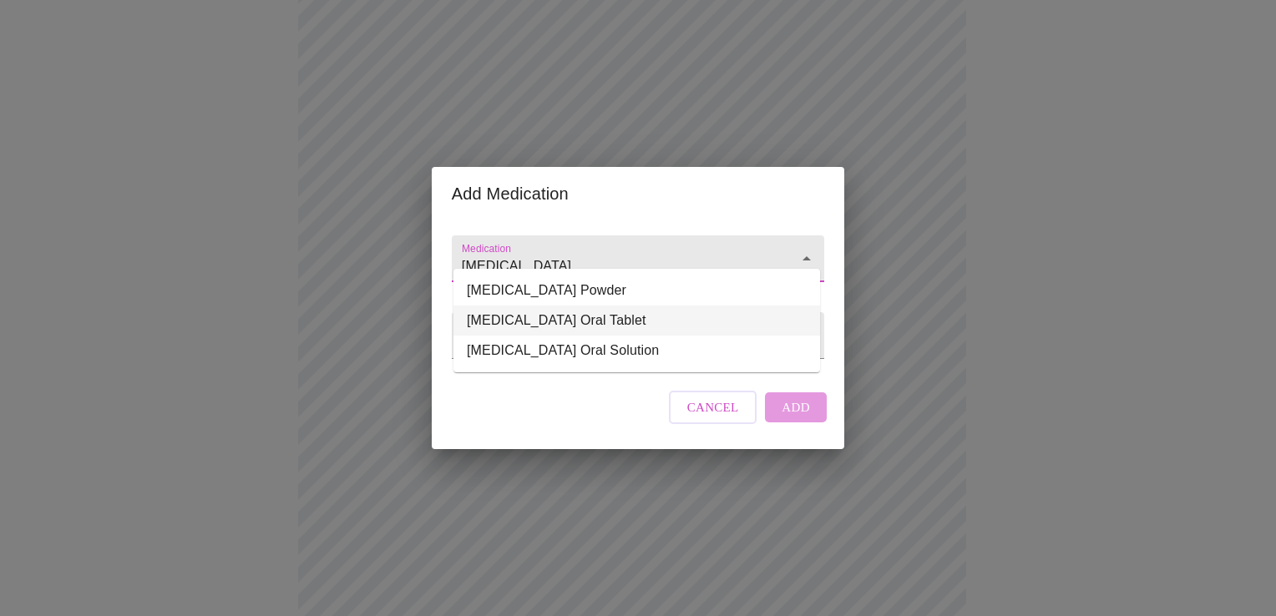
click at [537, 319] on li "[MEDICAL_DATA] Oral Tablet" at bounding box center [636, 321] width 367 height 30
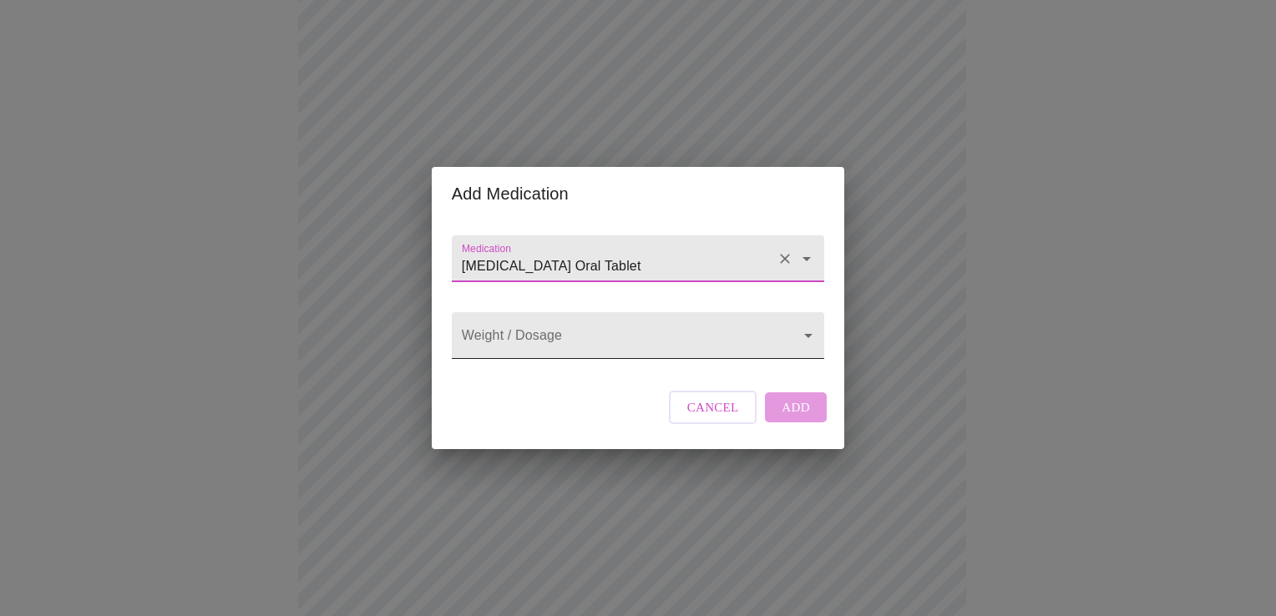
type input "[MEDICAL_DATA] Oral Tablet"
click at [810, 338] on body "MyMenopauseRx Appointments Messaging Labs Uploads Medications Community Refer a…" at bounding box center [638, 400] width 1263 height 1289
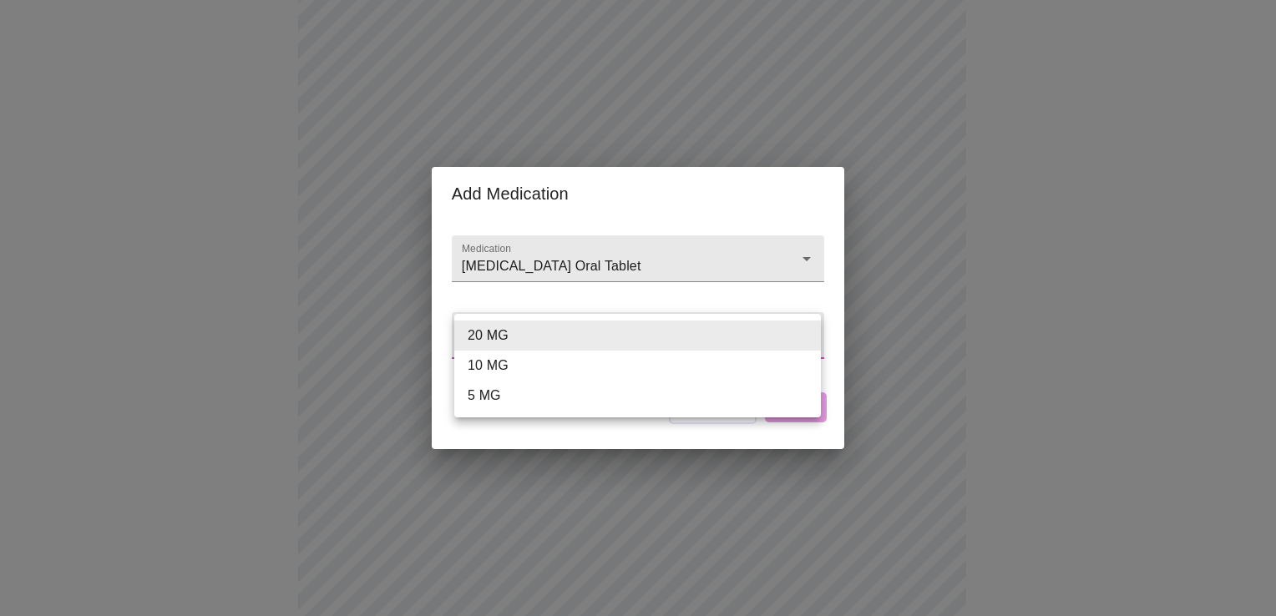
click at [712, 409] on li "5 MG" at bounding box center [637, 396] width 367 height 30
type input "5 MG"
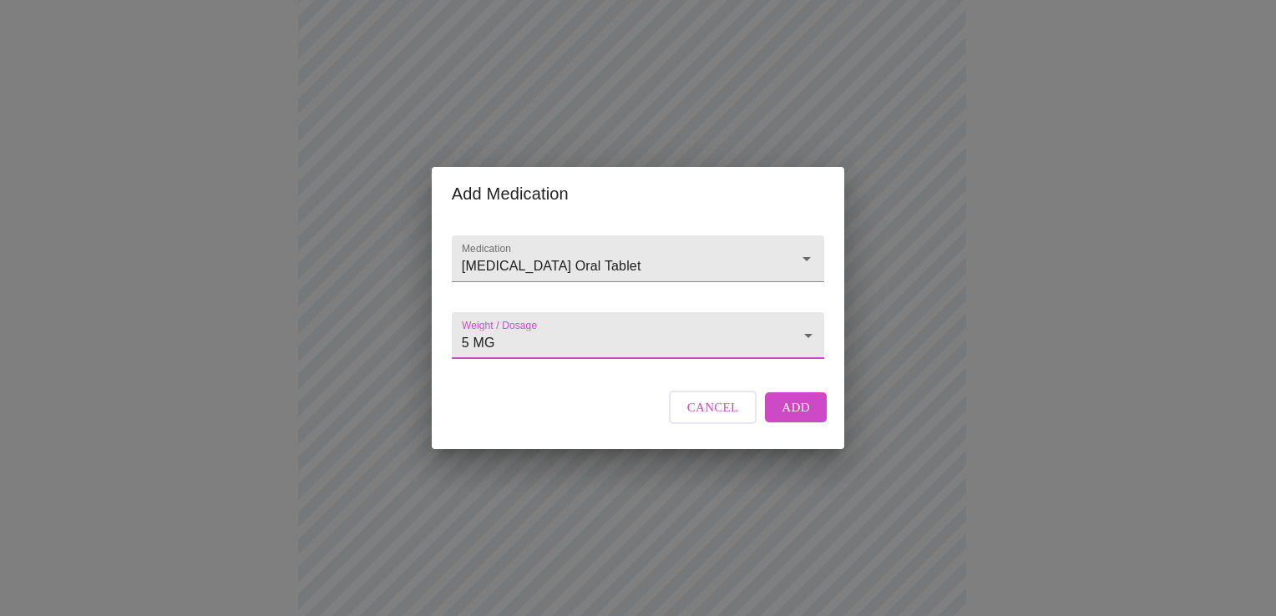
click at [787, 418] on span "Add" at bounding box center [796, 408] width 28 height 22
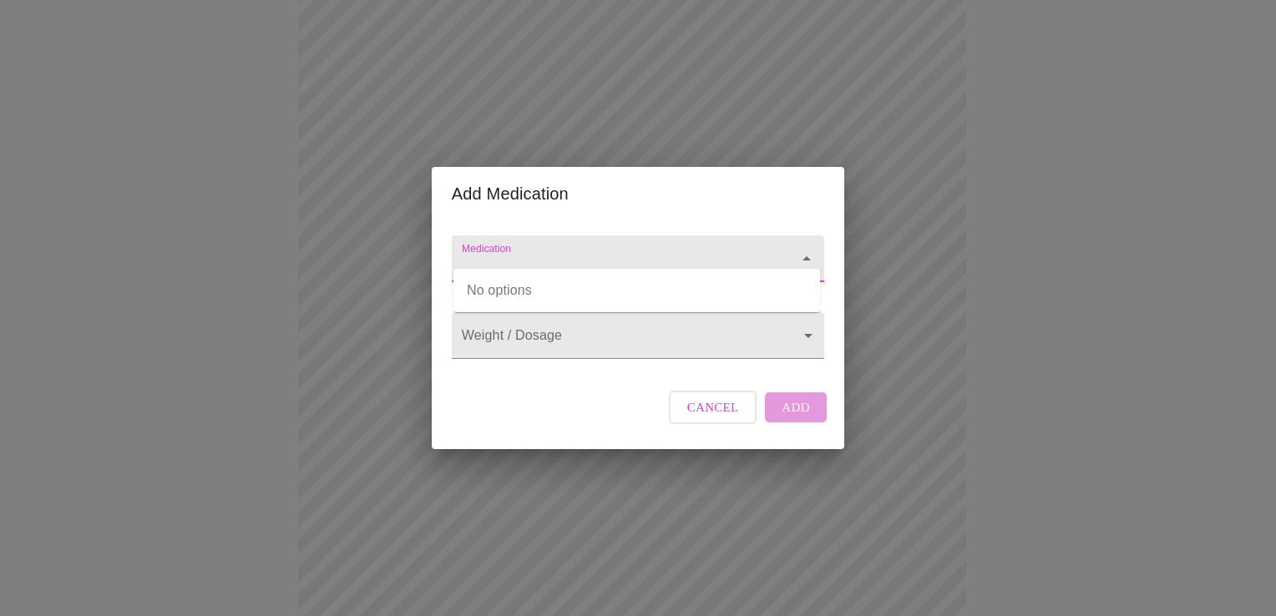
click at [480, 253] on input "Medication" at bounding box center [613, 266] width 311 height 31
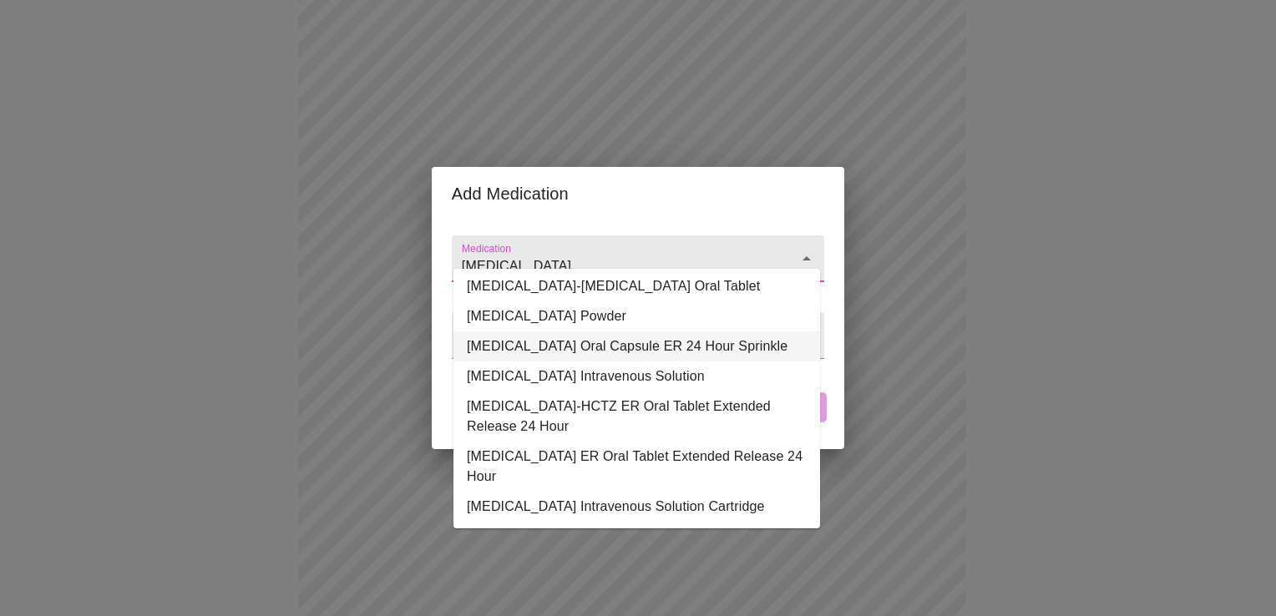
scroll to position [67, 0]
click at [568, 456] on li "[MEDICAL_DATA] ER Oral Tablet Extended Release 24 Hour" at bounding box center [636, 467] width 367 height 50
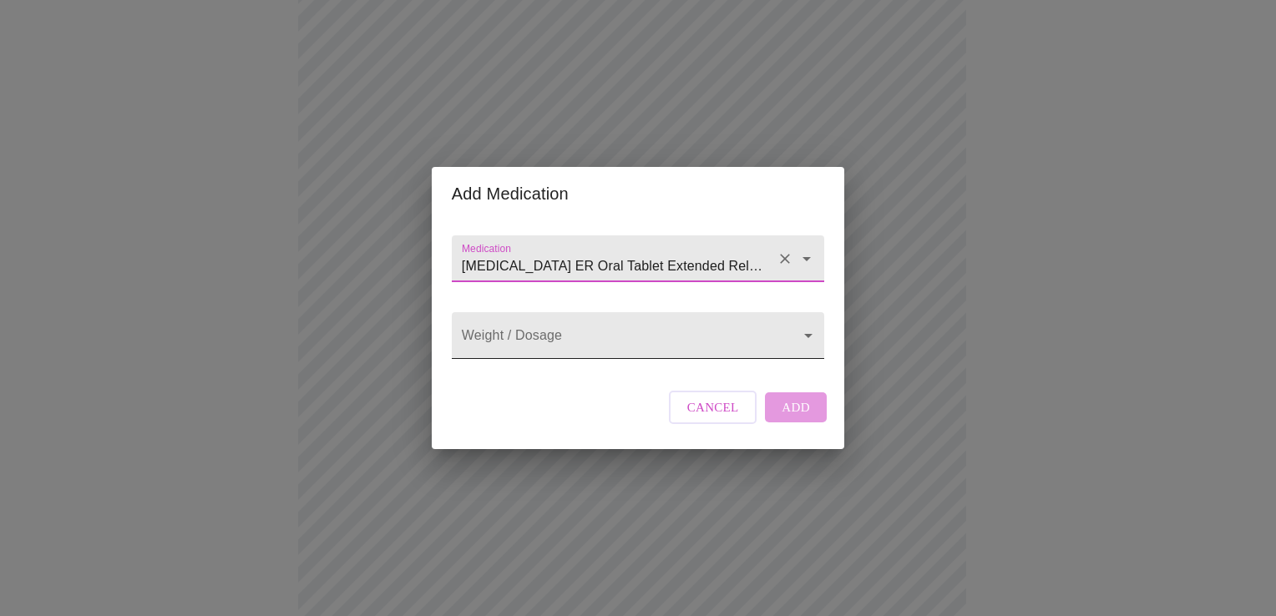
type input "[MEDICAL_DATA] ER Oral Tablet Extended Release 24 Hour"
click at [808, 341] on body "MyMenopauseRx Appointments Messaging Labs Uploads Medications Community Refer a…" at bounding box center [638, 431] width 1263 height 1350
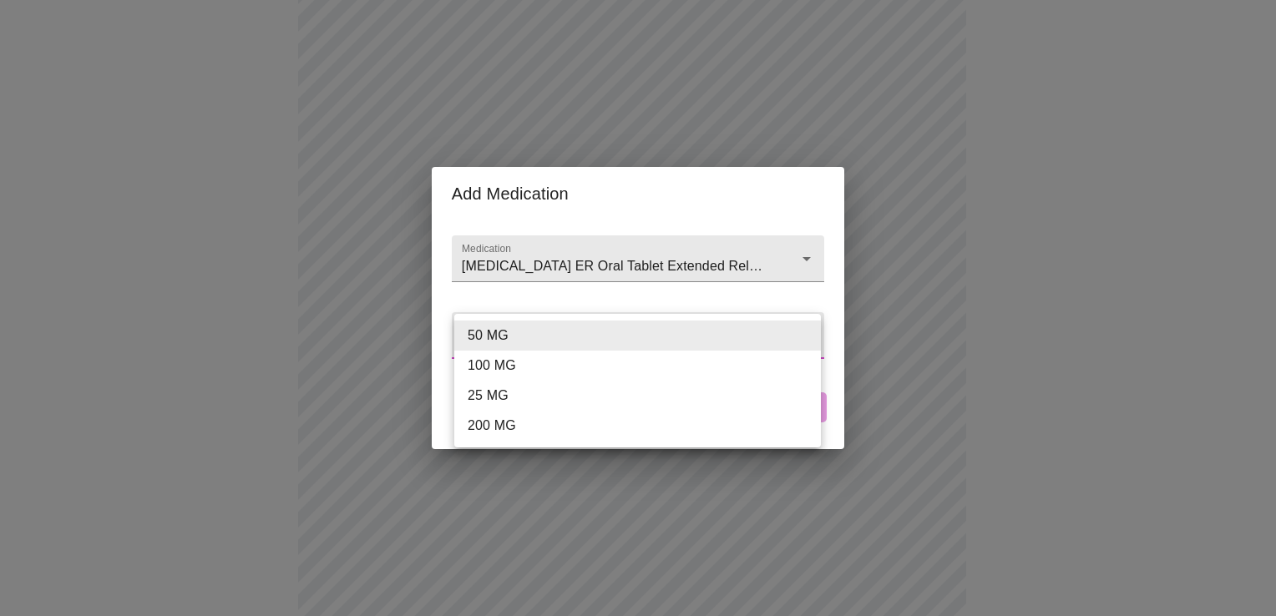
click at [805, 251] on div at bounding box center [638, 308] width 1276 height 616
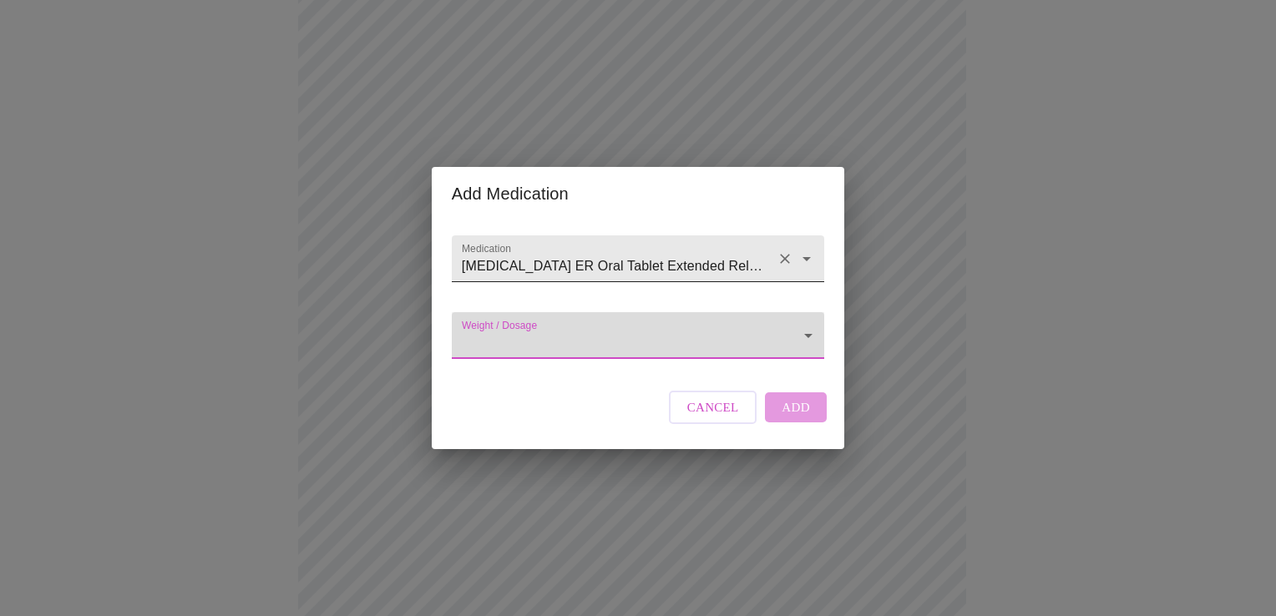
click at [808, 249] on icon "Open" at bounding box center [807, 259] width 20 height 20
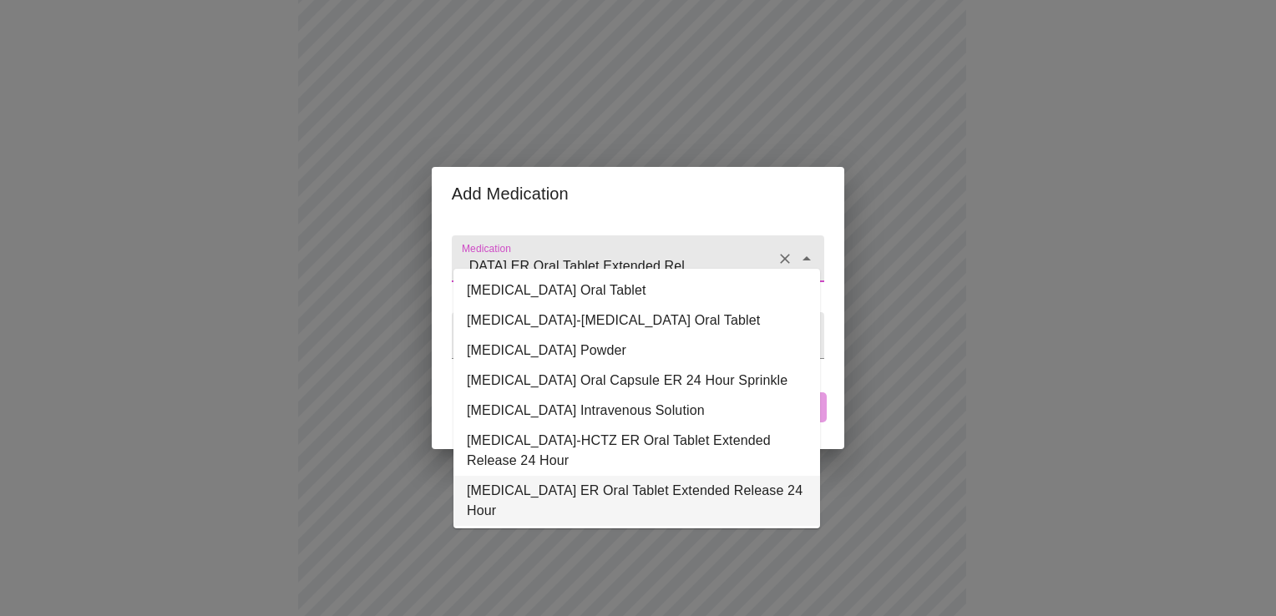
scroll to position [33, 0]
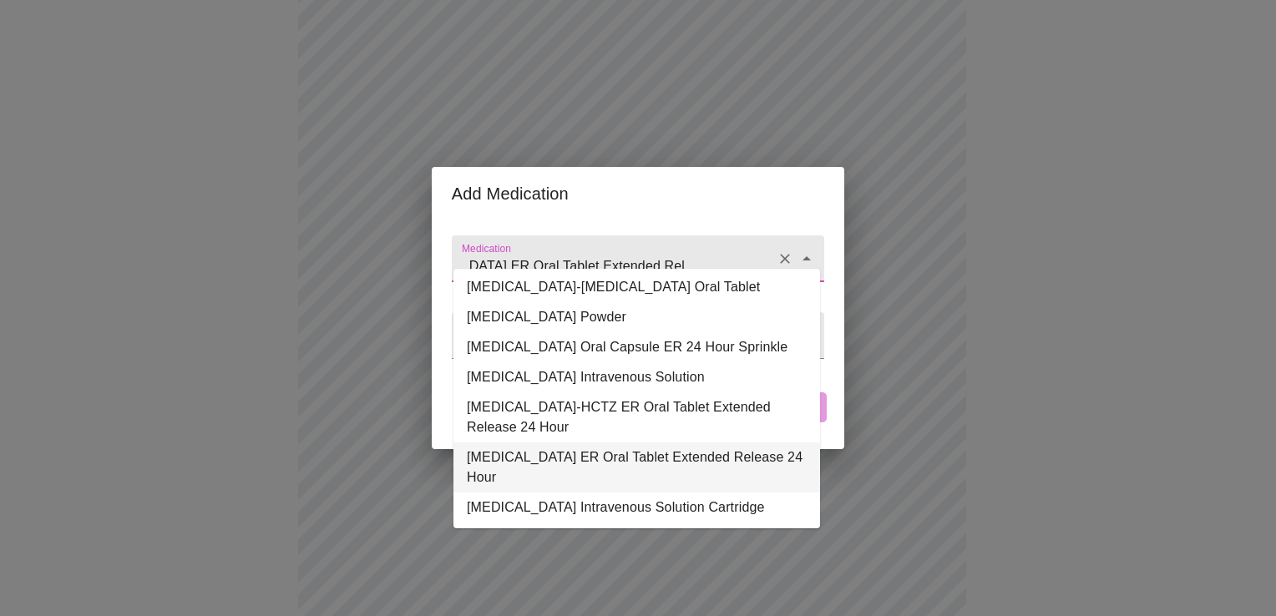
click at [671, 484] on li "[MEDICAL_DATA] ER Oral Tablet Extended Release 24 Hour" at bounding box center [636, 468] width 367 height 50
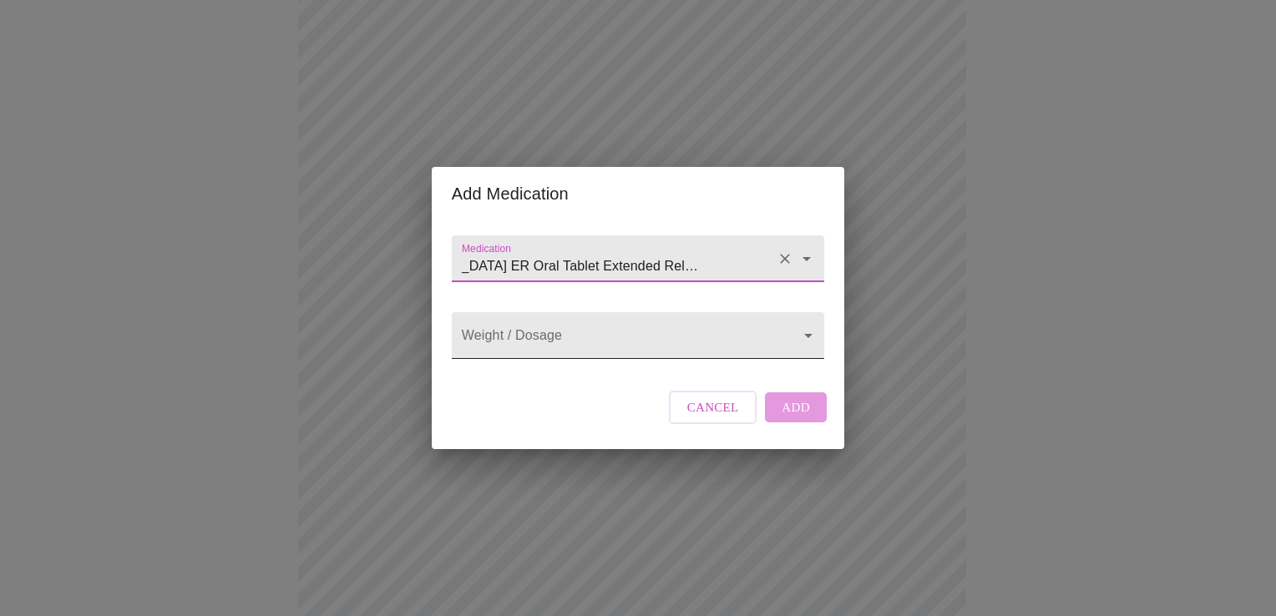
scroll to position [0, 0]
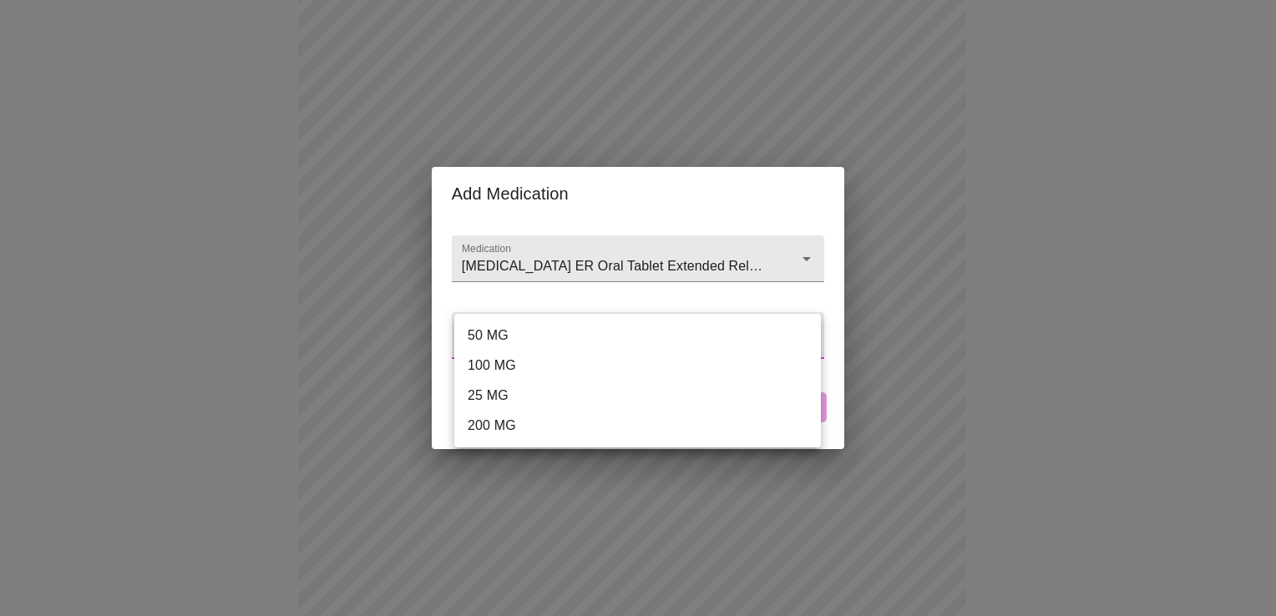
click at [808, 328] on body "MyMenopauseRx Appointments Messaging Labs Uploads Medications Community Refer a…" at bounding box center [638, 431] width 1263 height 1350
click at [808, 246] on div at bounding box center [638, 308] width 1276 height 616
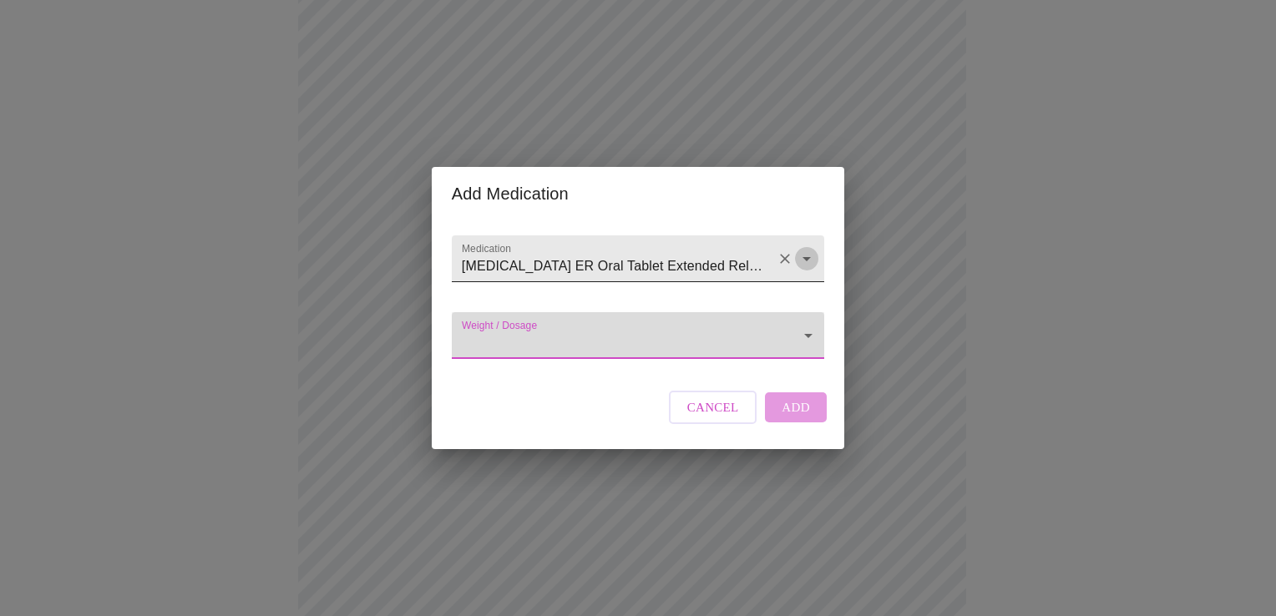
click at [801, 249] on icon "Open" at bounding box center [807, 259] width 20 height 20
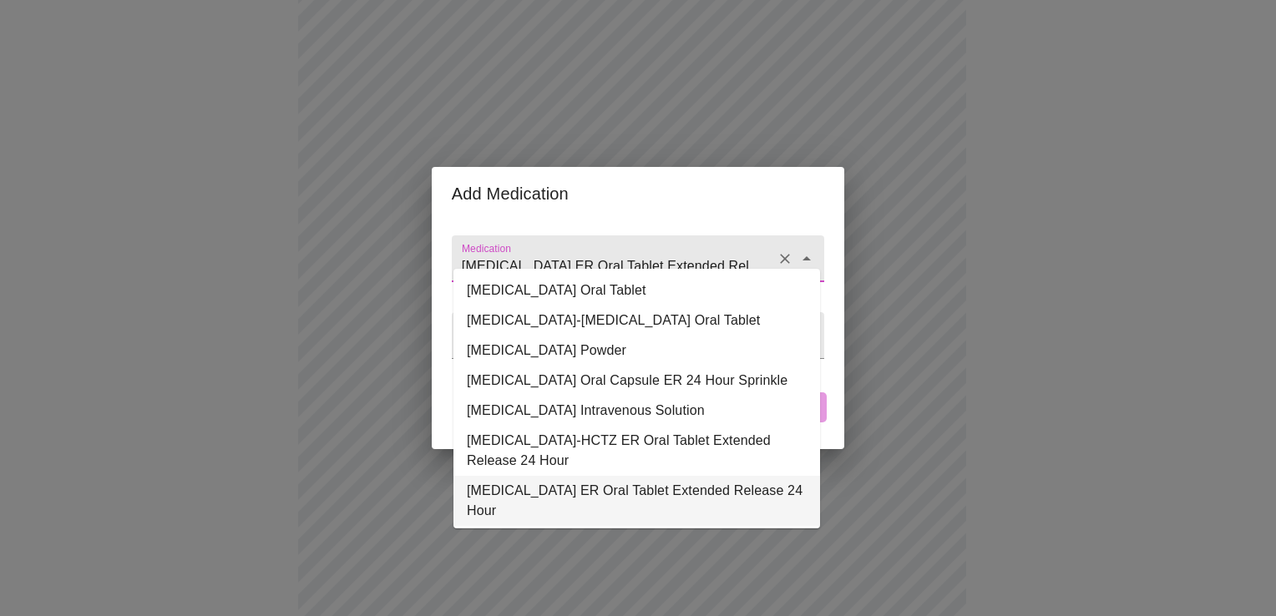
scroll to position [33, 0]
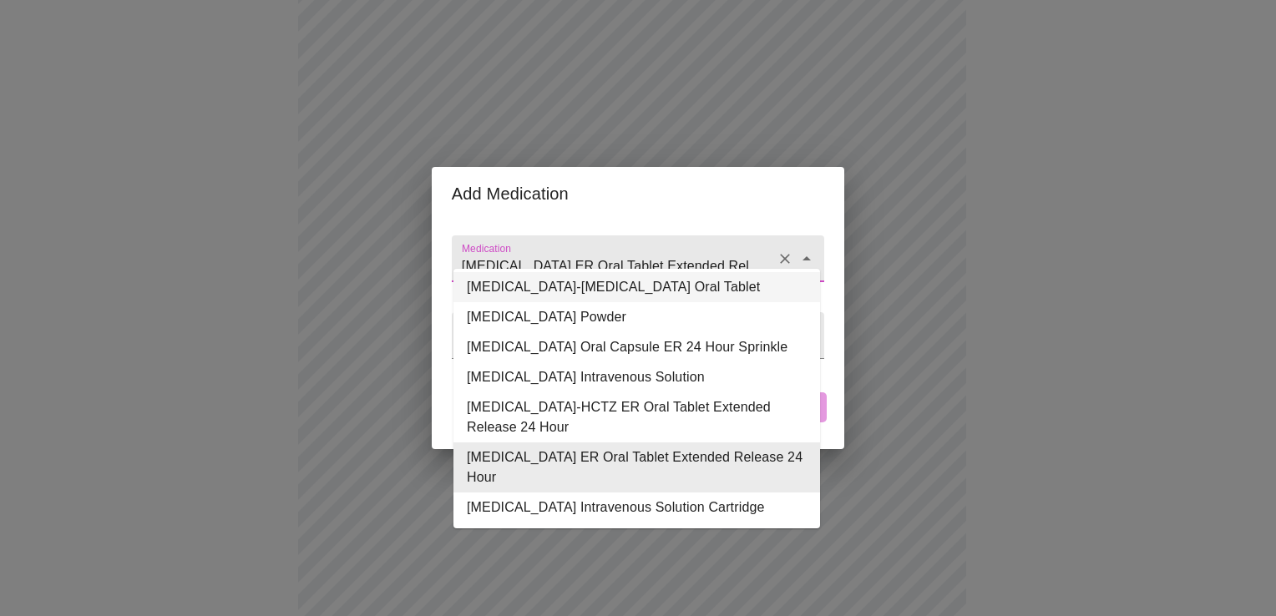
click at [783, 251] on icon "Clear" at bounding box center [785, 259] width 17 height 17
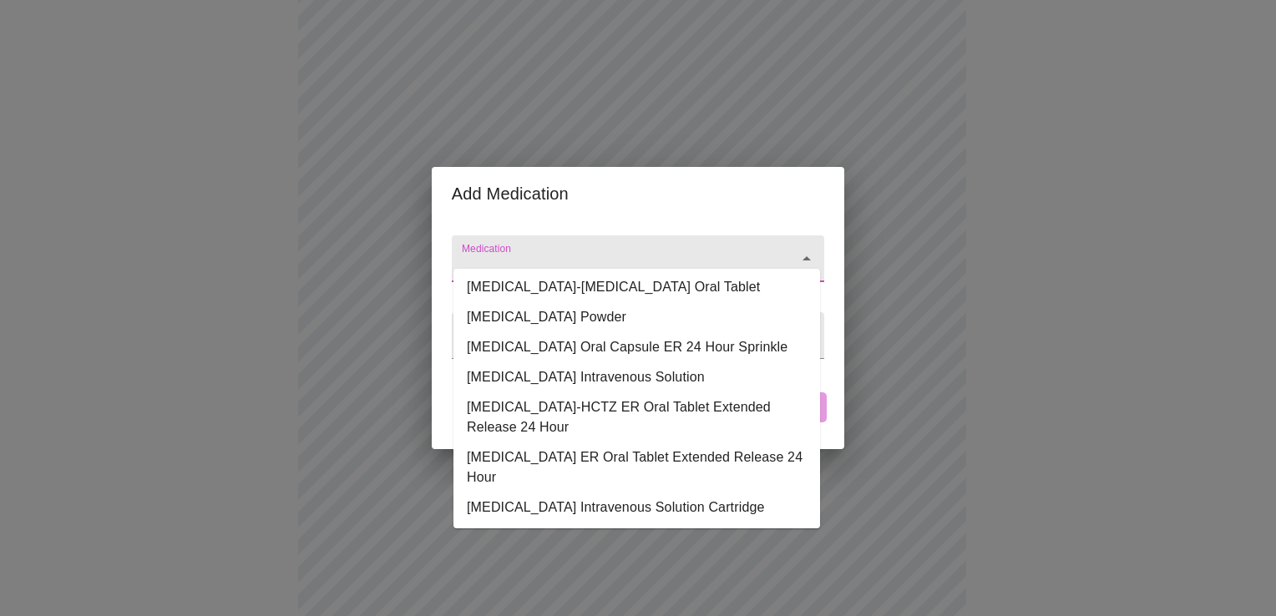
scroll to position [0, 0]
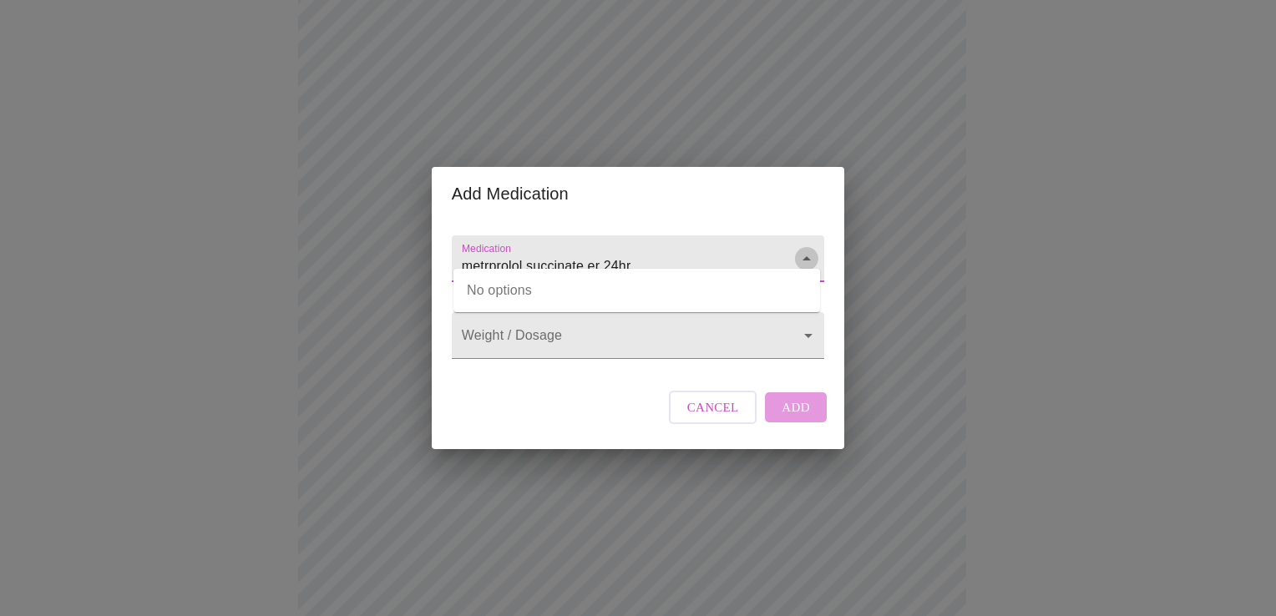
click at [802, 256] on icon "Close" at bounding box center [806, 258] width 8 height 4
type input "metrprolol succinate er 24hr"
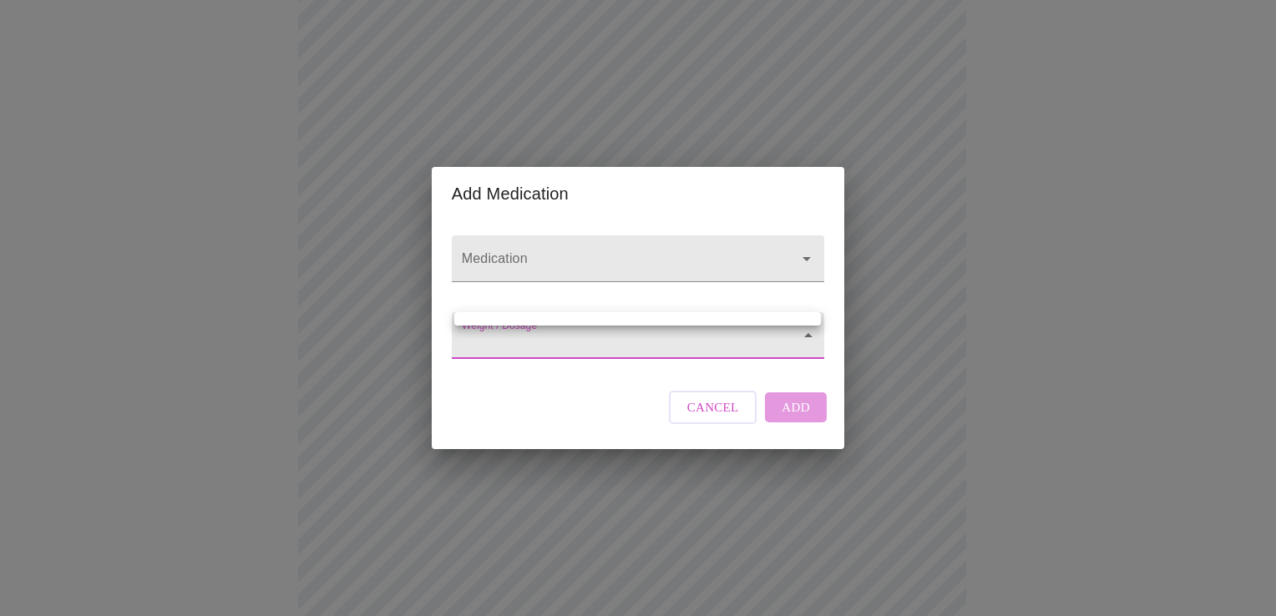
click at [634, 322] on body "MyMenopauseRx Appointments Messaging Labs Uploads Medications Community Refer a…" at bounding box center [638, 431] width 1263 height 1350
click at [597, 352] on div at bounding box center [638, 308] width 1276 height 616
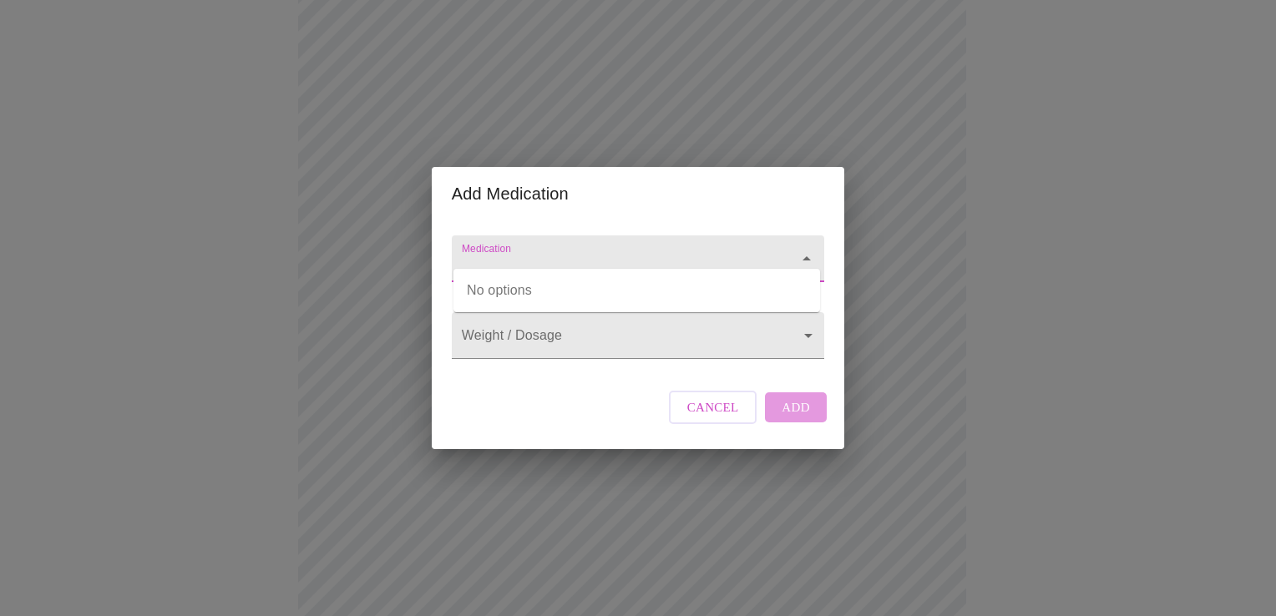
click at [646, 251] on input "Medication" at bounding box center [613, 266] width 311 height 31
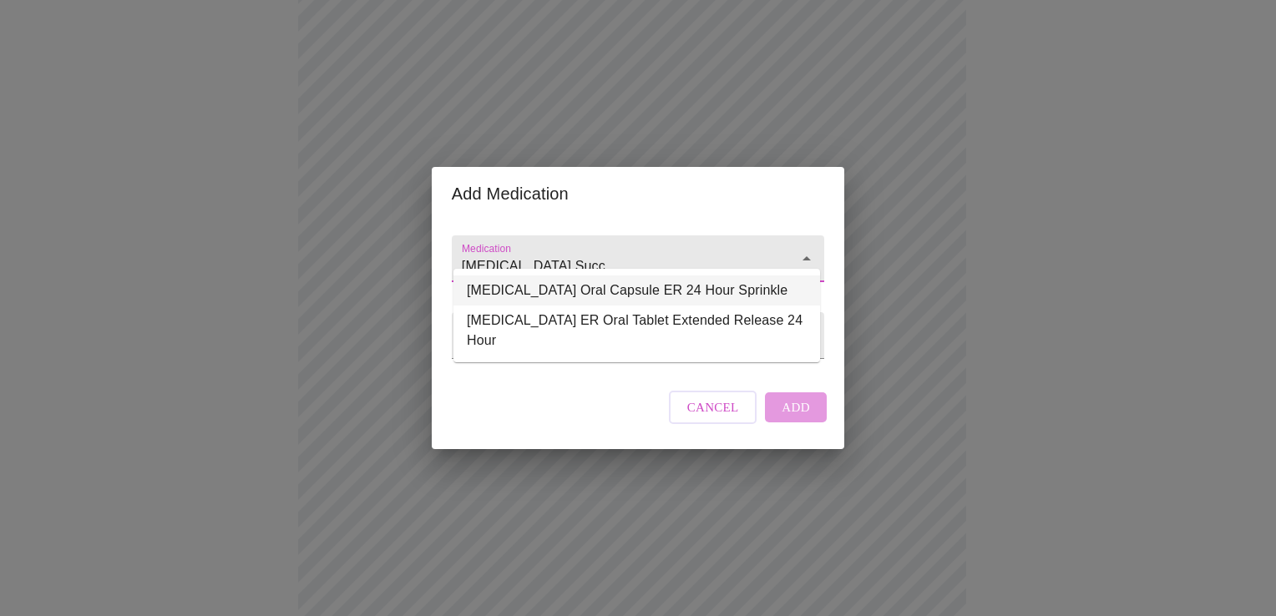
click at [625, 296] on li "[MEDICAL_DATA] Oral Capsule ER 24 Hour Sprinkle" at bounding box center [636, 291] width 367 height 30
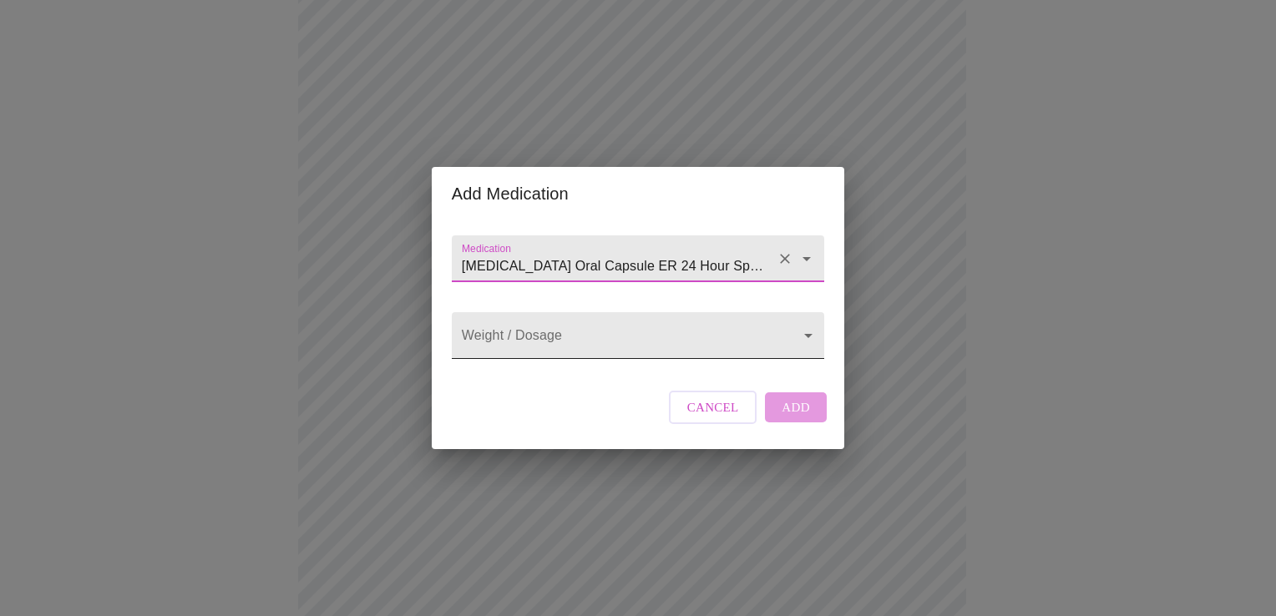
type input "[MEDICAL_DATA] Oral Capsule ER 24 Hour Sprinkle"
click at [798, 339] on body "MyMenopauseRx Appointments Messaging Labs Uploads Medications Community Refer a…" at bounding box center [638, 431] width 1263 height 1350
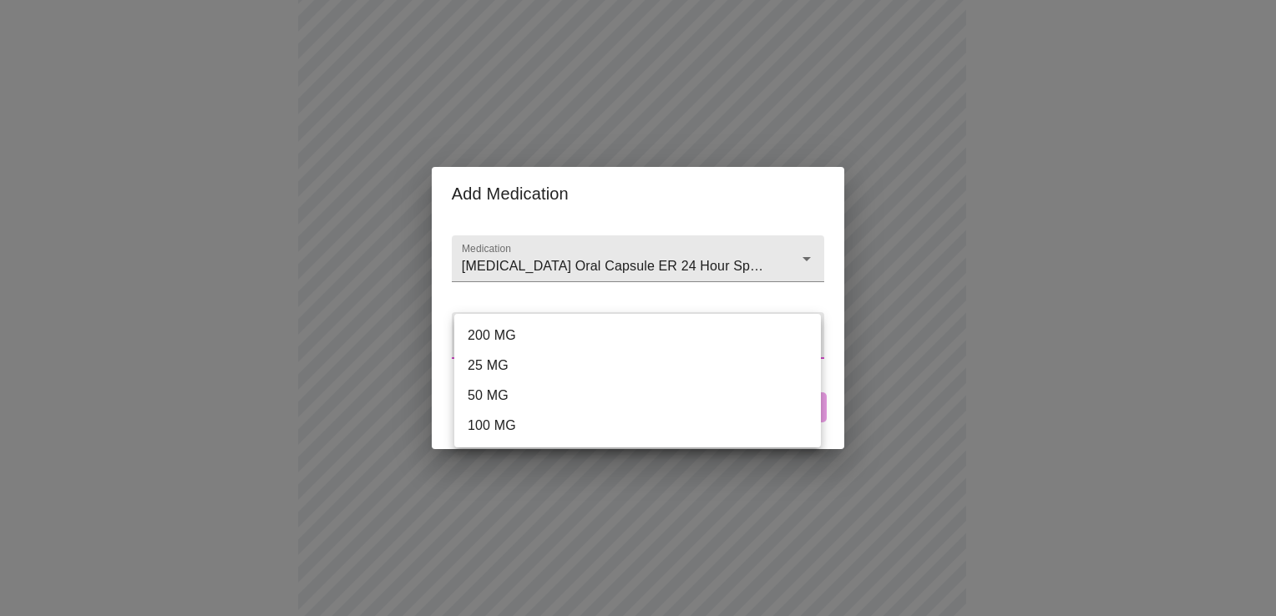
click at [801, 245] on div at bounding box center [638, 308] width 1276 height 616
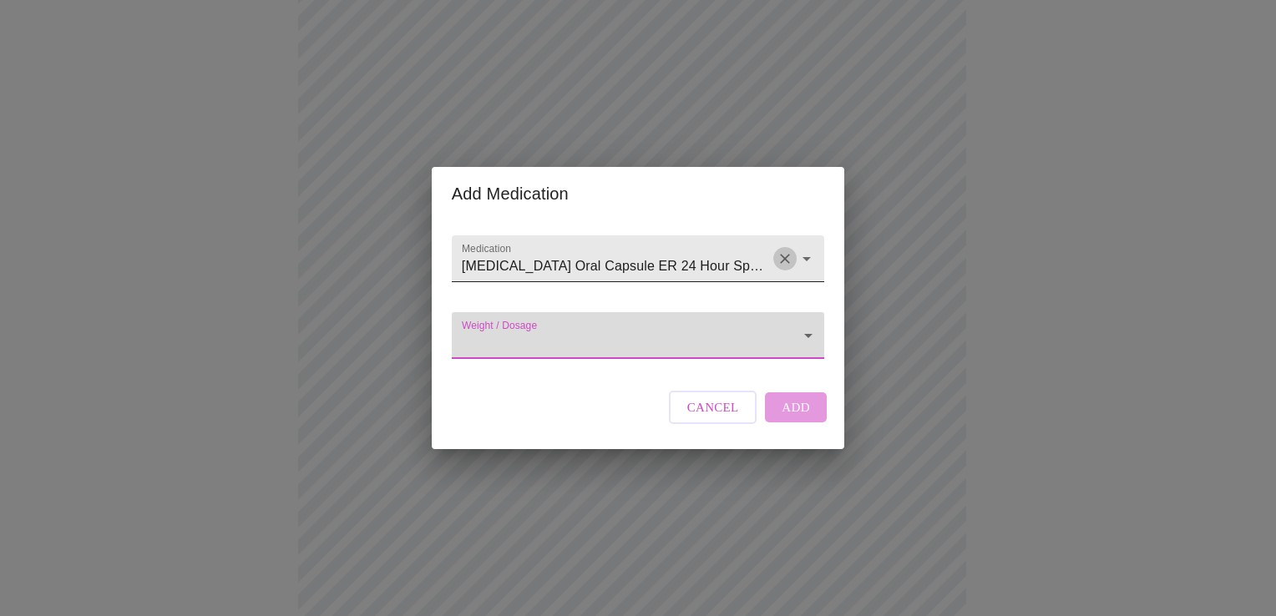
click at [777, 251] on icon "Clear" at bounding box center [785, 259] width 17 height 17
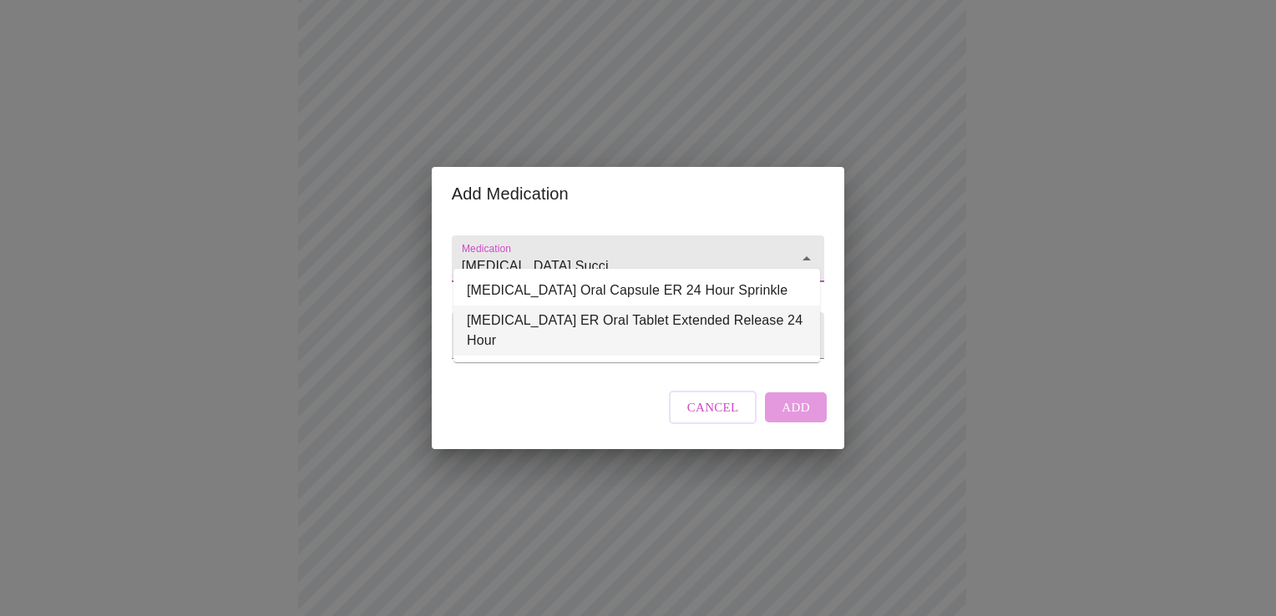
click at [599, 322] on li "[MEDICAL_DATA] ER Oral Tablet Extended Release 24 Hour" at bounding box center [636, 331] width 367 height 50
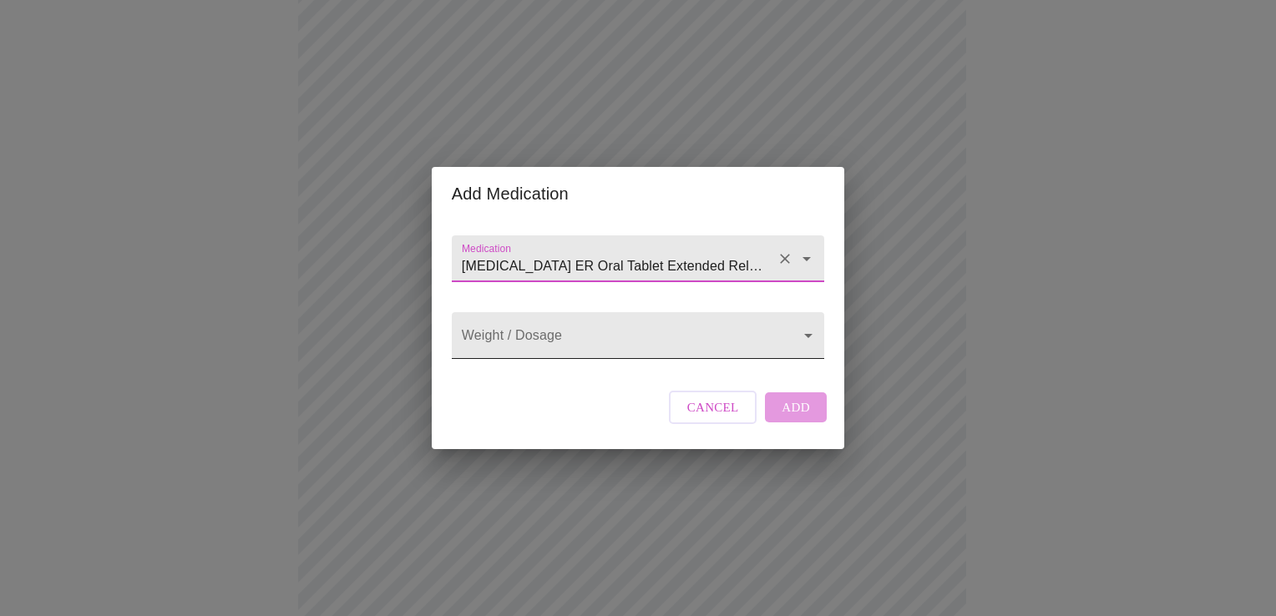
type input "[MEDICAL_DATA] ER Oral Tablet Extended Release 24 Hour"
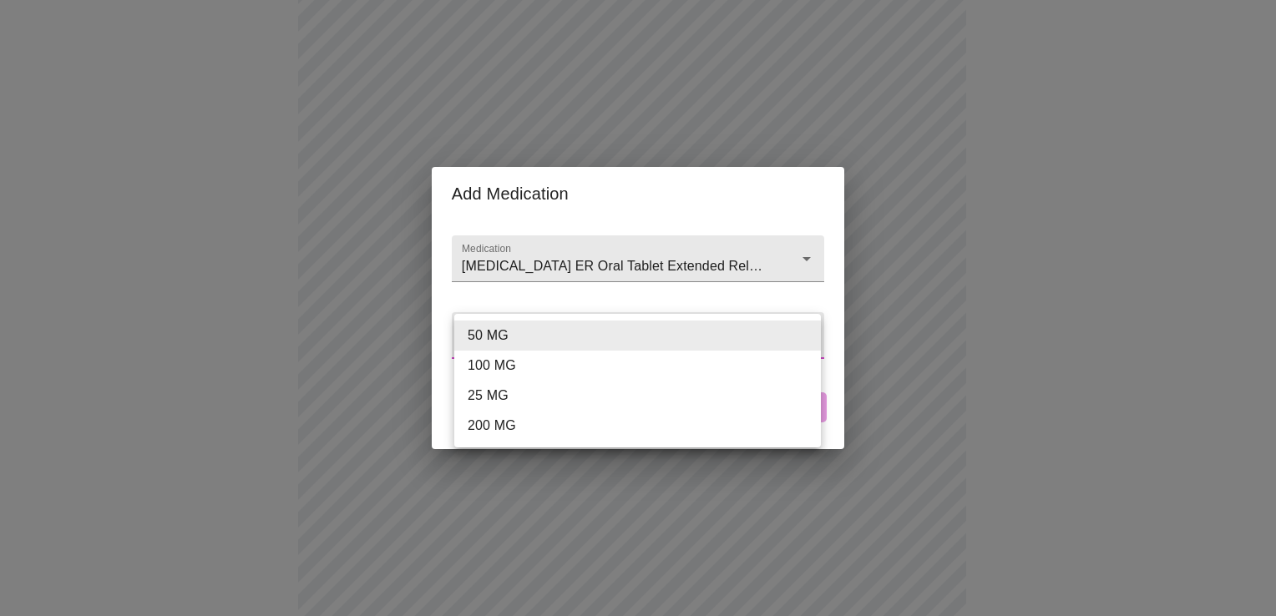
click at [563, 336] on body "MyMenopauseRx Appointments Messaging Labs Uploads Medications Community Refer a…" at bounding box center [638, 431] width 1263 height 1350
click at [451, 479] on div at bounding box center [638, 308] width 1276 height 616
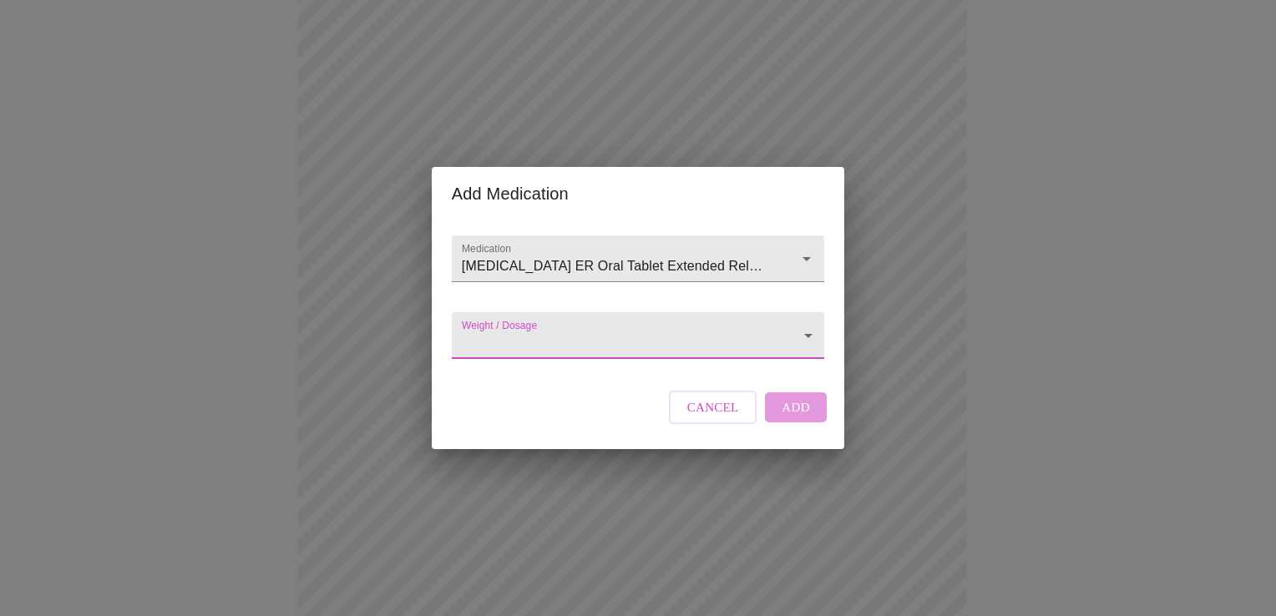
click at [506, 337] on body "MyMenopauseRx Appointments Messaging Labs Uploads Medications Community Refer a…" at bounding box center [638, 431] width 1263 height 1350
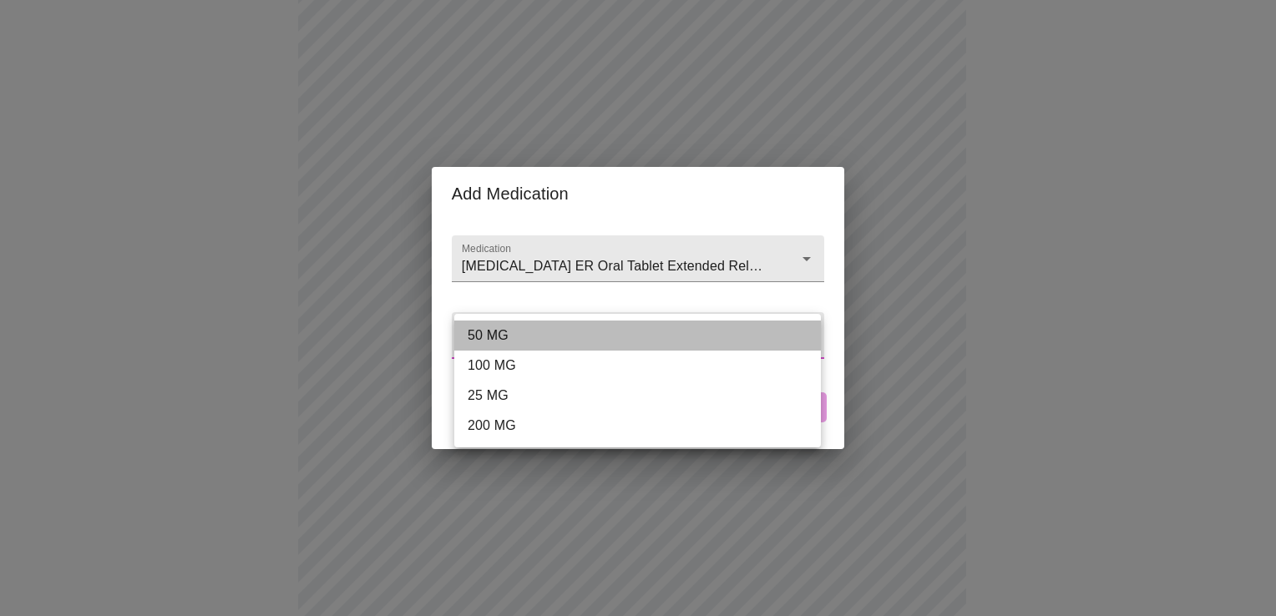
click at [503, 326] on li "50 MG" at bounding box center [637, 336] width 367 height 30
type input "50 MG"
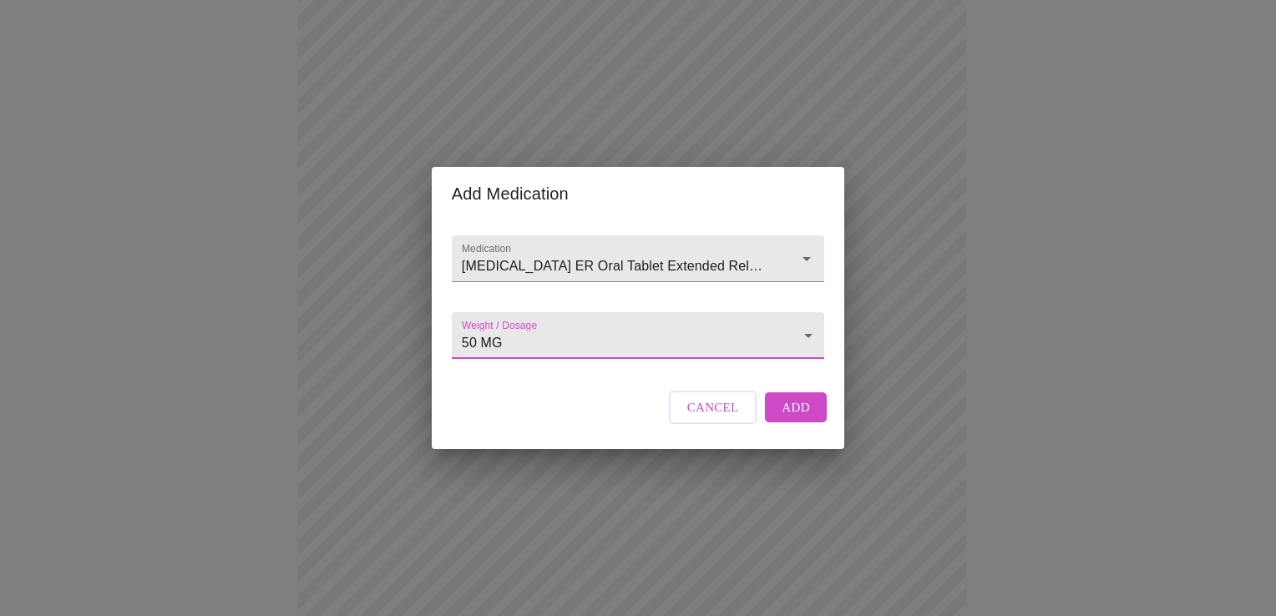
click at [785, 418] on span "Add" at bounding box center [796, 408] width 28 height 22
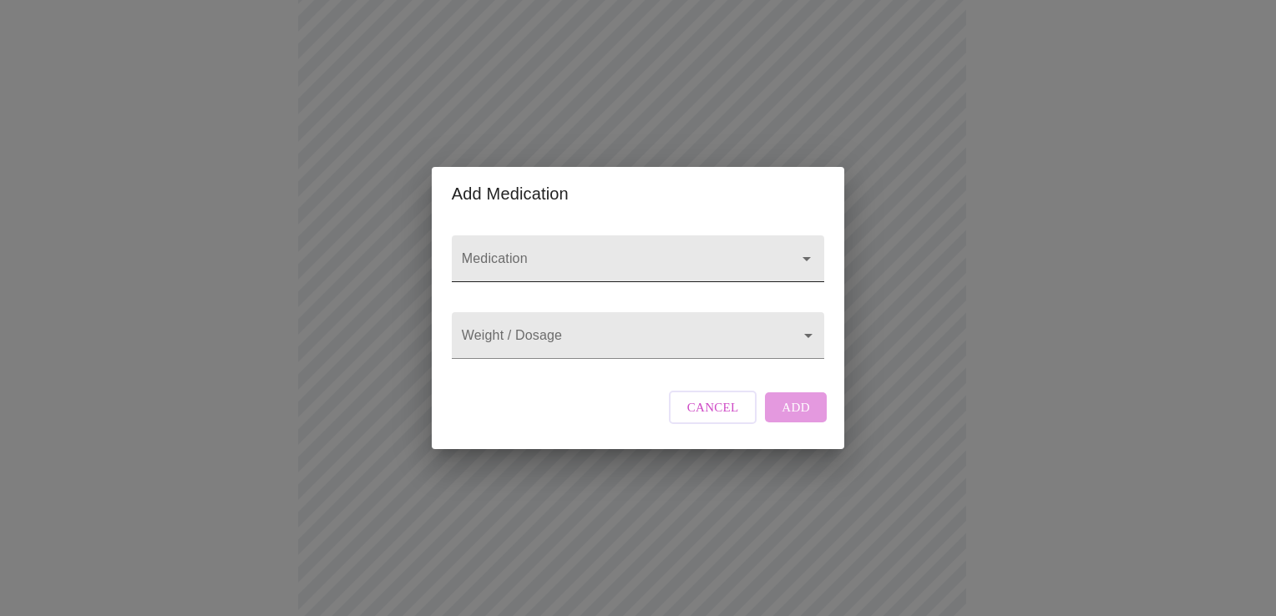
click at [497, 251] on input "Medication" at bounding box center [613, 266] width 311 height 31
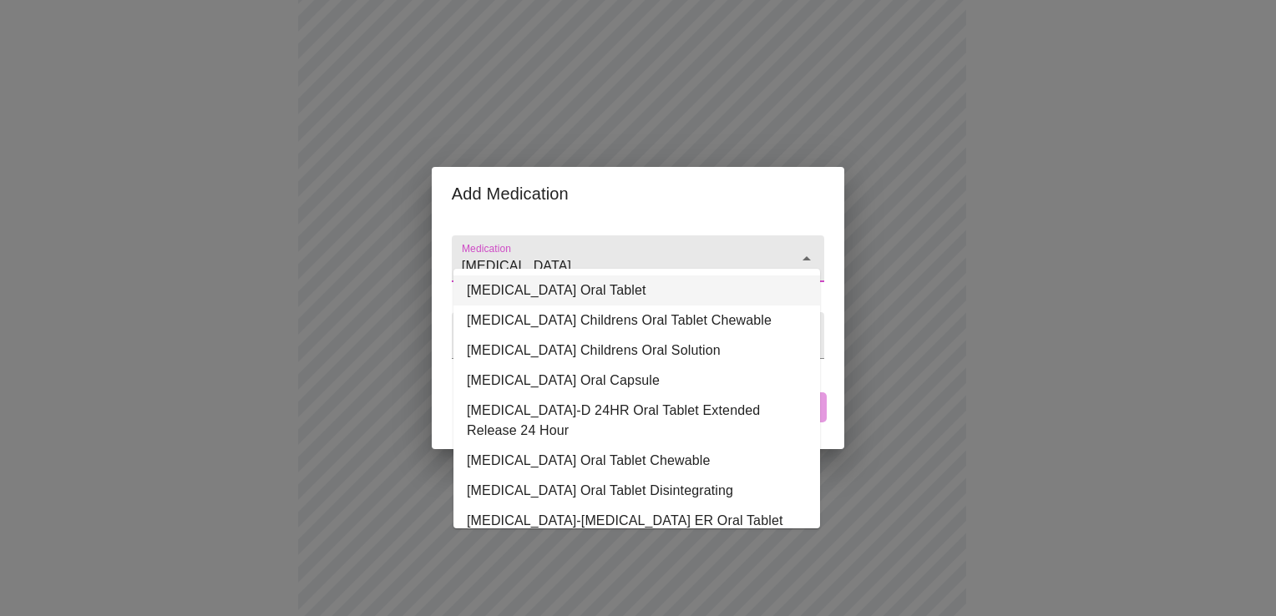
click at [519, 296] on li "[MEDICAL_DATA] Oral Tablet" at bounding box center [636, 291] width 367 height 30
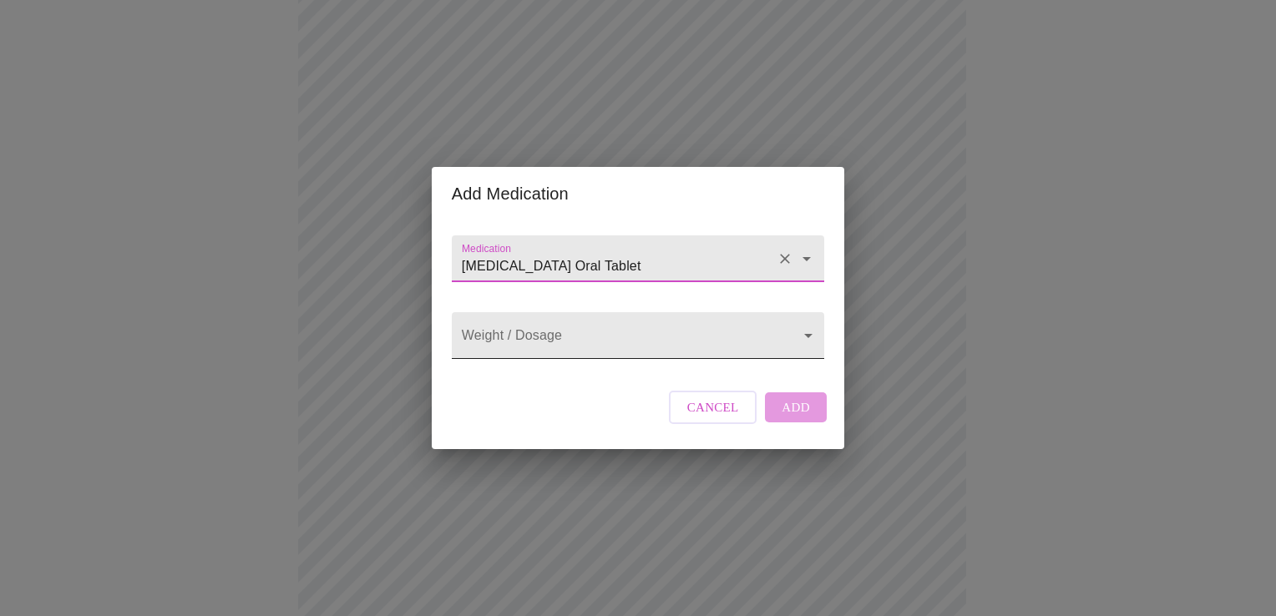
type input "[MEDICAL_DATA] Oral Tablet"
click at [802, 337] on body "MyMenopauseRx Appointments Messaging Labs Uploads Medications Community Refer a…" at bounding box center [638, 462] width 1263 height 1412
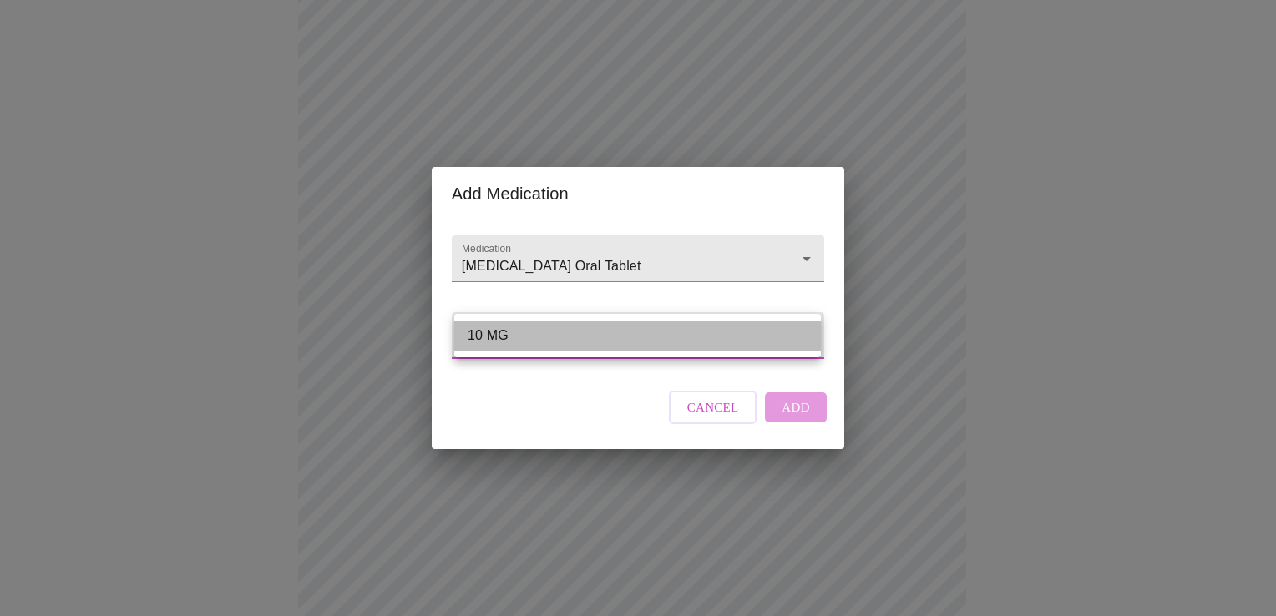
click at [802, 336] on li "10 MG" at bounding box center [637, 336] width 367 height 30
type input "10 MG"
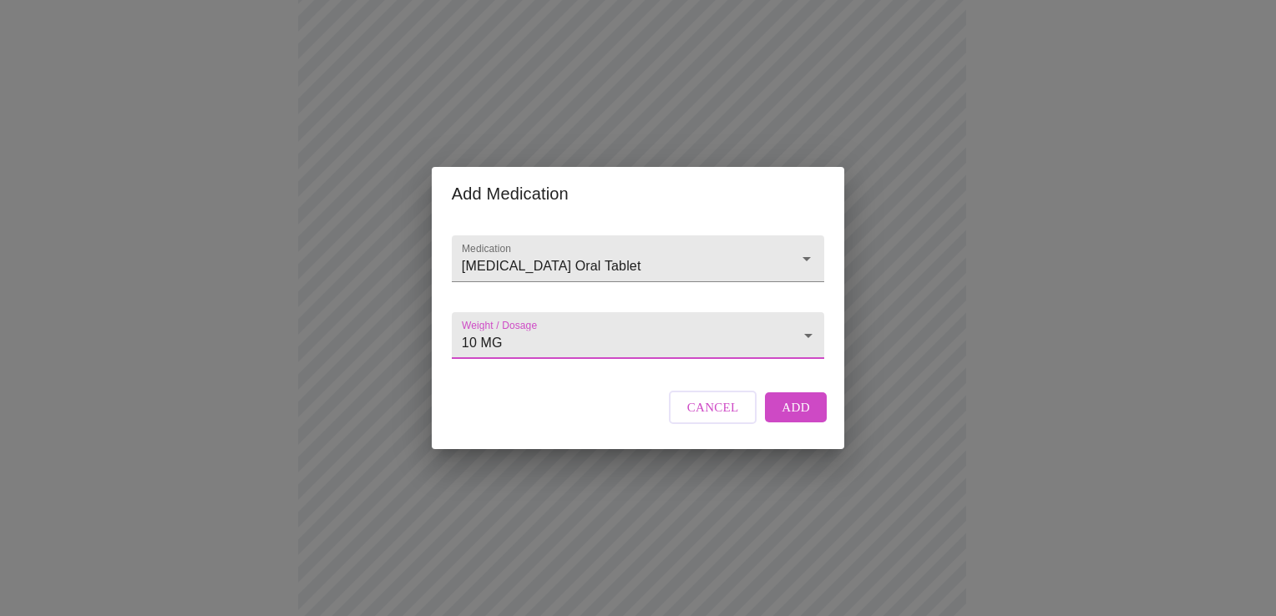
click at [777, 423] on button "Add" at bounding box center [796, 407] width 62 height 30
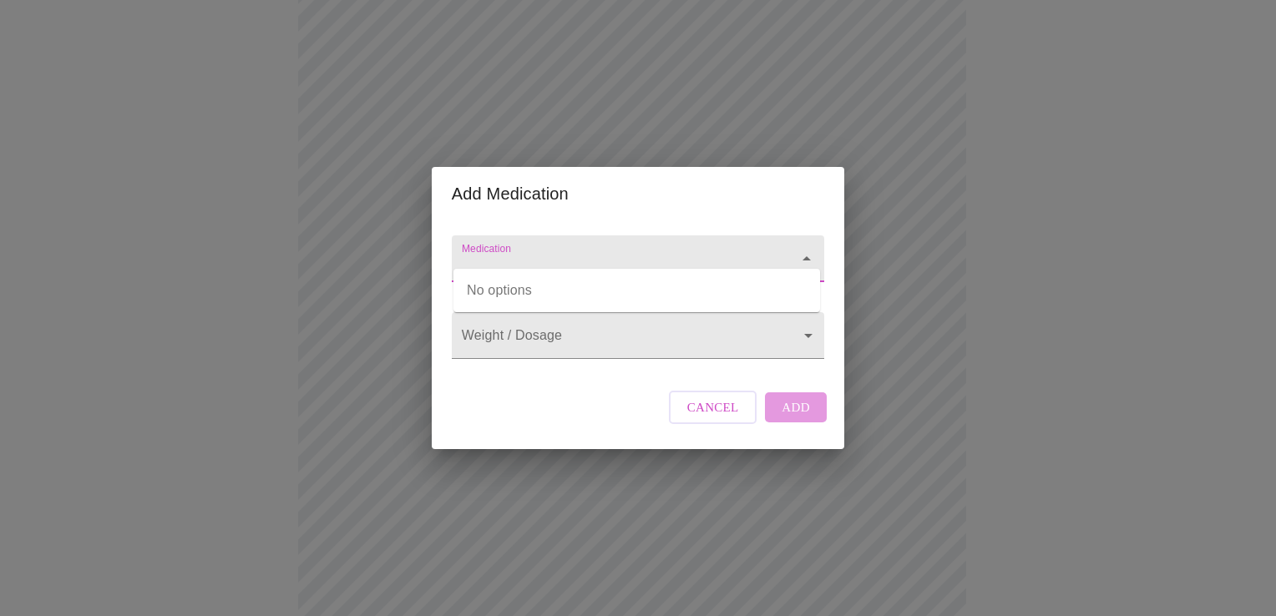
click at [567, 251] on input "Medication" at bounding box center [613, 266] width 311 height 31
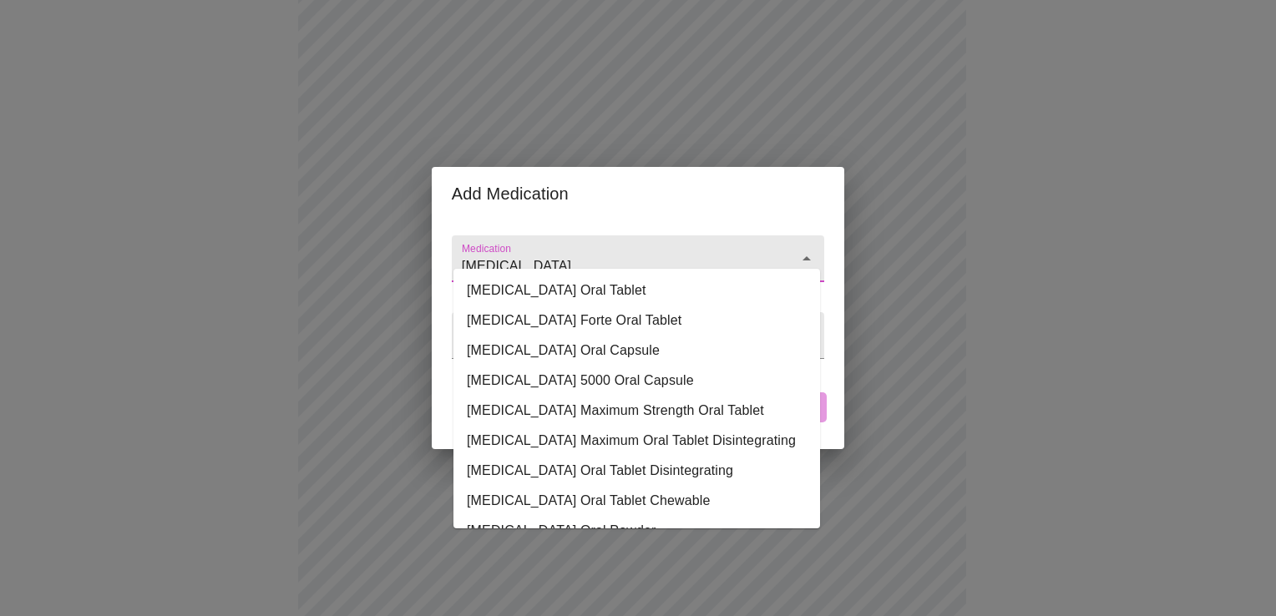
click at [565, 251] on input "[MEDICAL_DATA]" at bounding box center [613, 266] width 311 height 31
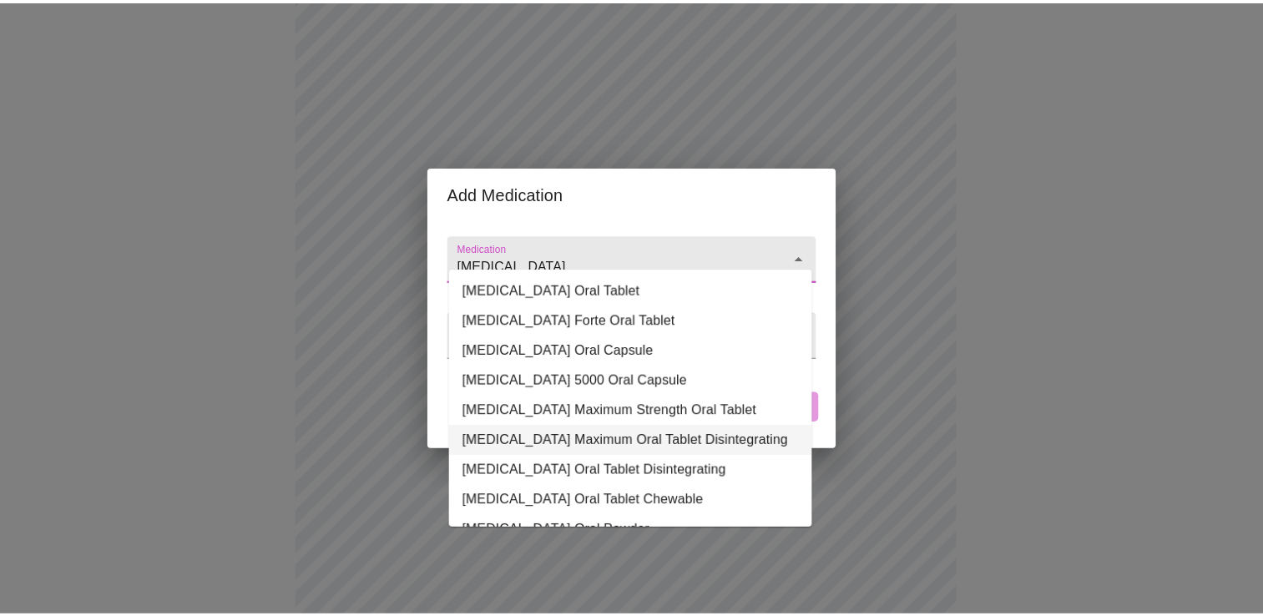
scroll to position [67, 0]
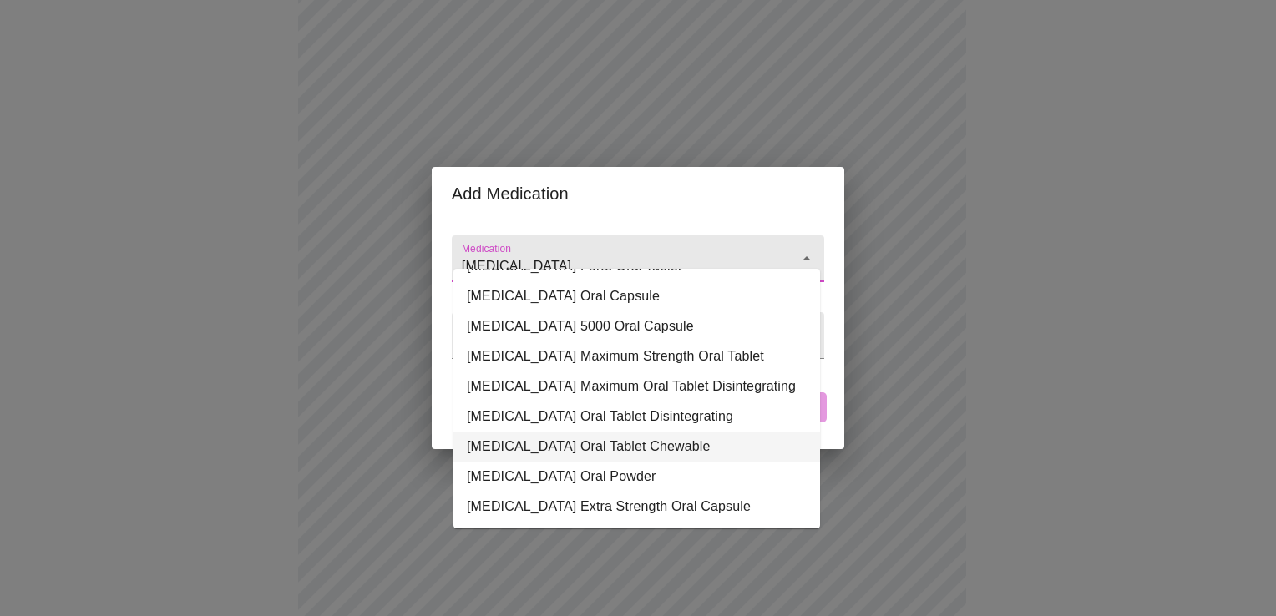
click at [618, 438] on li "[MEDICAL_DATA] Oral Tablet Chewable" at bounding box center [636, 447] width 367 height 30
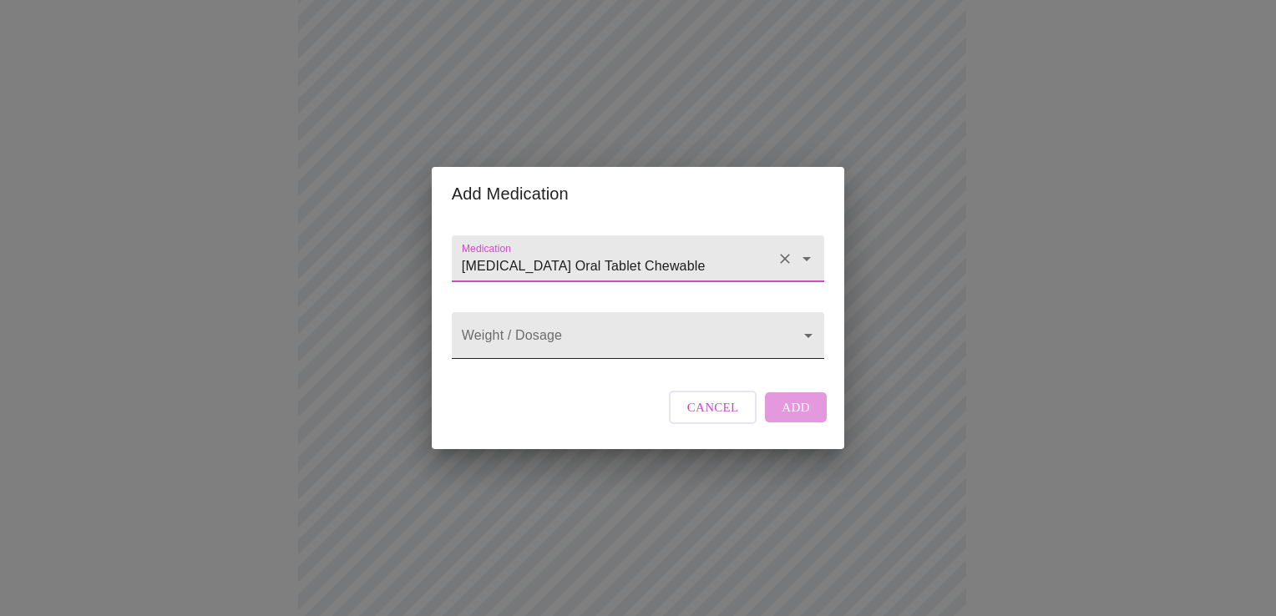
type input "[MEDICAL_DATA] Oral Tablet Chewable"
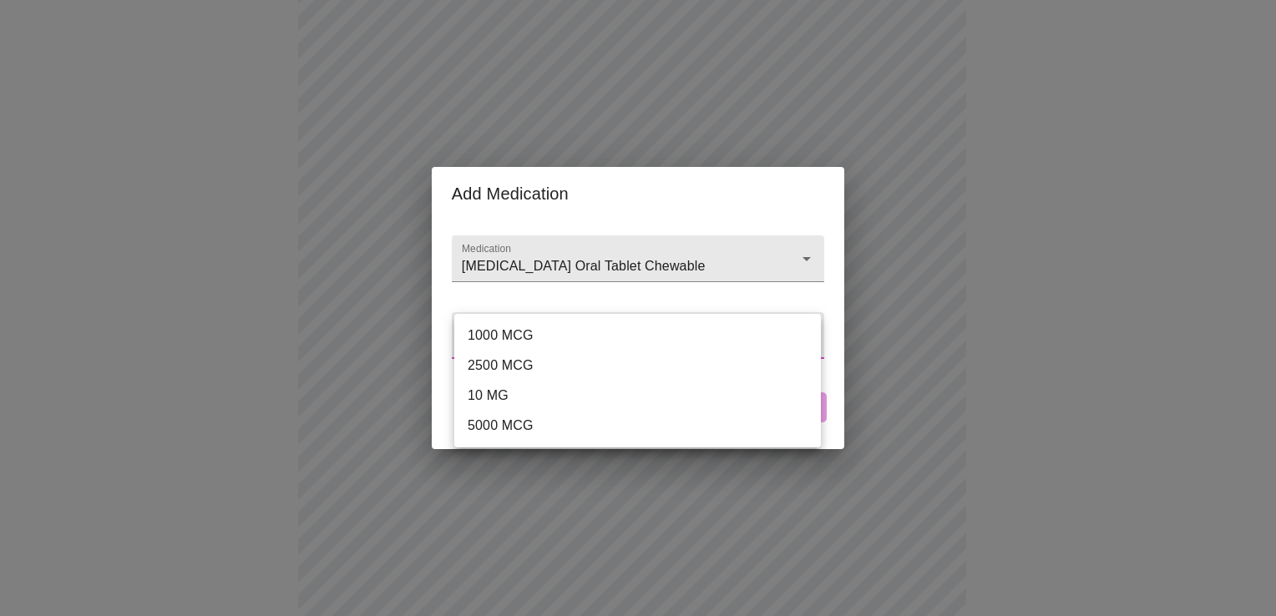
click at [806, 336] on body "MyMenopauseRx Appointments Messaging Labs Uploads Medications Community Refer a…" at bounding box center [638, 492] width 1263 height 1473
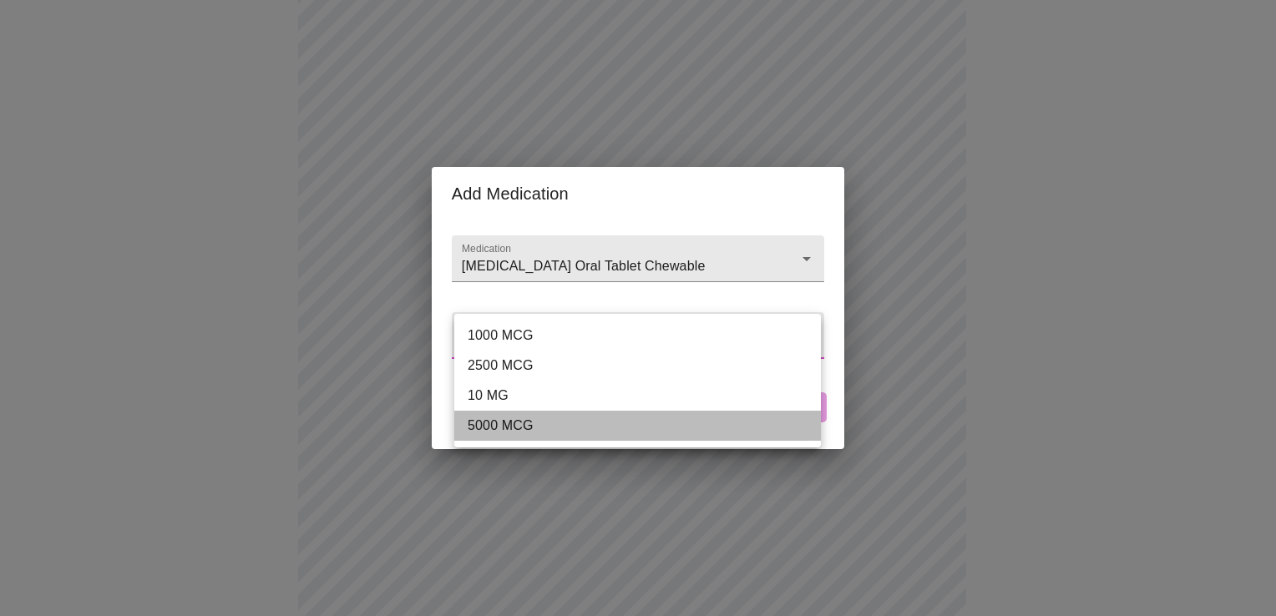
click at [614, 429] on li "5000 MCG" at bounding box center [637, 426] width 367 height 30
type input "5000 MCG"
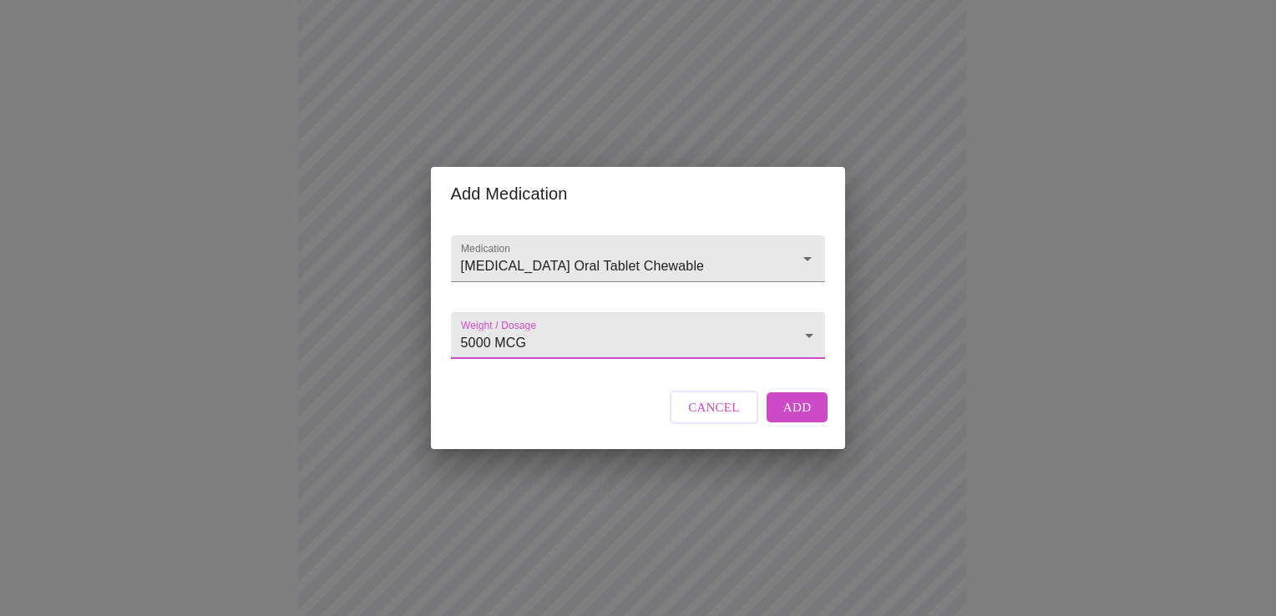
click at [795, 418] on span "Add" at bounding box center [797, 408] width 28 height 22
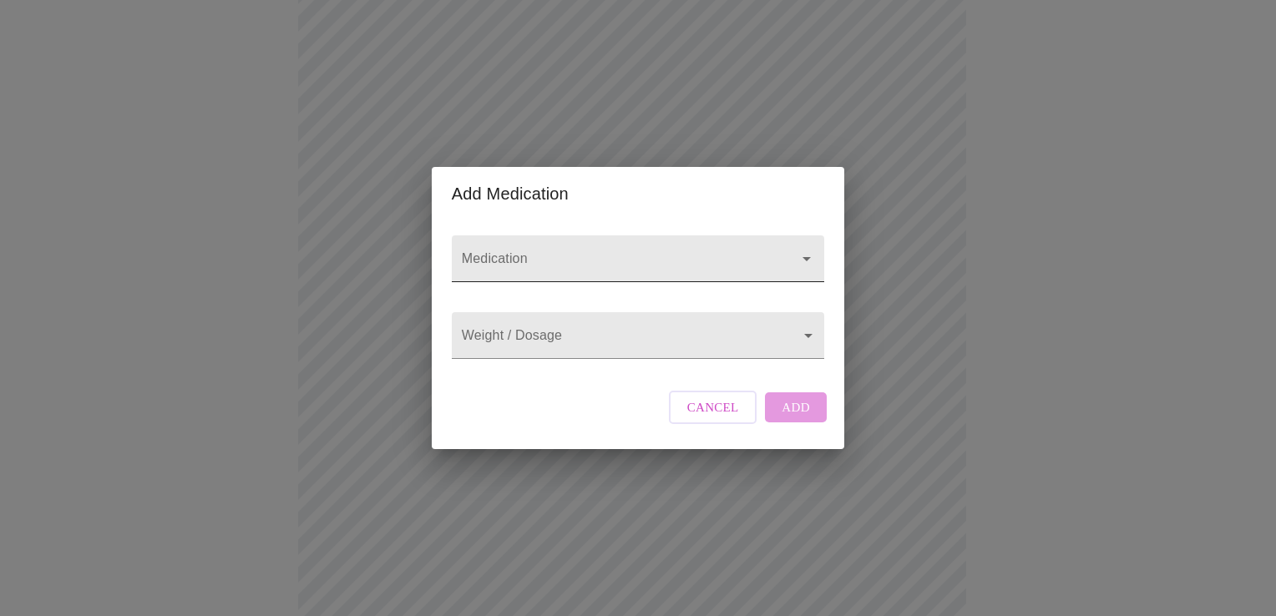
click at [610, 251] on input "Medication" at bounding box center [613, 266] width 311 height 31
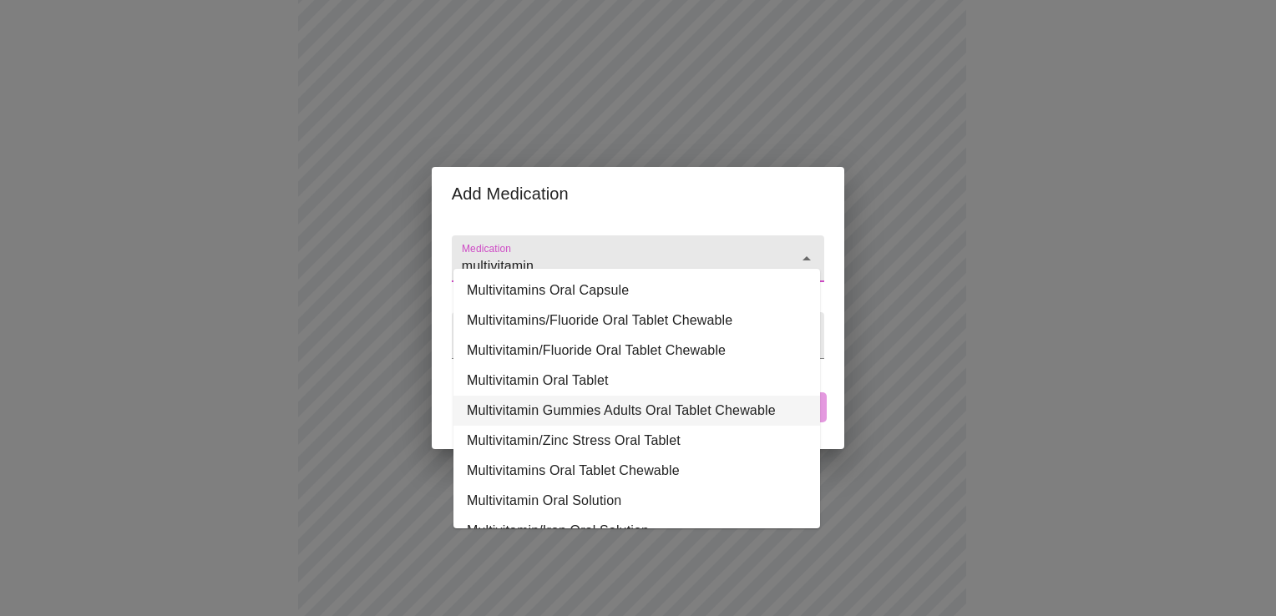
click at [701, 409] on li "Multivitamin Gummies Adults Oral Tablet Chewable" at bounding box center [636, 411] width 367 height 30
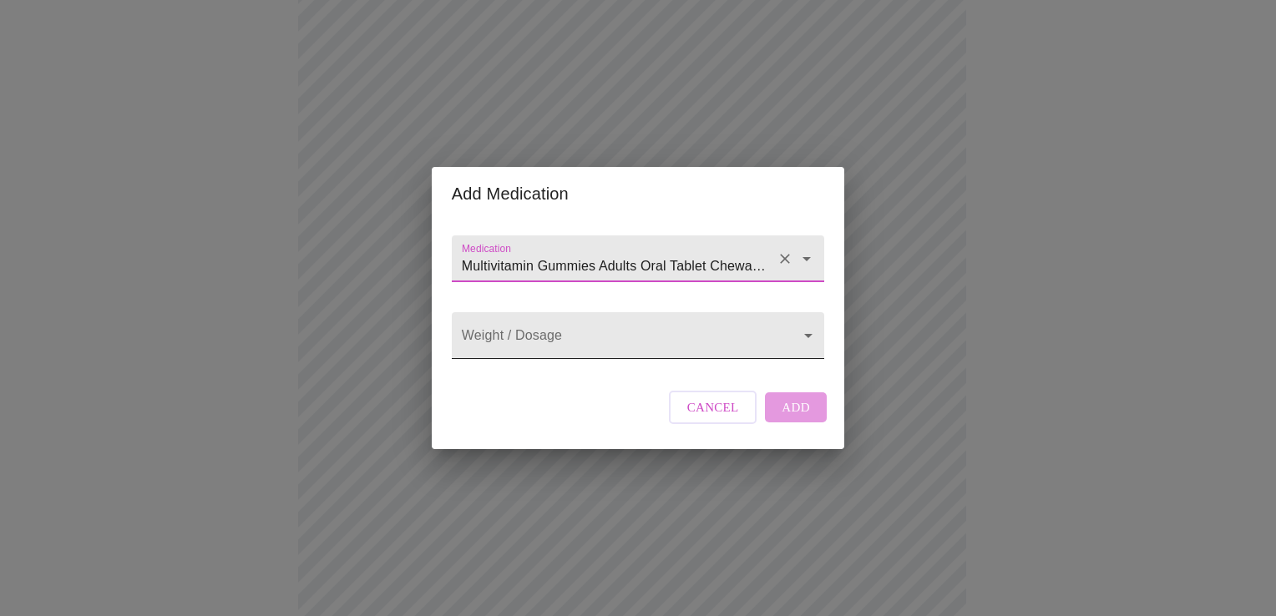
type input "Multivitamin Gummies Adults Oral Tablet Chewable"
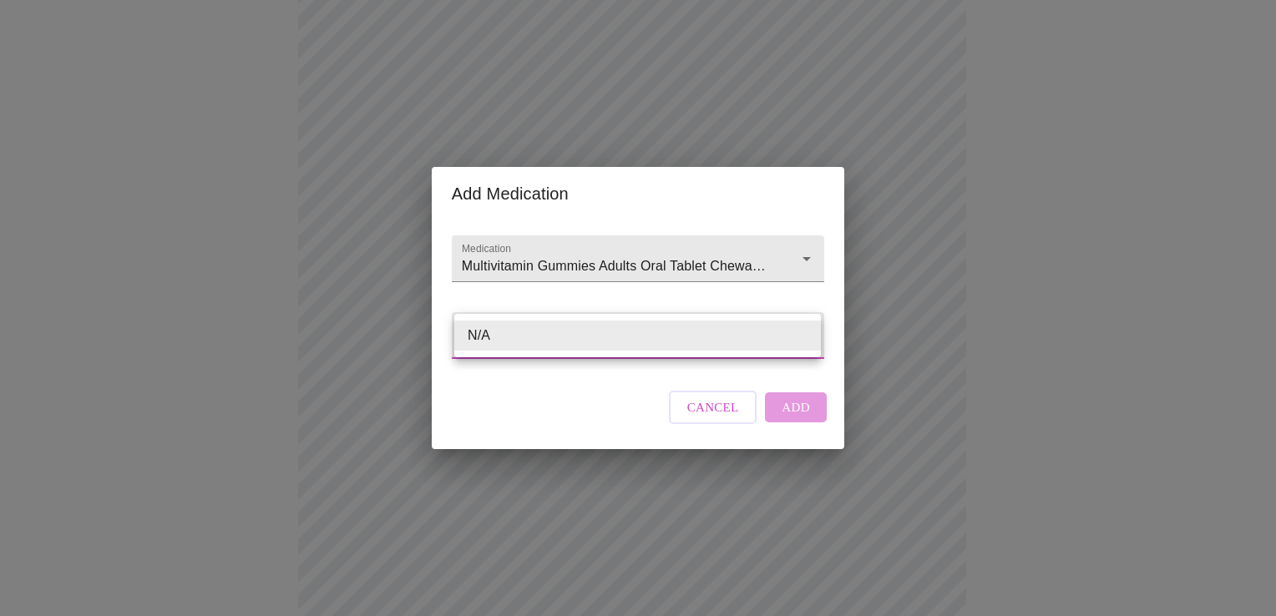
click at [811, 339] on body "MyMenopauseRx Appointments Messaging Labs Uploads Medications Community Refer a…" at bounding box center [638, 523] width 1263 height 1534
drag, startPoint x: 661, startPoint y: 379, endPoint x: 676, endPoint y: 379, distance: 15.9
click at [658, 379] on div at bounding box center [638, 308] width 1276 height 616
click at [796, 342] on body "MyMenopauseRx Appointments Messaging Labs Uploads Medications Community Refer a…" at bounding box center [638, 523] width 1263 height 1534
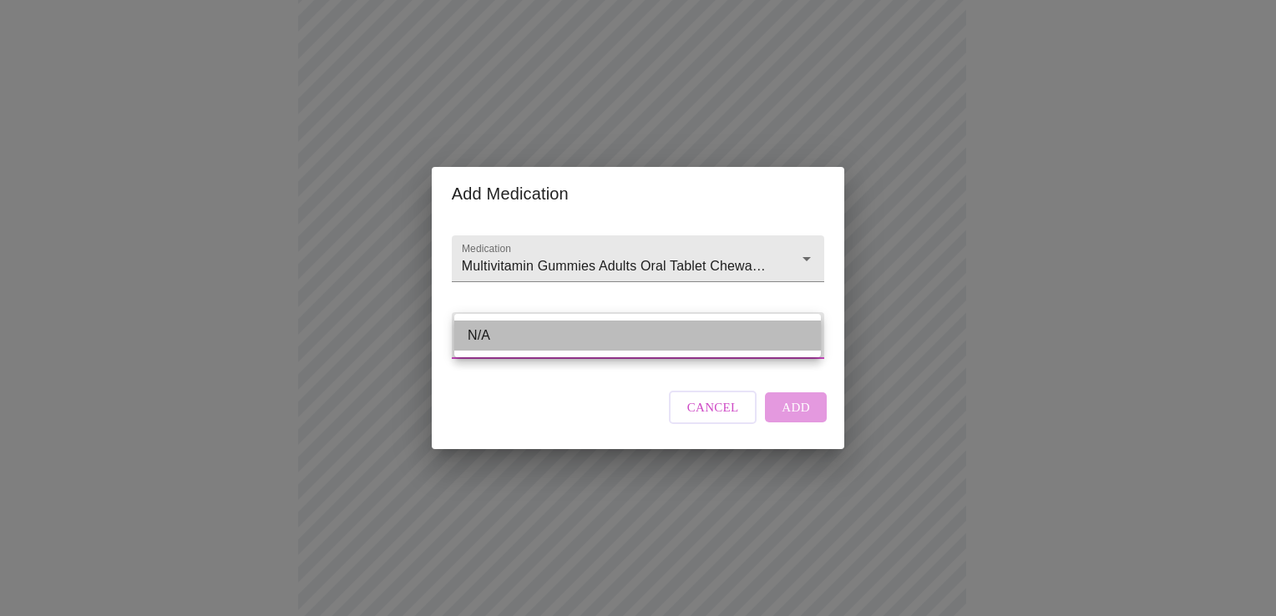
click at [518, 330] on li "N/A" at bounding box center [637, 336] width 367 height 30
type input "N/A"
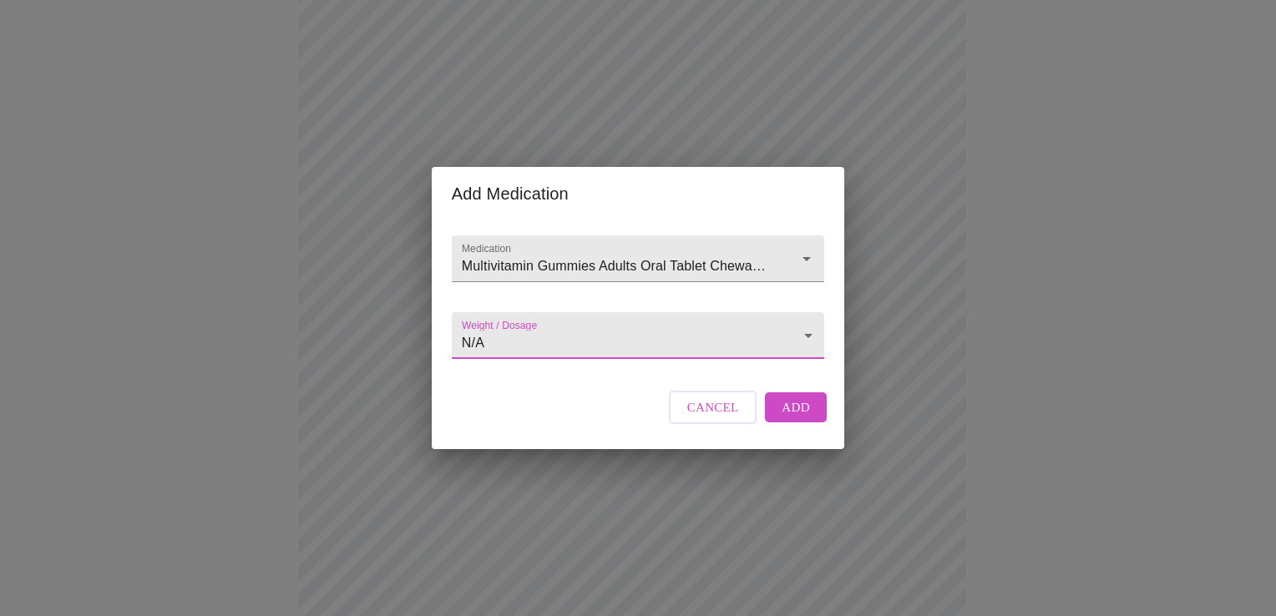
click at [786, 411] on button "Add" at bounding box center [796, 407] width 62 height 30
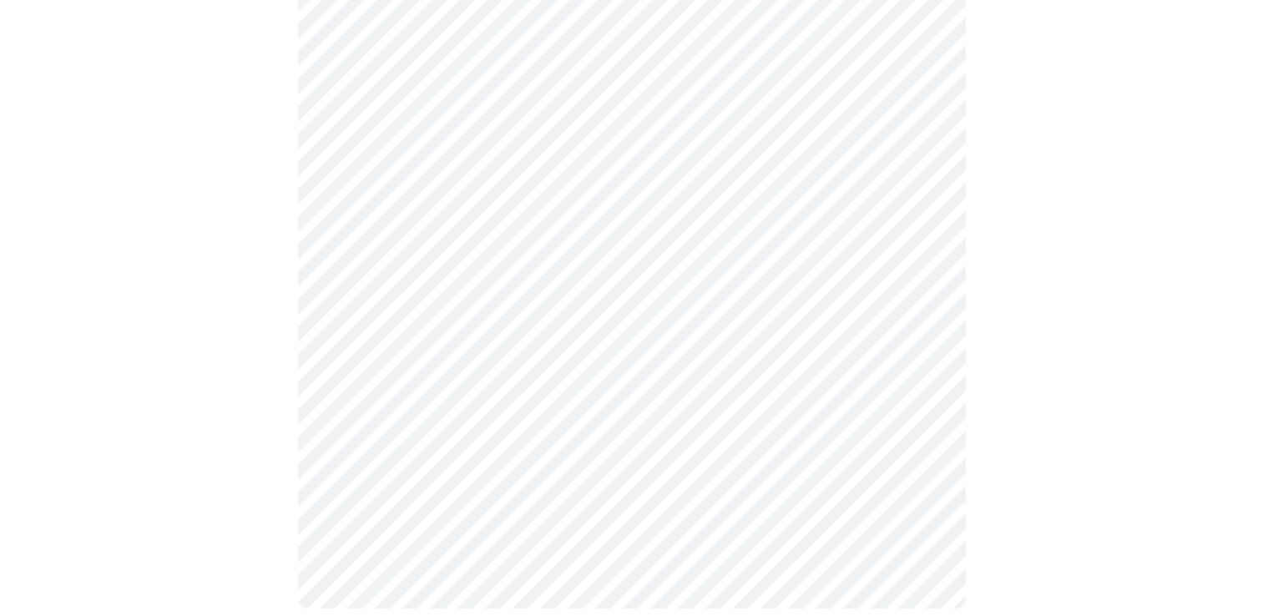
scroll to position [979, 0]
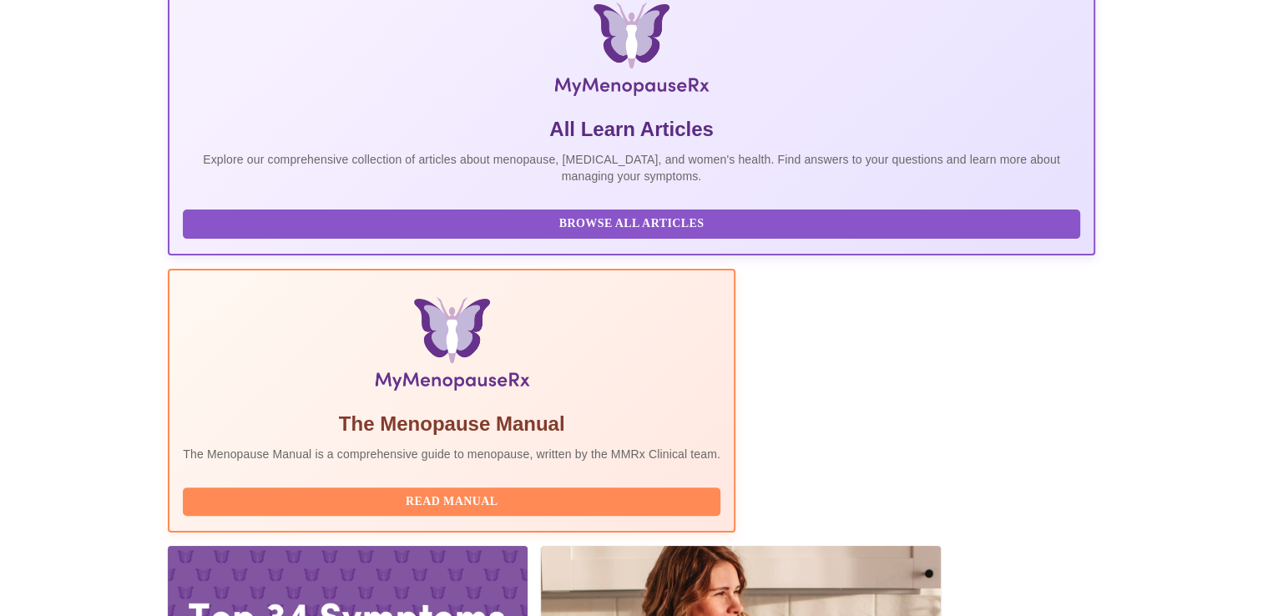
scroll to position [381, 0]
